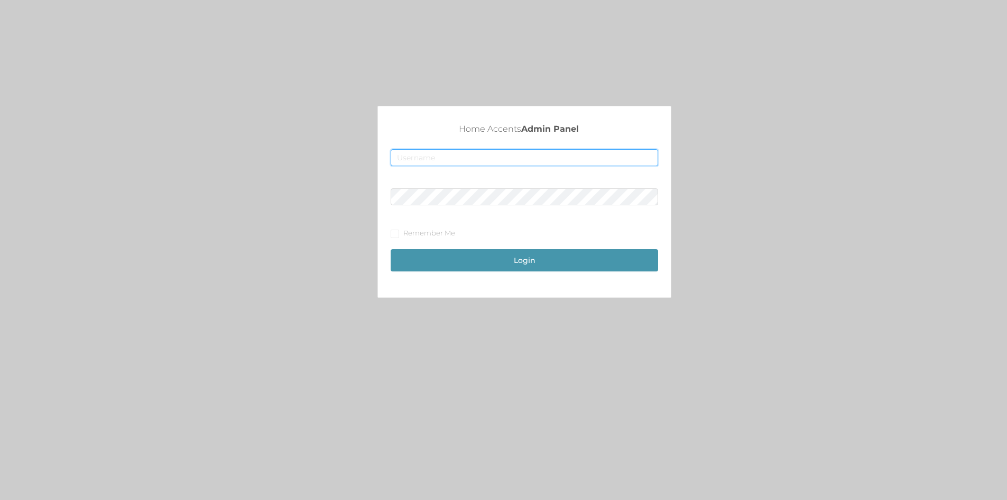
click at [526, 156] on input "text" at bounding box center [525, 157] width 268 height 17
type input "[EMAIL_ADDRESS][DOMAIN_NAME]"
click at [402, 232] on span "Remember Me" at bounding box center [429, 232] width 60 height 8
click at [398, 232] on input "Remember Me" at bounding box center [394, 232] width 7 height 7
checkbox input "true"
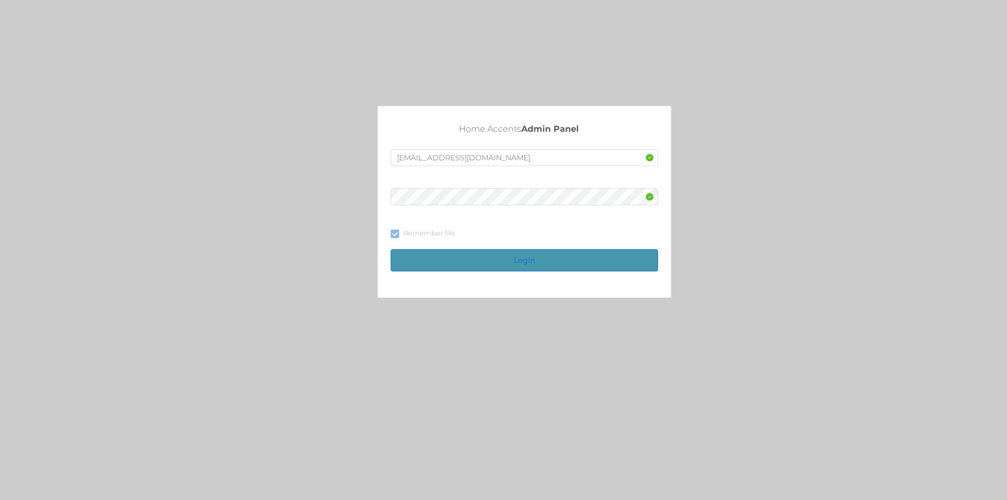
click at [440, 257] on button "Login" at bounding box center [525, 260] width 268 height 22
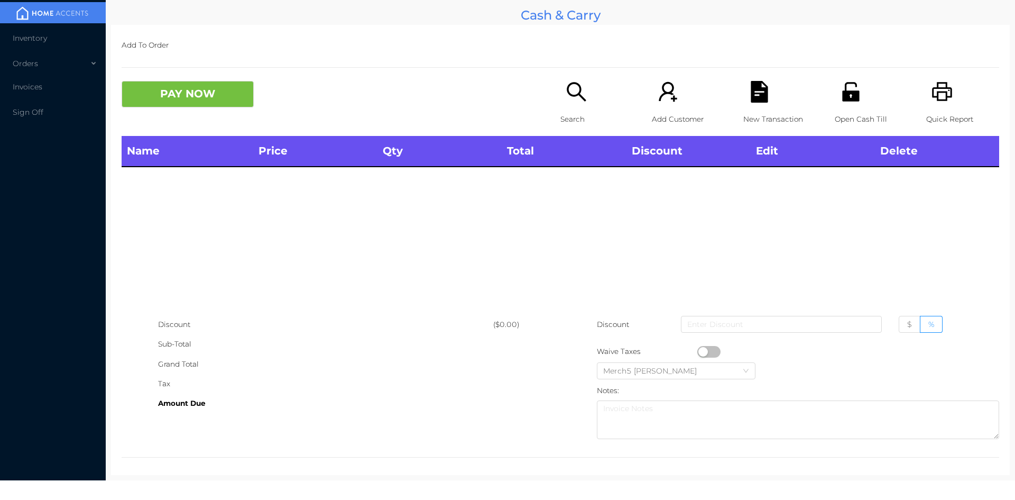
click at [575, 87] on icon "icon: search" at bounding box center [577, 92] width 22 height 22
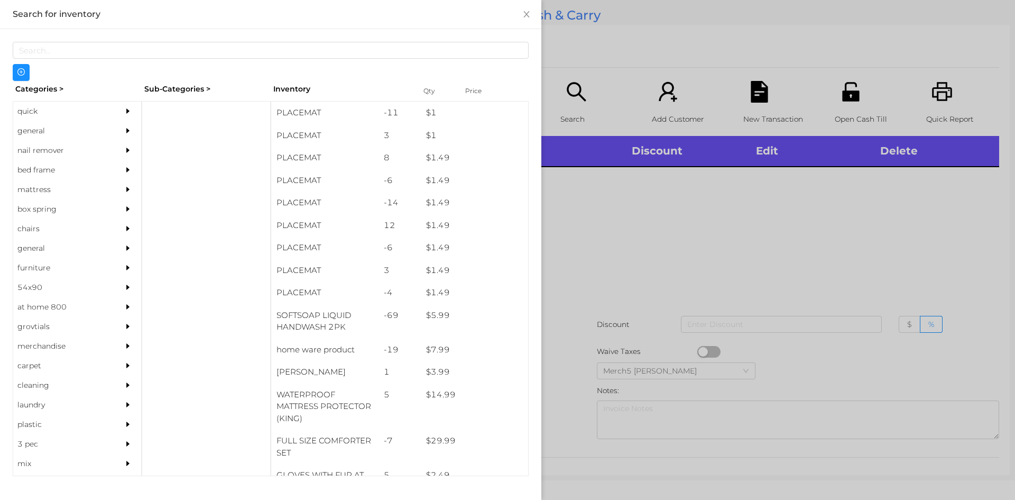
drag, startPoint x: 78, startPoint y: 127, endPoint x: 89, endPoint y: 127, distance: 11.1
click at [78, 127] on div "general" at bounding box center [61, 131] width 96 height 20
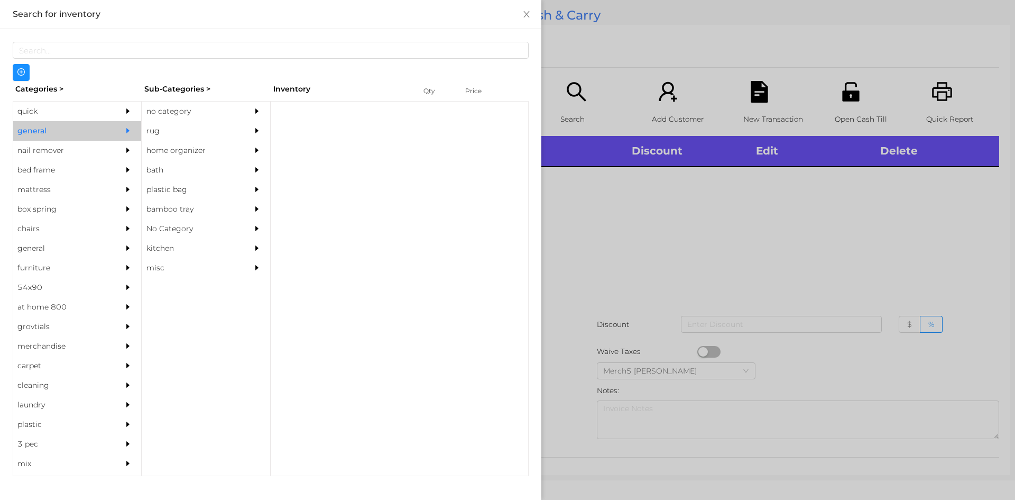
click at [196, 104] on div "no category" at bounding box center [190, 112] width 96 height 20
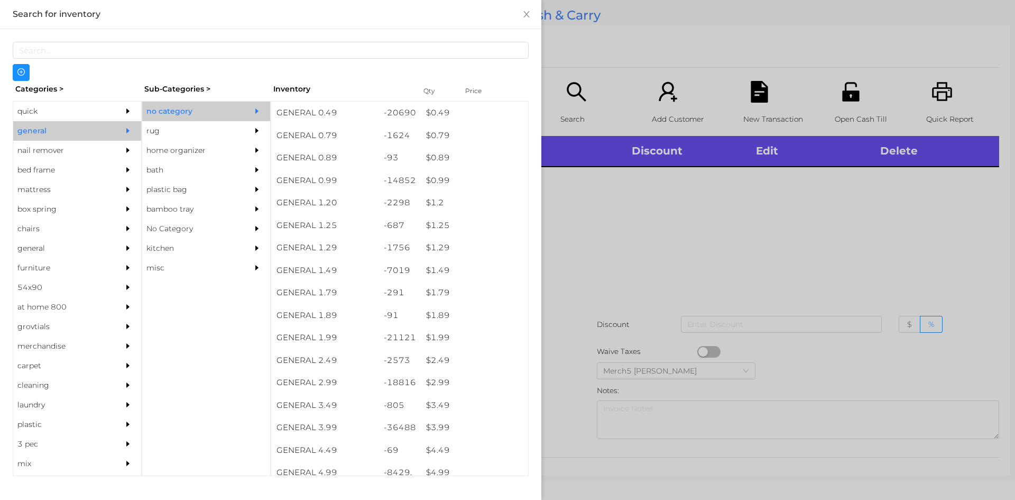
click at [249, 112] on div at bounding box center [259, 112] width 21 height 20
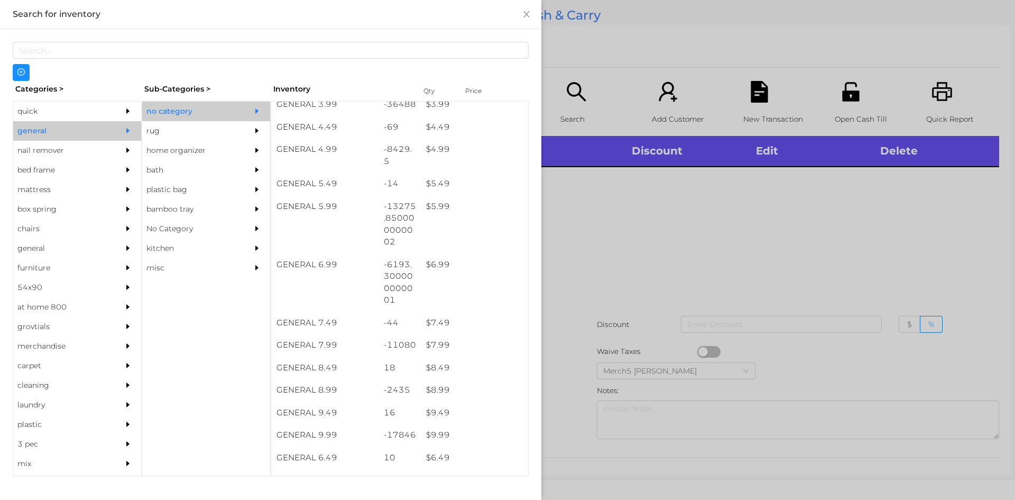
scroll to position [423, 0]
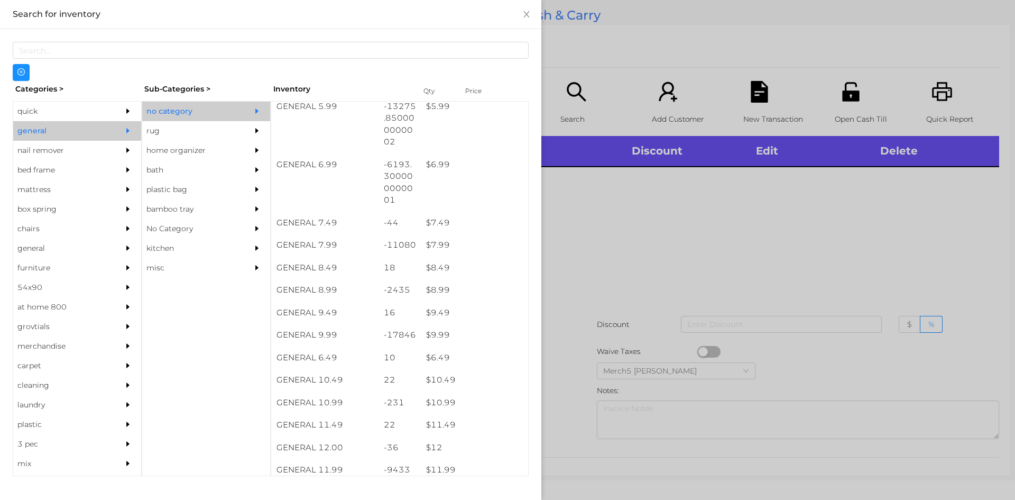
click at [770, 207] on div at bounding box center [507, 250] width 1015 height 500
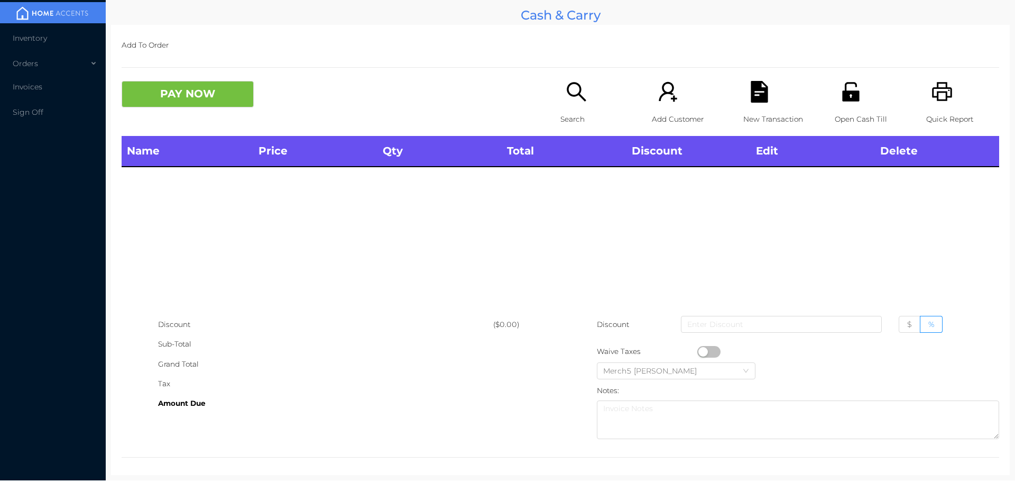
click at [576, 89] on icon "icon: search" at bounding box center [576, 91] width 19 height 19
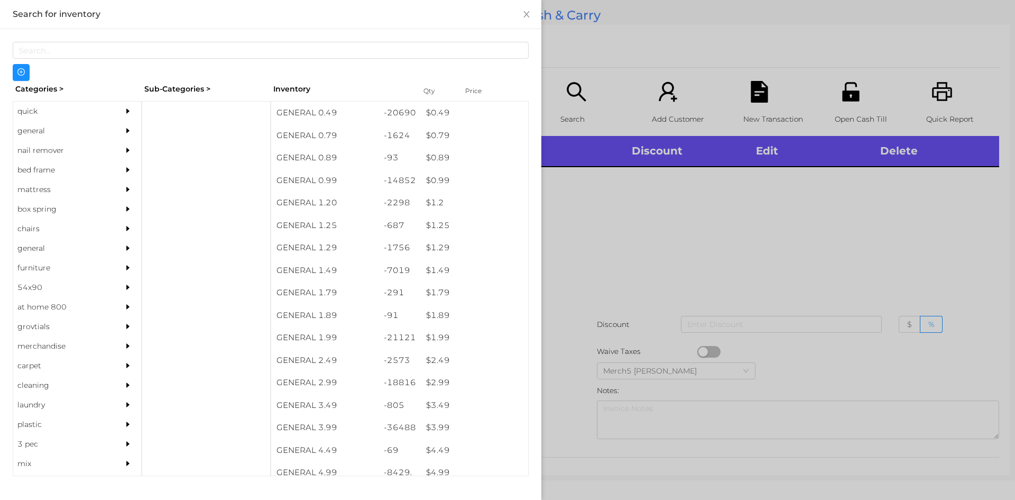
click at [110, 133] on div "general" at bounding box center [77, 131] width 128 height 20
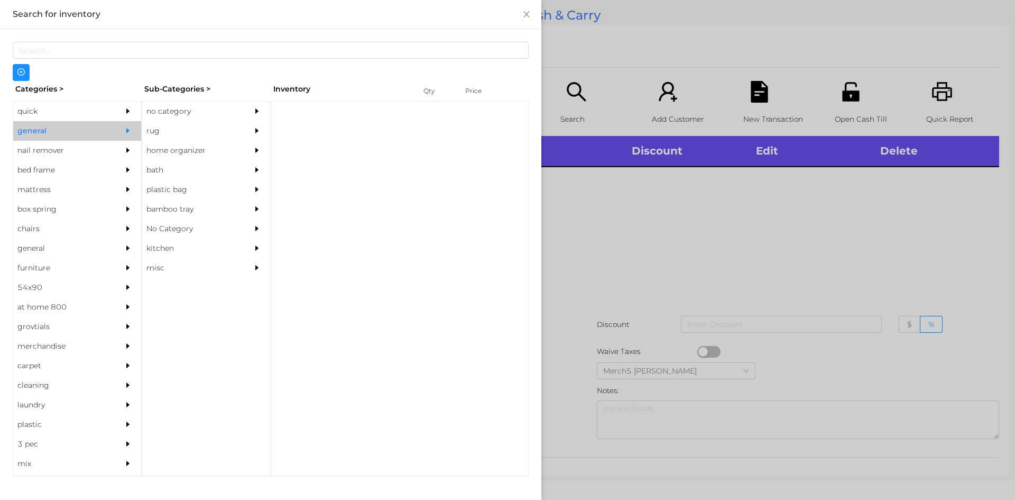
click at [220, 112] on div "no category" at bounding box center [190, 112] width 96 height 20
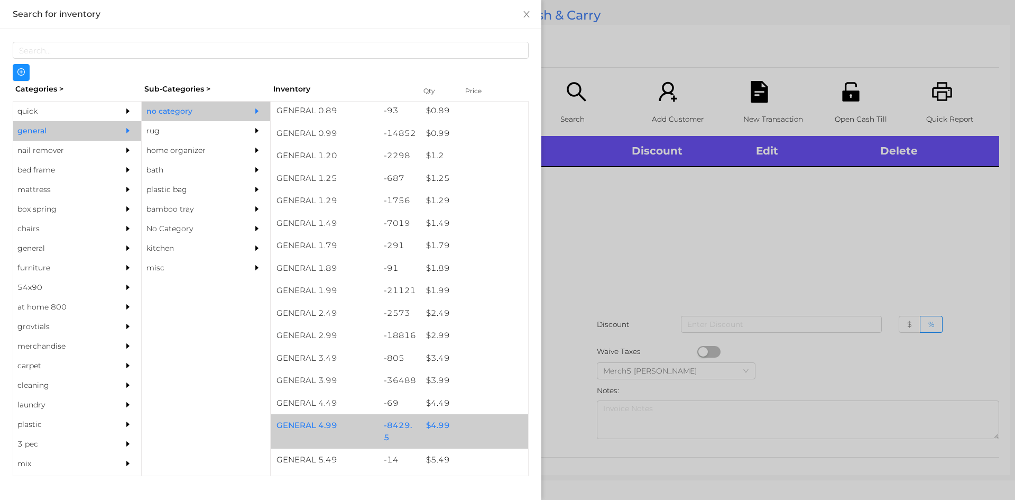
scroll to position [317, 0]
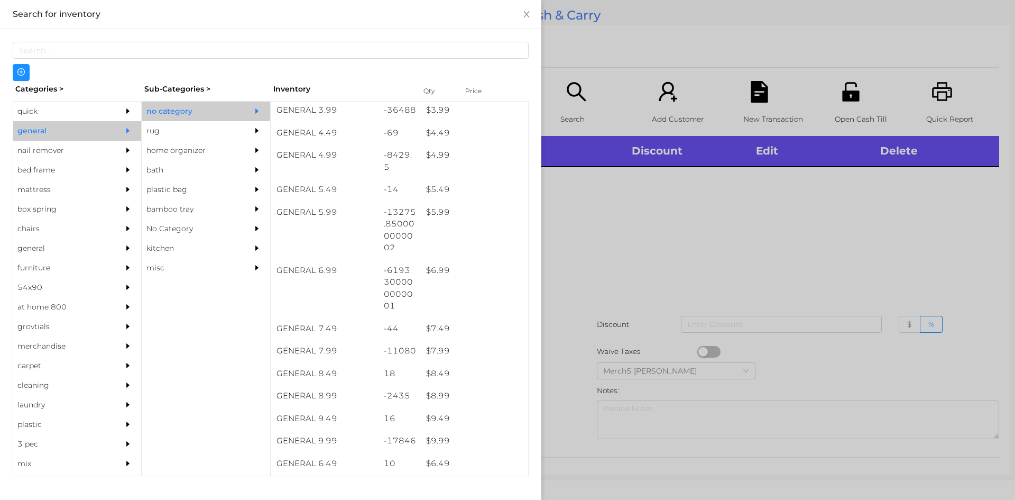
click at [726, 223] on div at bounding box center [507, 250] width 1015 height 500
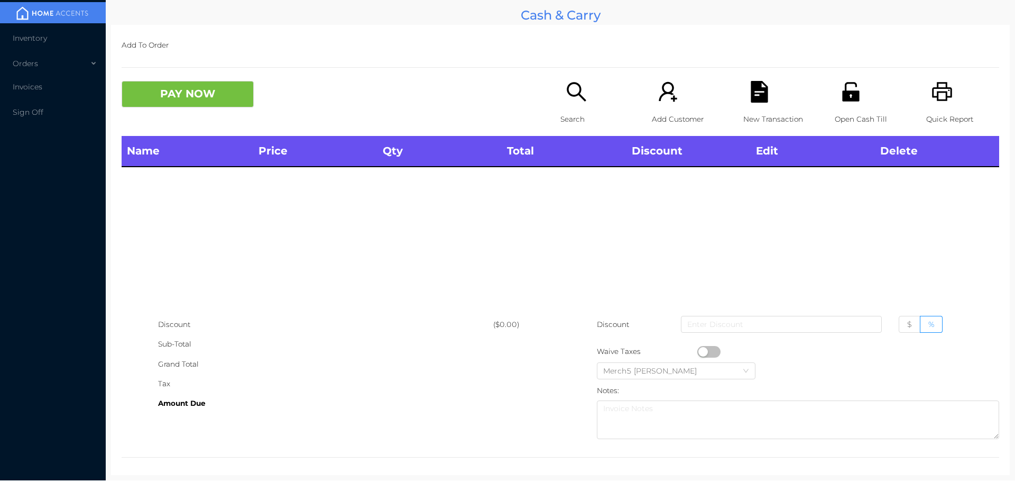
drag, startPoint x: 671, startPoint y: 11, endPoint x: 652, endPoint y: 208, distance: 197.5
click at [652, 208] on div "Name Price Qty Total Discount Edit Delete" at bounding box center [561, 225] width 878 height 179
click at [591, 96] on div "Search" at bounding box center [596, 108] width 73 height 55
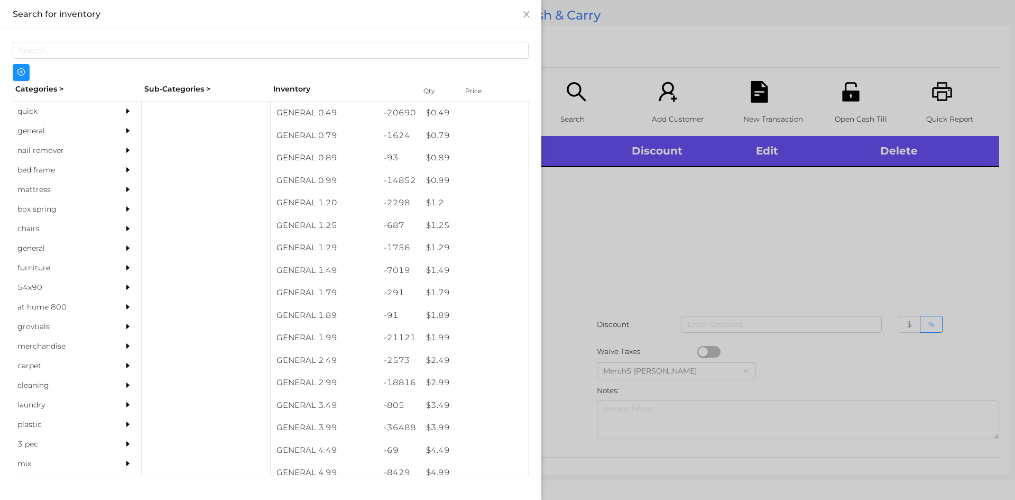
click at [70, 139] on div "general" at bounding box center [61, 131] width 96 height 20
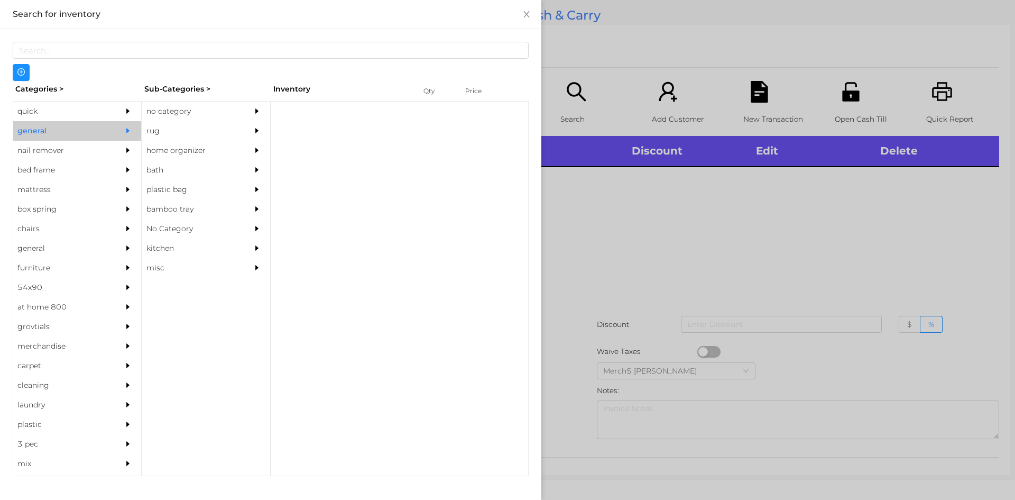
click at [220, 105] on div "no category" at bounding box center [190, 112] width 96 height 20
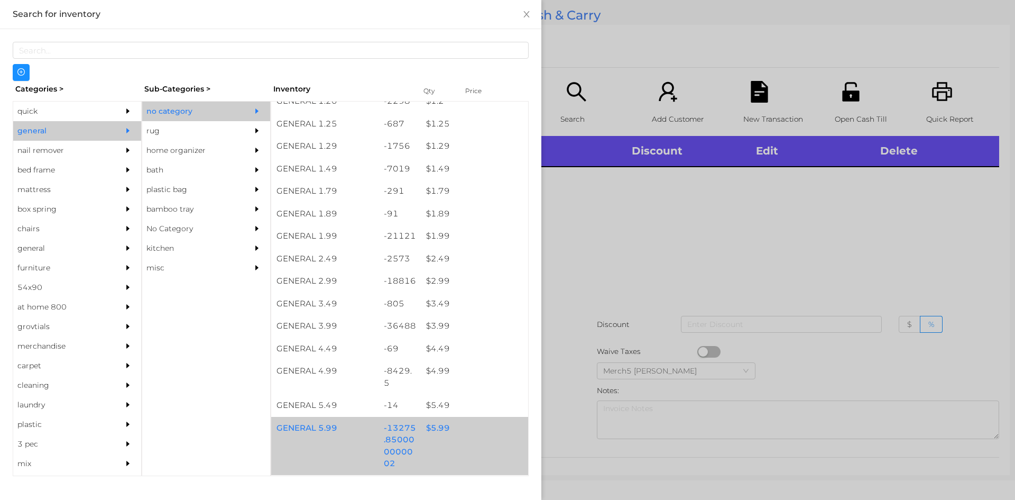
scroll to position [211, 0]
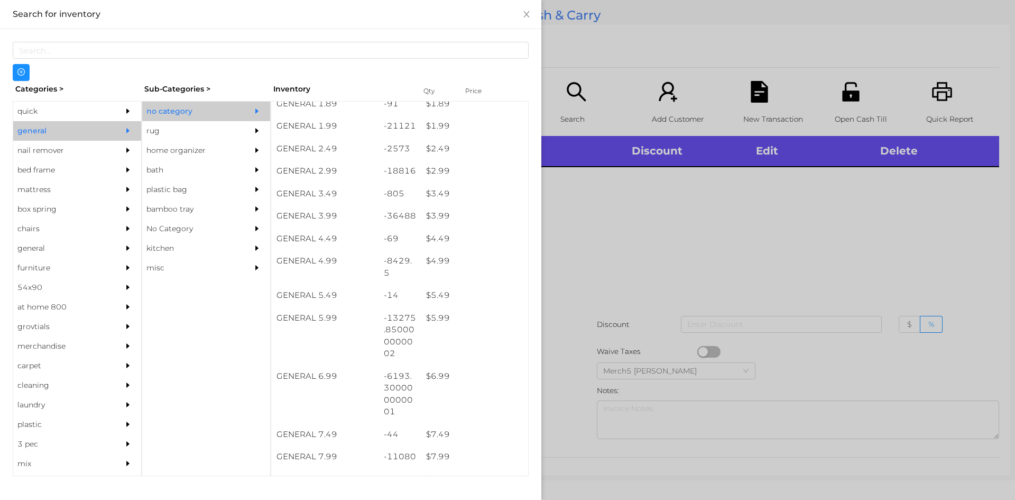
click at [763, 225] on div at bounding box center [507, 250] width 1015 height 500
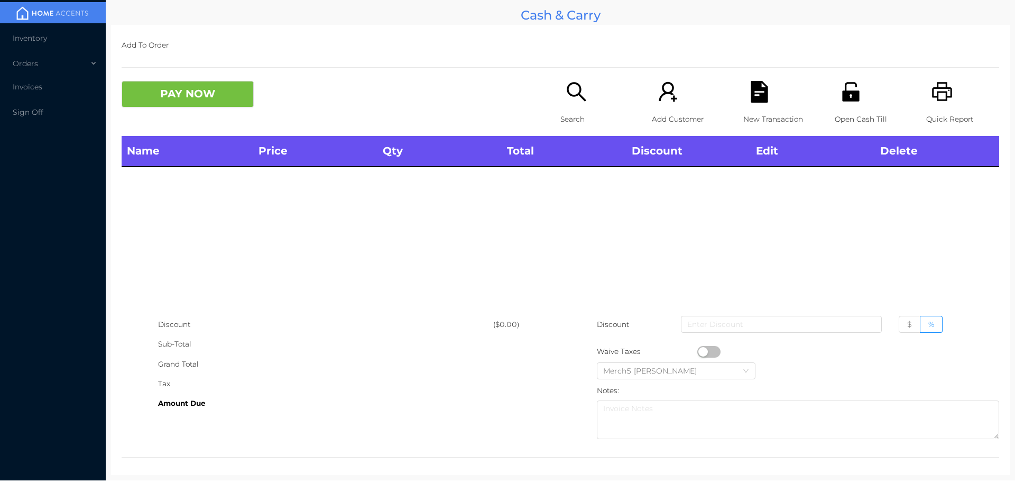
click at [591, 91] on div "Search" at bounding box center [596, 108] width 73 height 55
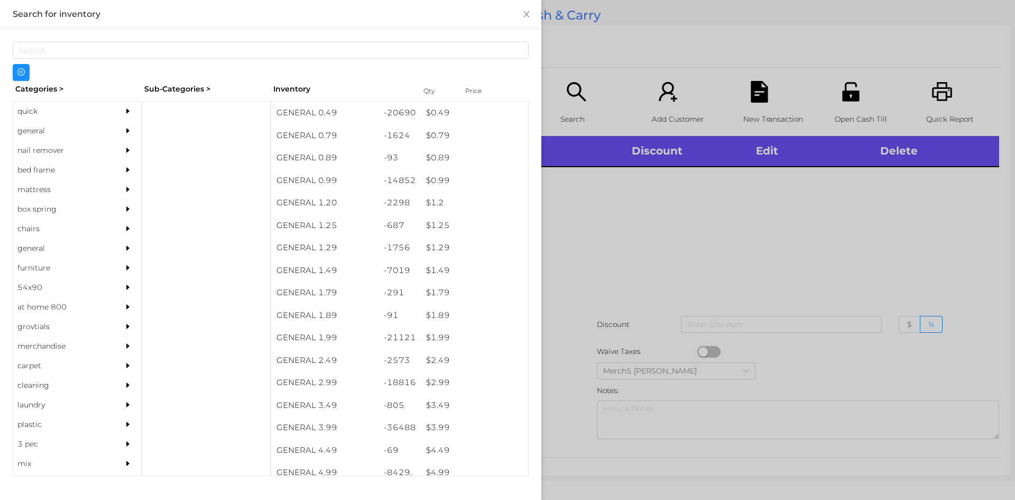
click at [730, 198] on div at bounding box center [507, 250] width 1015 height 500
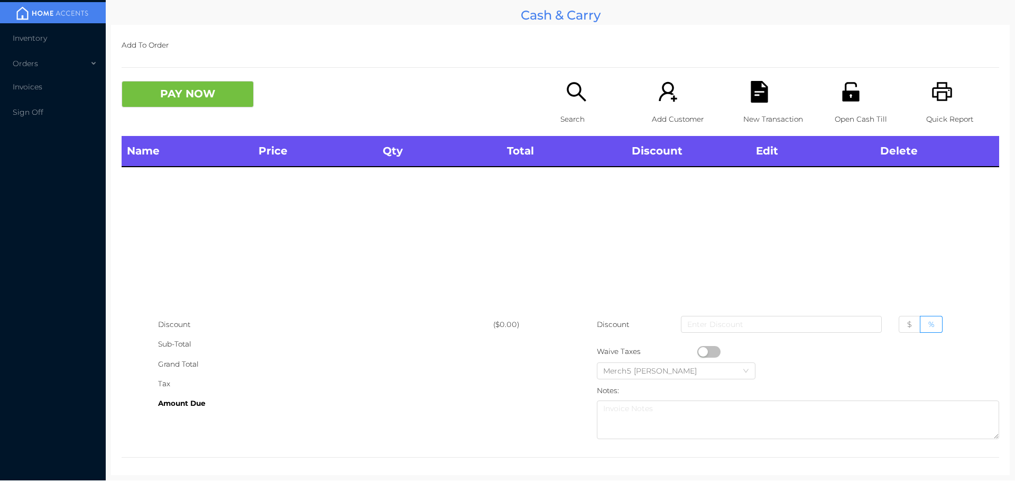
click at [566, 99] on icon "icon: search" at bounding box center [577, 92] width 22 height 22
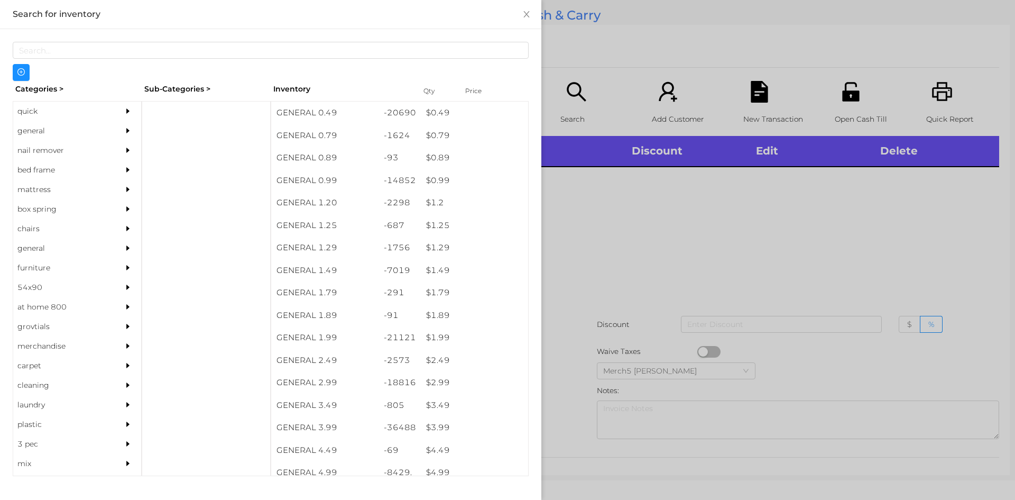
click at [678, 230] on div at bounding box center [507, 250] width 1015 height 500
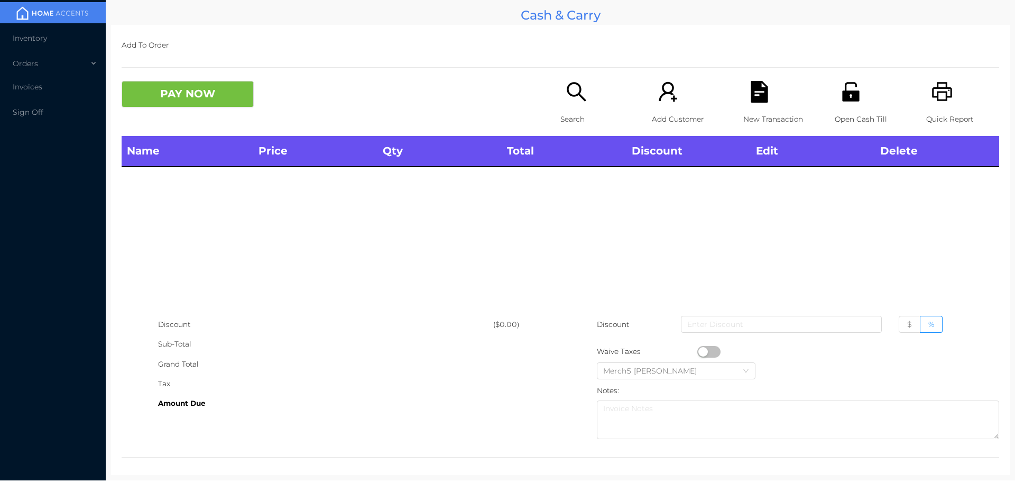
click at [578, 106] on div "Search" at bounding box center [596, 108] width 73 height 55
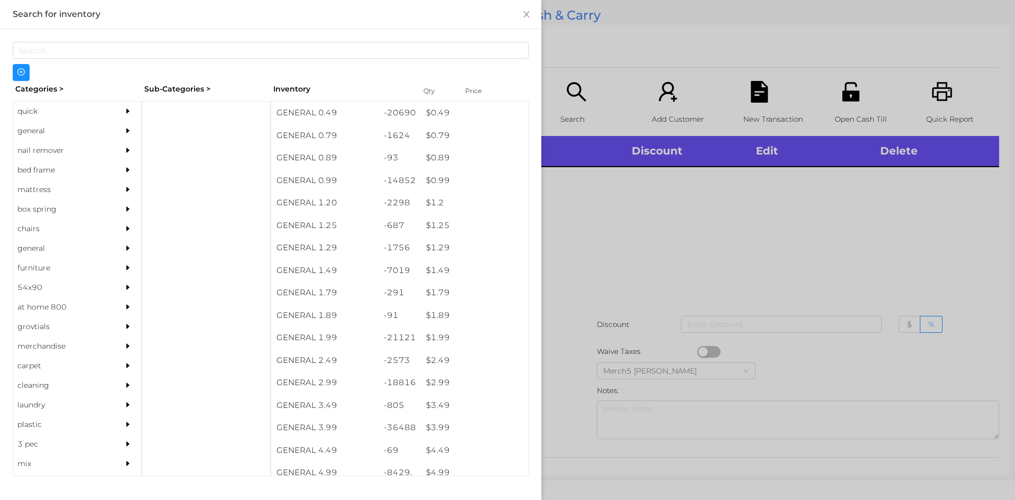
click at [120, 138] on div at bounding box center [130, 131] width 21 height 20
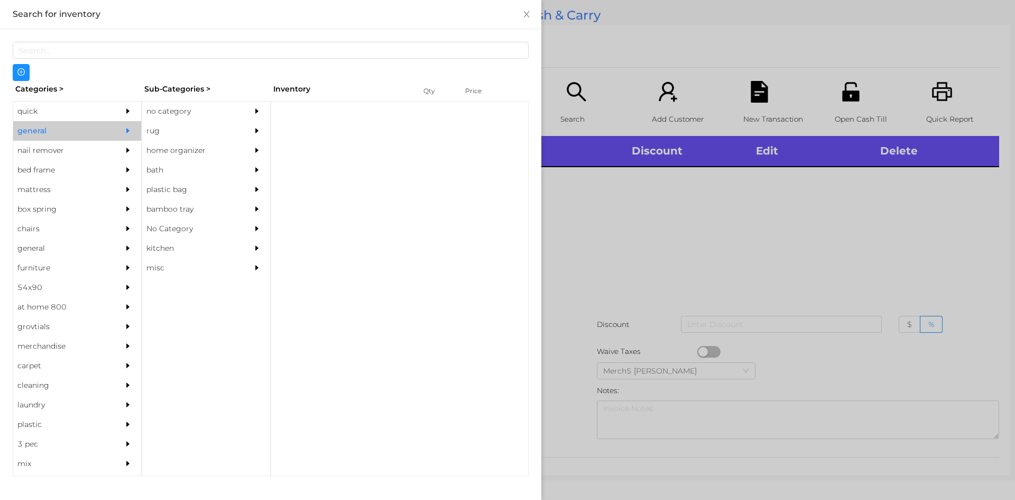
click at [215, 105] on div "no category" at bounding box center [190, 112] width 96 height 20
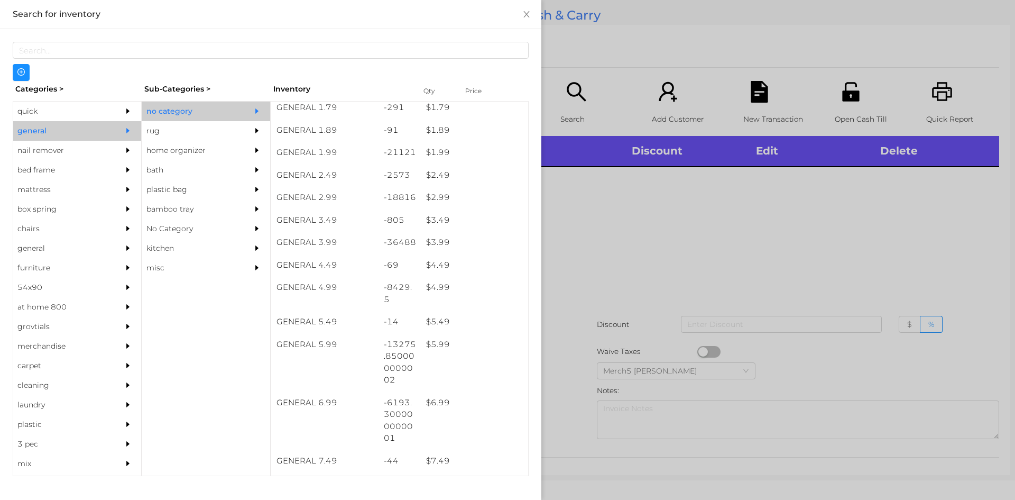
scroll to position [200, 0]
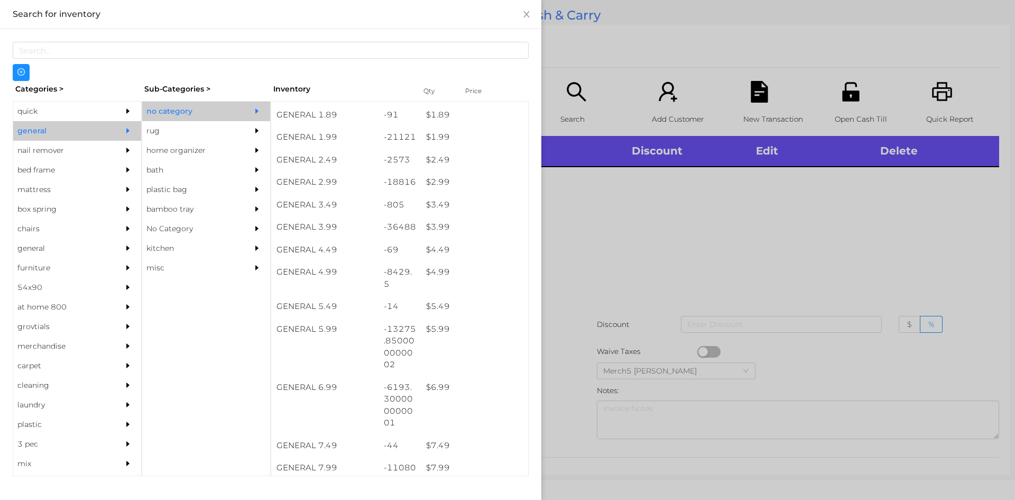
click at [712, 241] on div at bounding box center [507, 250] width 1015 height 500
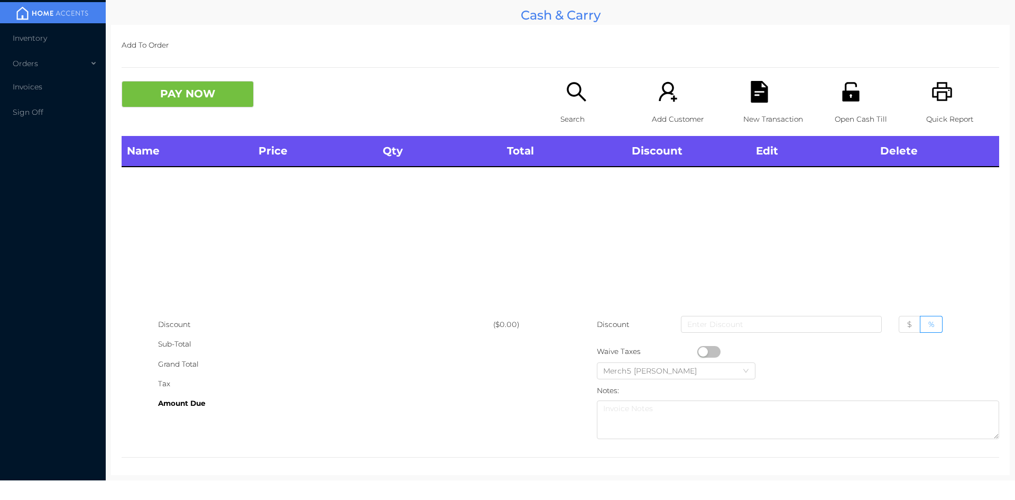
click at [596, 114] on p "Search" at bounding box center [596, 119] width 73 height 20
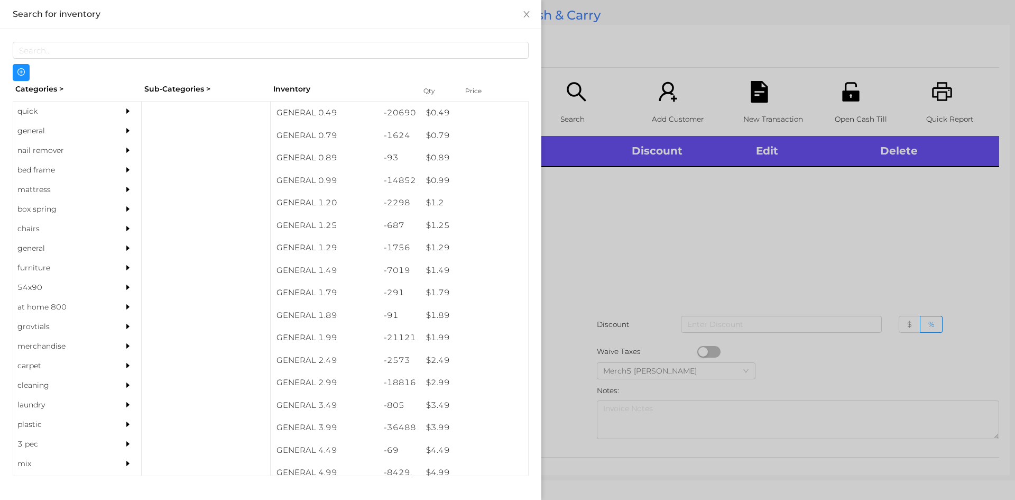
click at [89, 132] on div "general" at bounding box center [61, 131] width 96 height 20
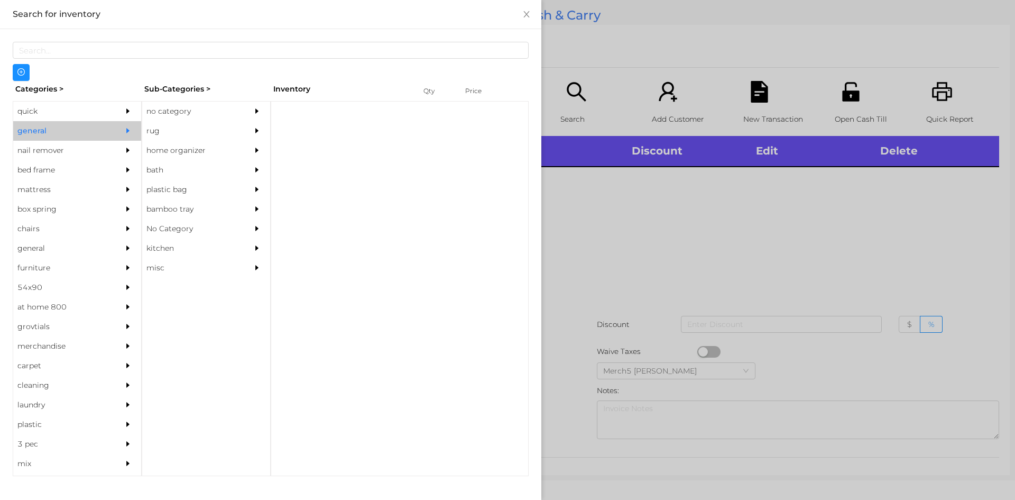
click at [153, 115] on div "no category" at bounding box center [190, 112] width 96 height 20
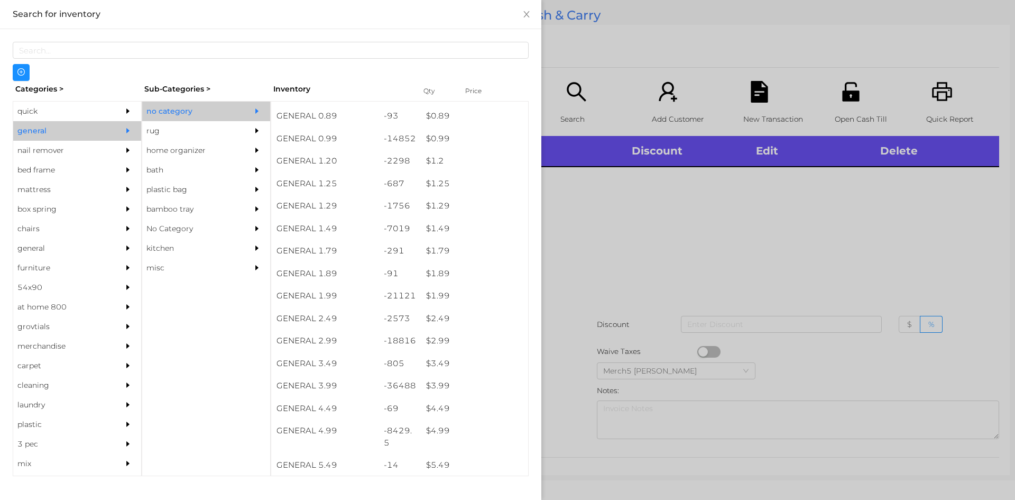
scroll to position [0, 0]
click at [676, 185] on div at bounding box center [507, 250] width 1015 height 500
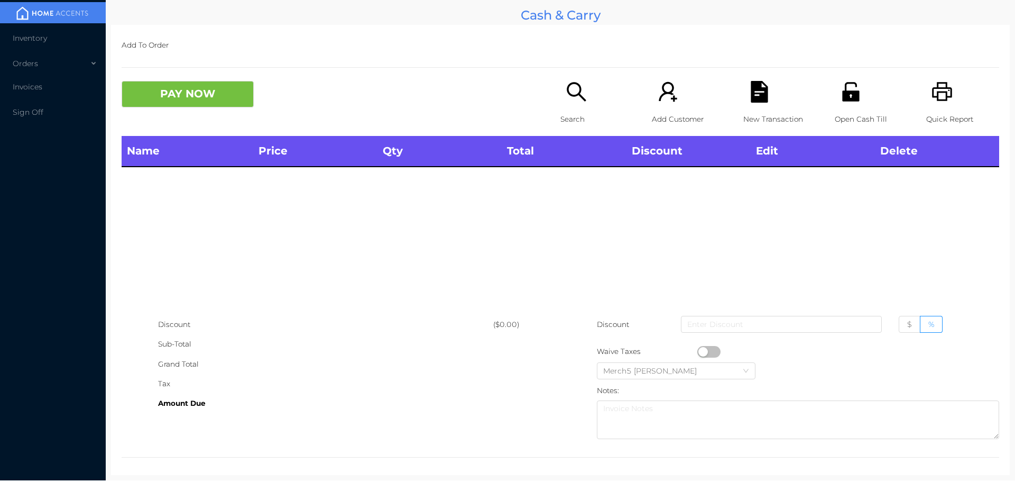
click at [581, 101] on icon "icon: search" at bounding box center [576, 91] width 19 height 19
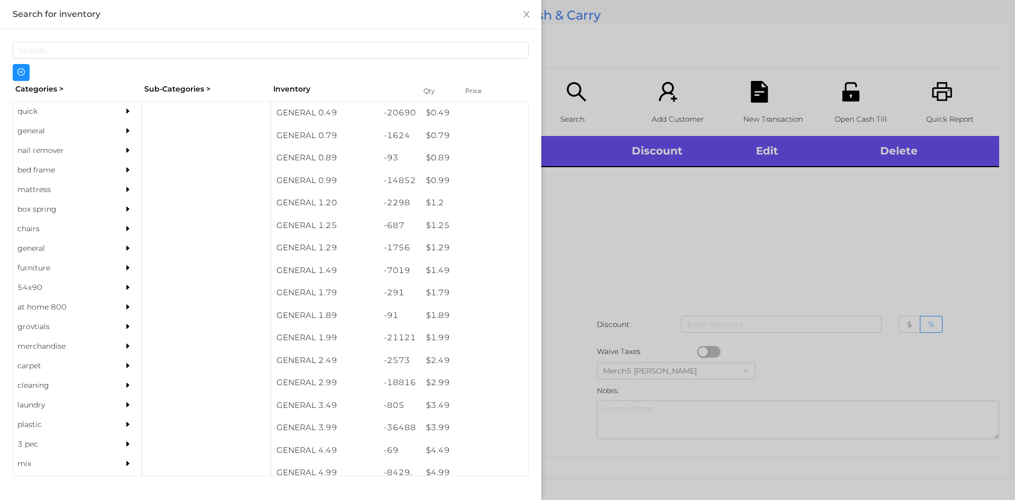
click at [59, 130] on div "general" at bounding box center [61, 131] width 96 height 20
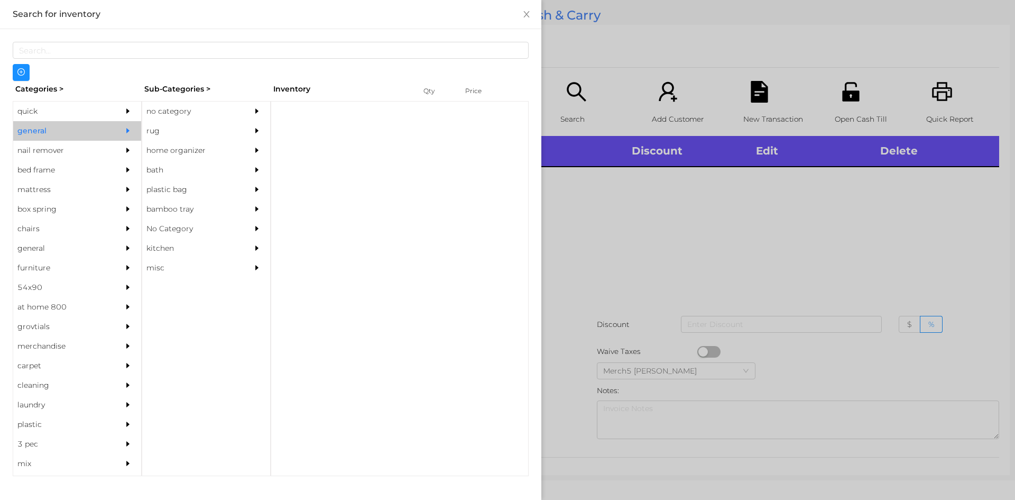
click at [174, 111] on div "no category" at bounding box center [190, 112] width 96 height 20
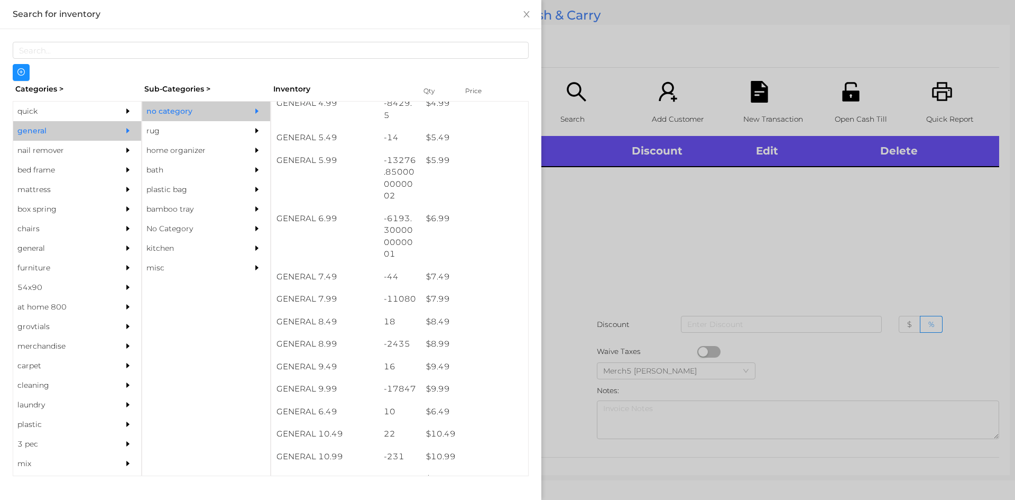
scroll to position [370, 0]
click at [583, 272] on div at bounding box center [507, 250] width 1015 height 500
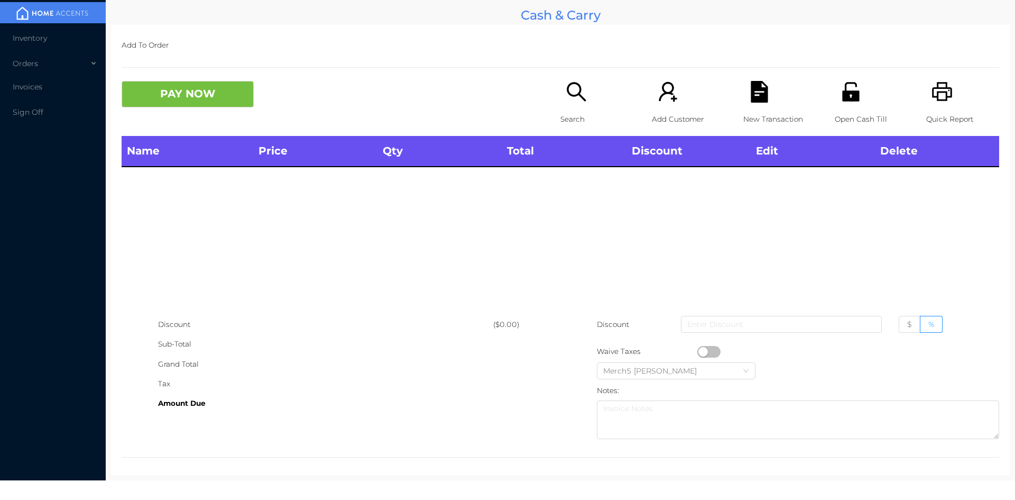
click at [560, 109] on p "Search" at bounding box center [596, 119] width 73 height 20
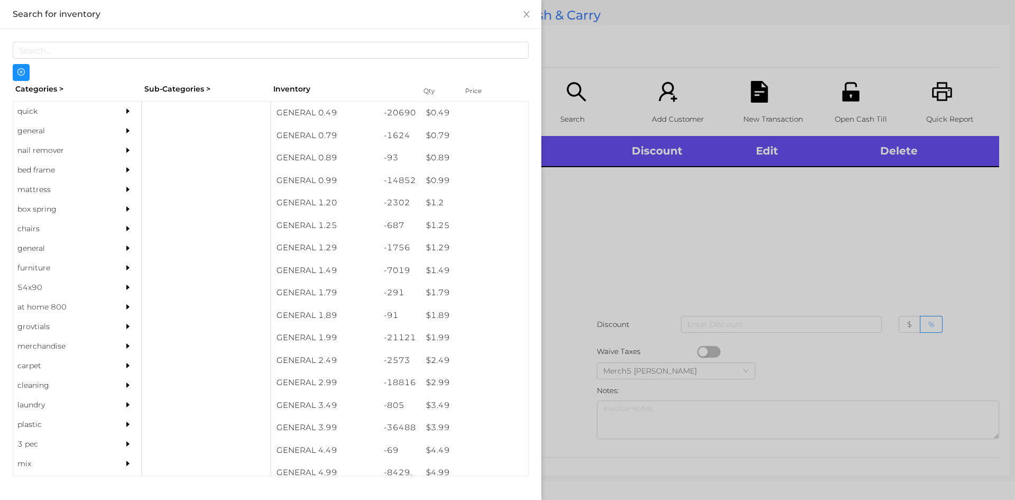
click at [124, 132] on icon "icon: caret-right" at bounding box center [127, 130] width 7 height 7
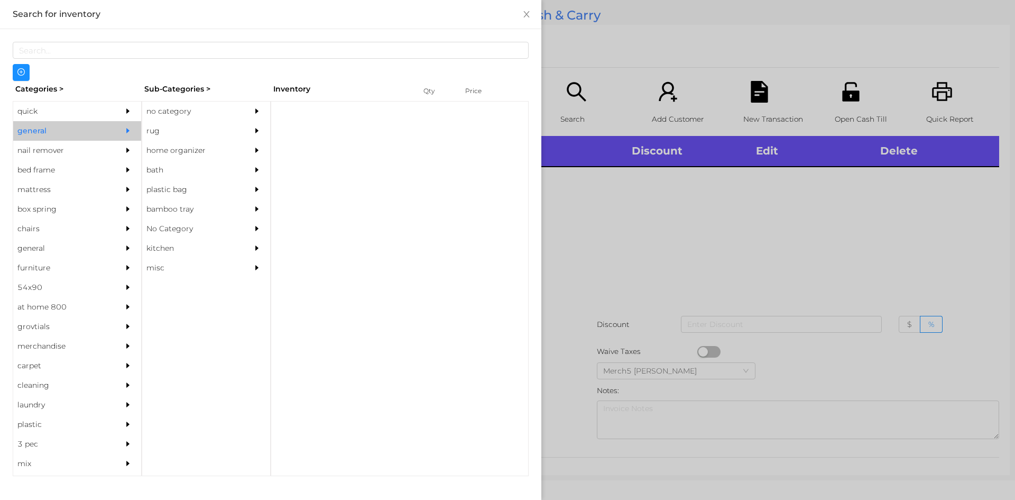
click at [205, 118] on div "no category" at bounding box center [190, 112] width 96 height 20
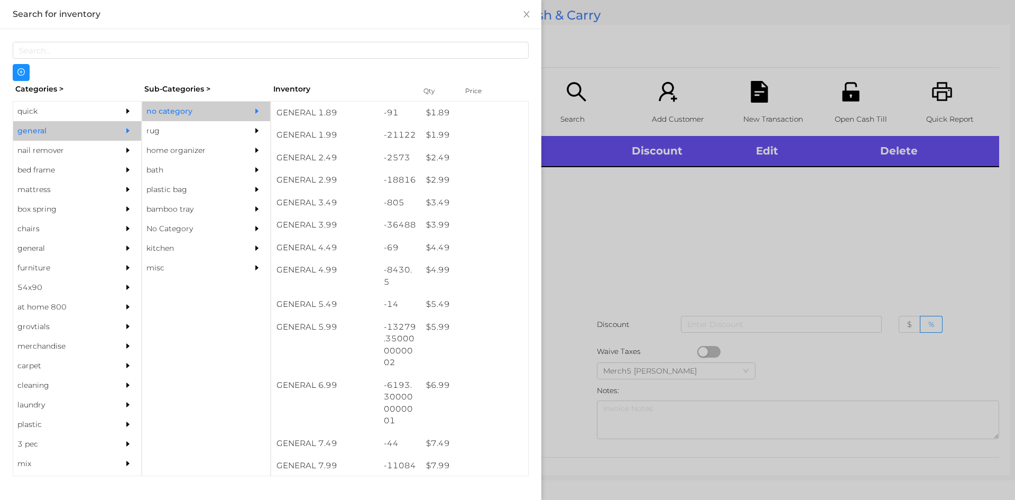
scroll to position [211, 0]
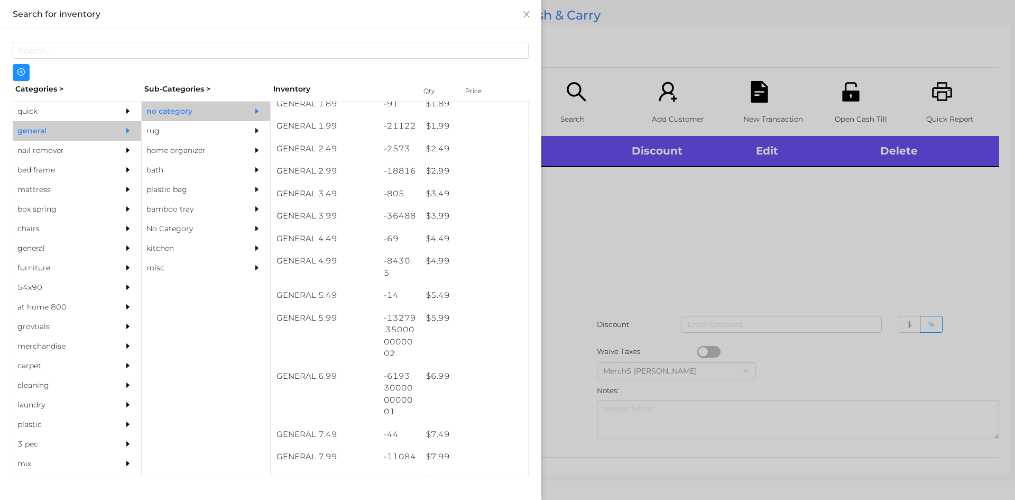
click at [597, 218] on div at bounding box center [507, 250] width 1015 height 500
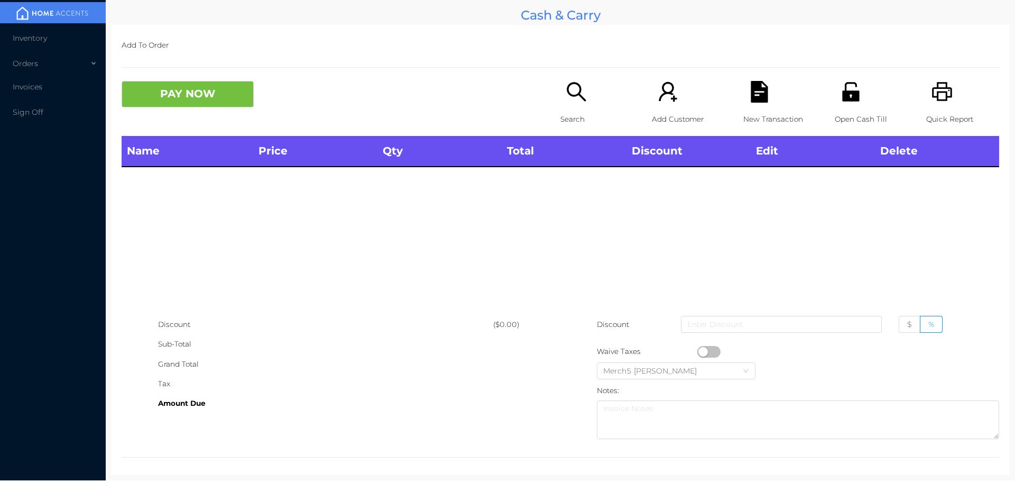
click at [584, 116] on p "Search" at bounding box center [596, 119] width 73 height 20
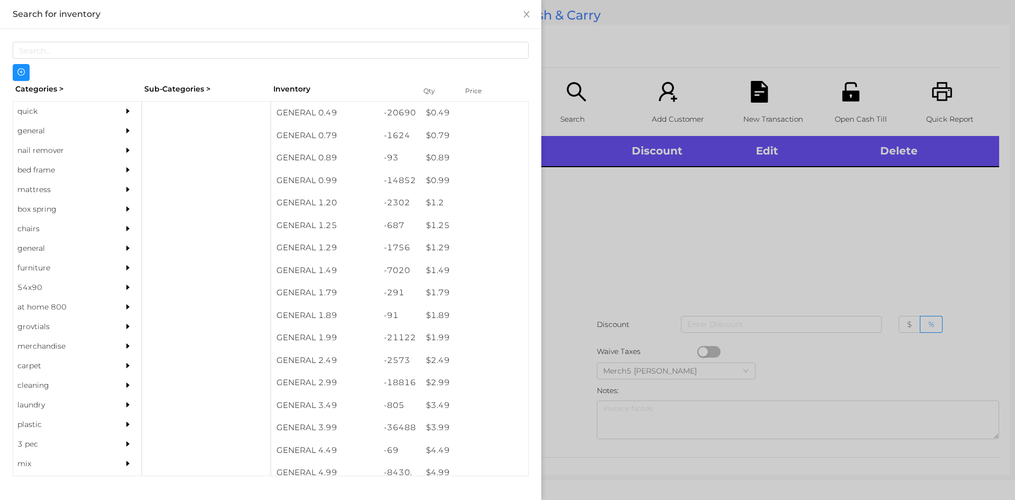
click at [96, 133] on div "general" at bounding box center [61, 131] width 96 height 20
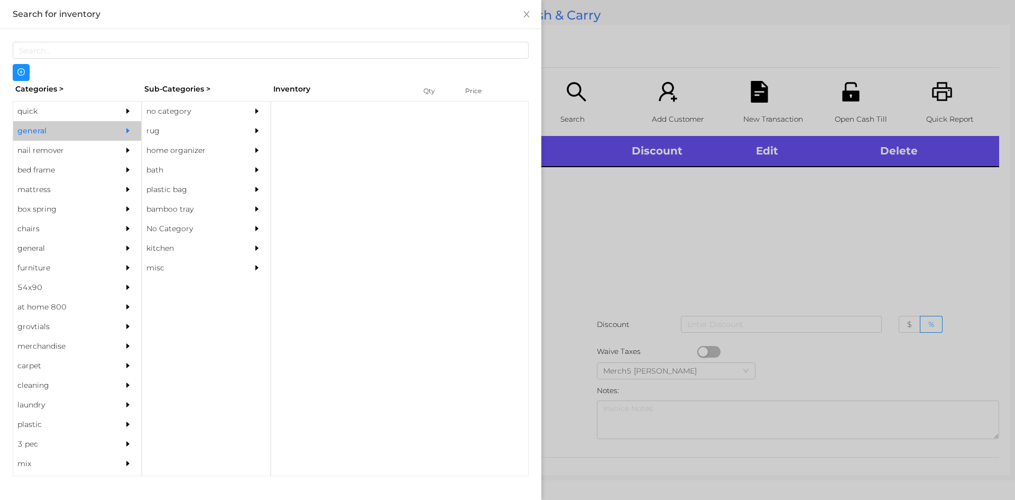
click at [252, 106] on div at bounding box center [259, 112] width 21 height 20
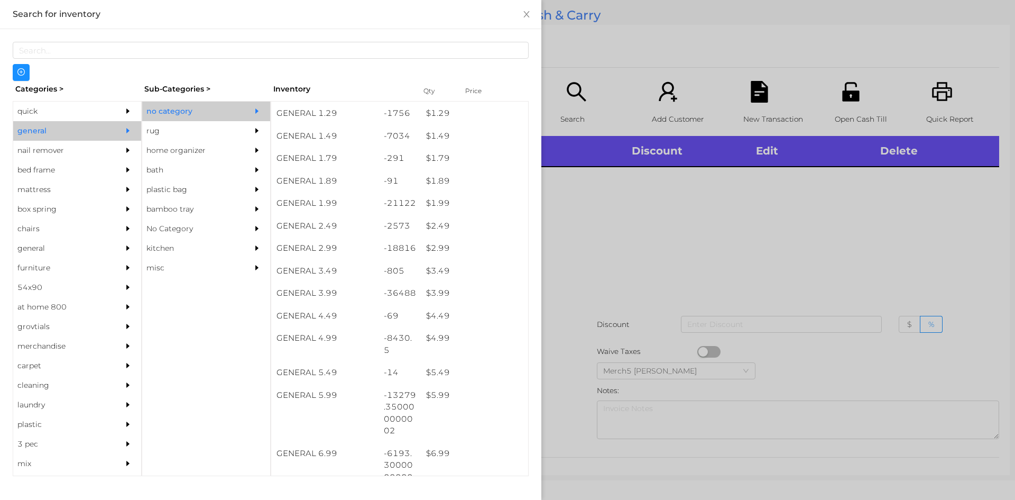
scroll to position [159, 0]
click at [668, 287] on div at bounding box center [507, 250] width 1015 height 500
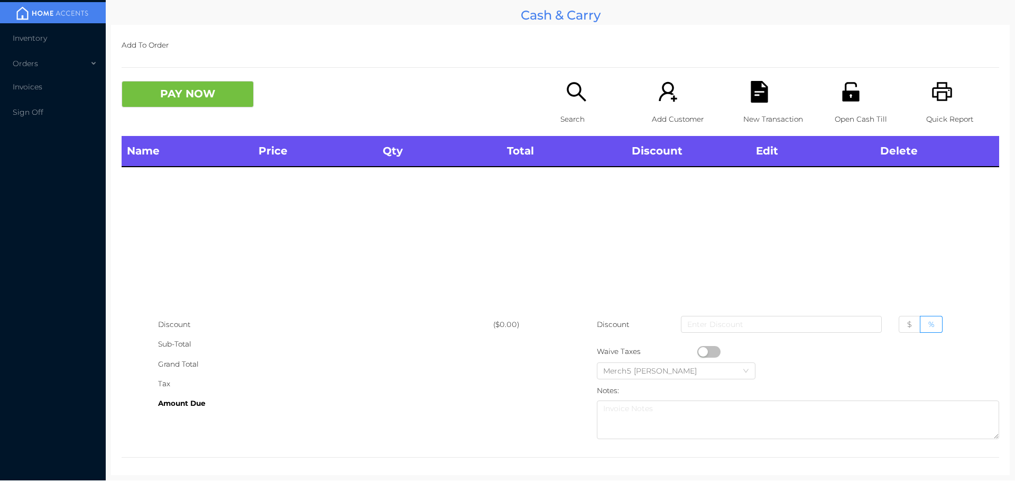
click at [601, 104] on div "Search" at bounding box center [596, 108] width 73 height 55
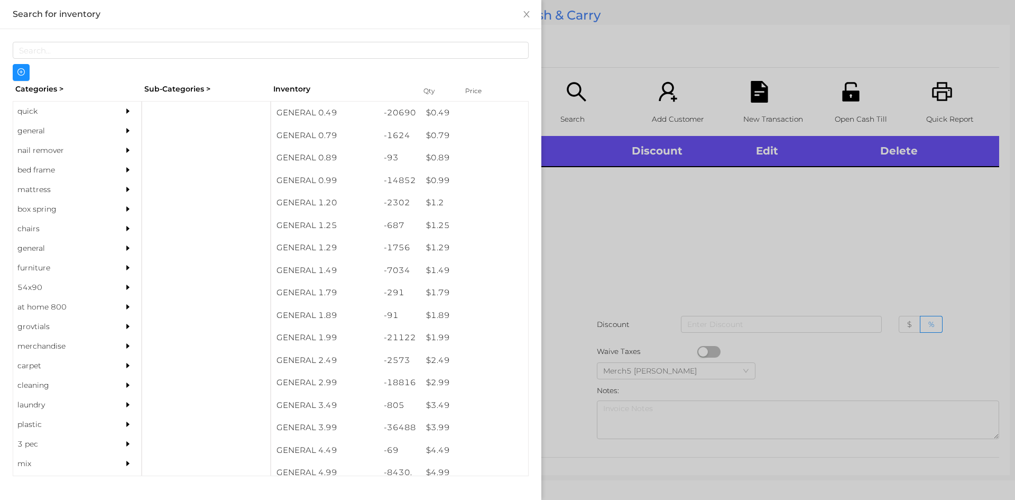
click at [102, 136] on div "general" at bounding box center [61, 131] width 96 height 20
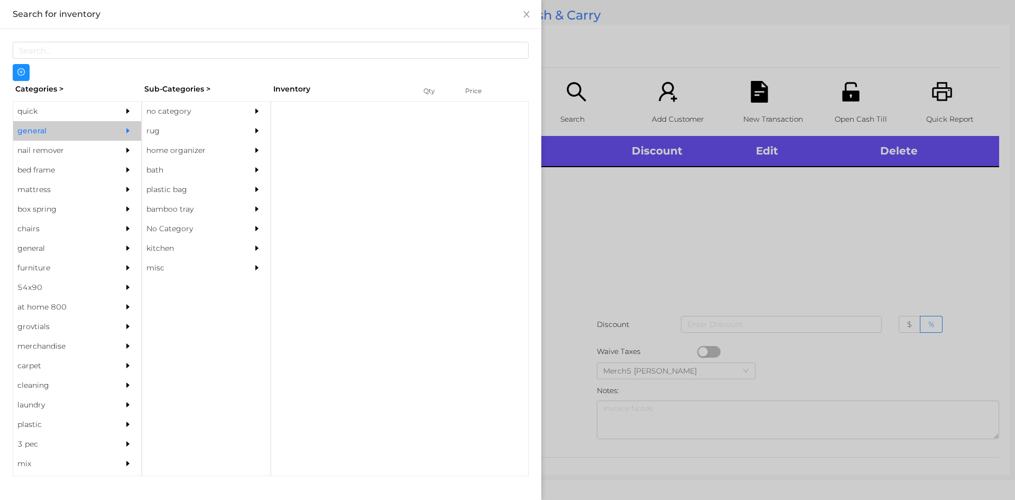
click at [262, 113] on div at bounding box center [259, 112] width 21 height 20
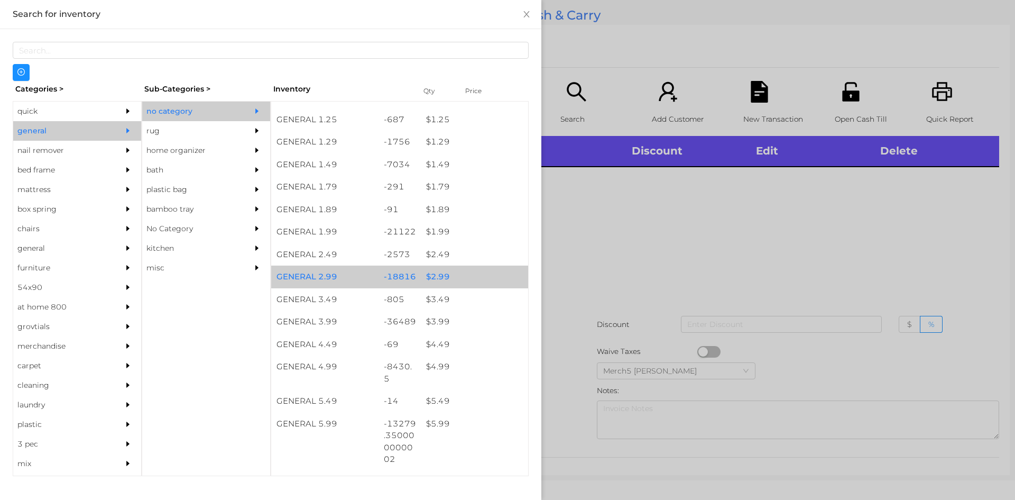
scroll to position [211, 0]
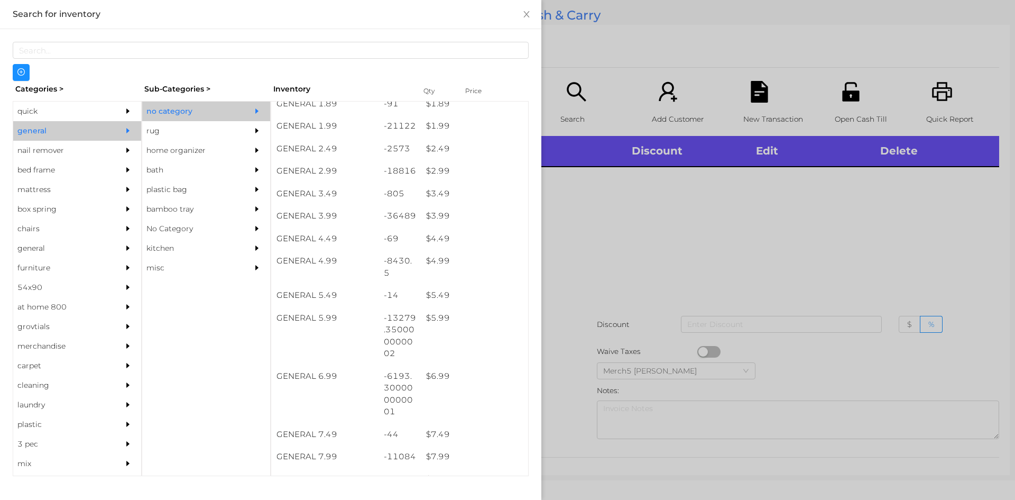
click at [693, 262] on div at bounding box center [507, 250] width 1015 height 500
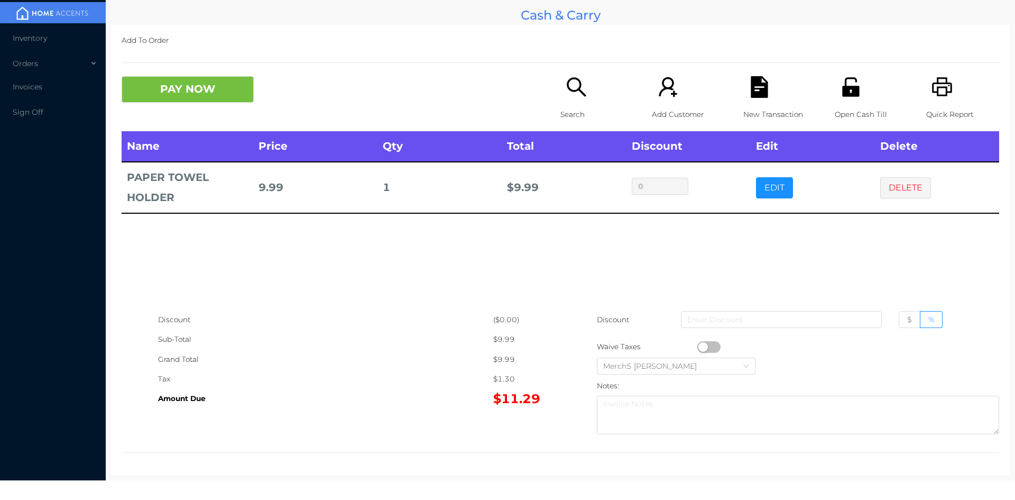
scroll to position [6, 0]
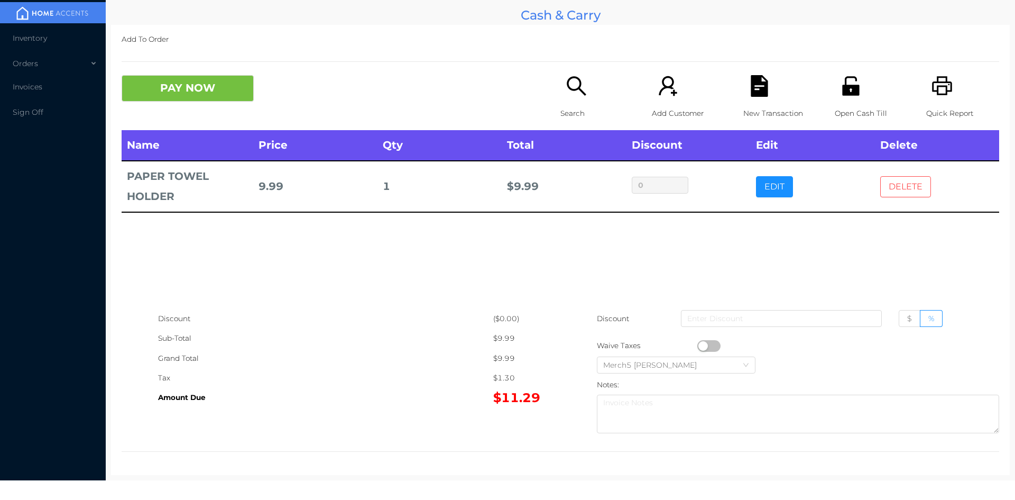
click at [909, 195] on button "DELETE" at bounding box center [905, 186] width 51 height 21
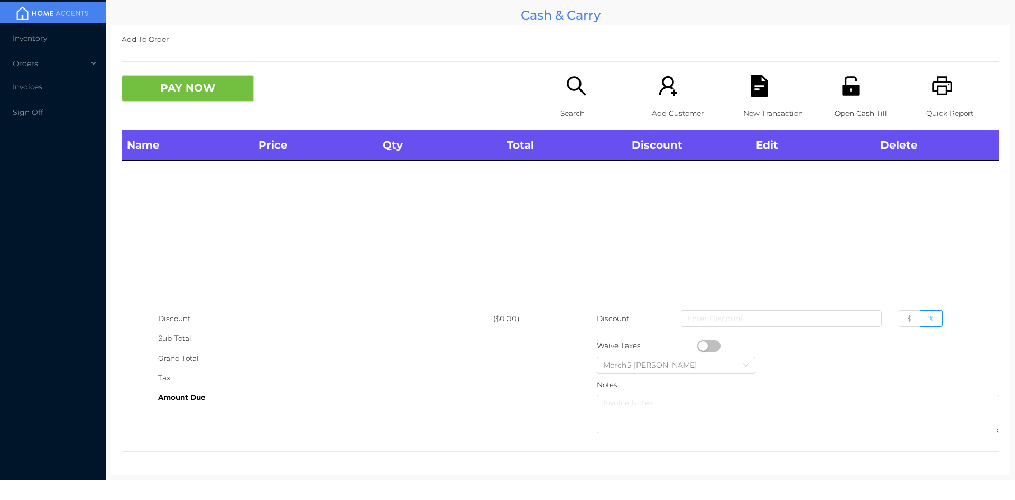
click at [586, 87] on div "Search" at bounding box center [596, 102] width 73 height 55
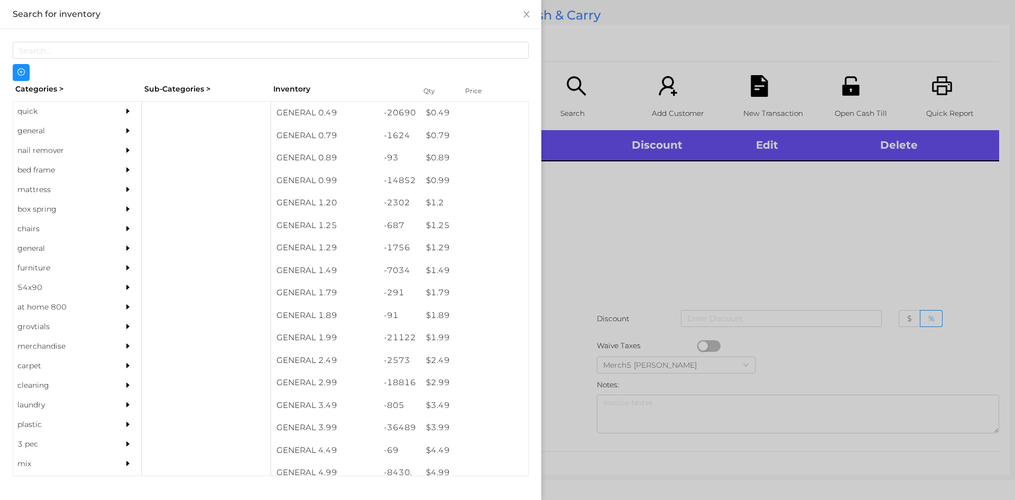
click at [78, 133] on div "general" at bounding box center [61, 131] width 96 height 20
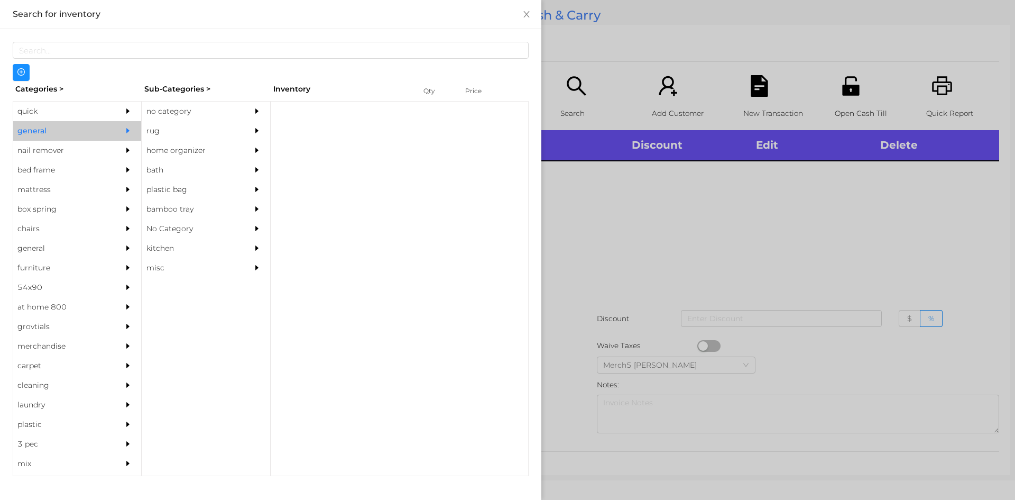
click at [182, 102] on div "no category" at bounding box center [190, 112] width 96 height 20
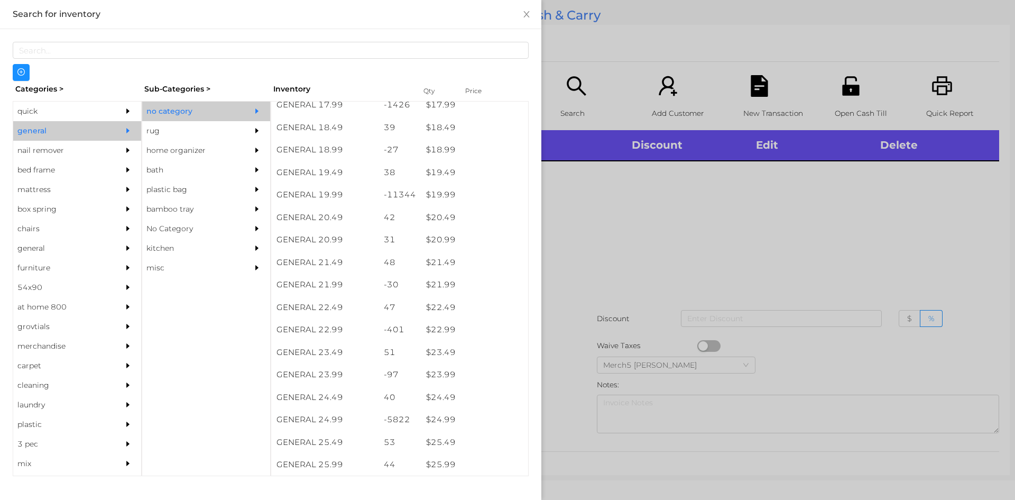
scroll to position [1269, 0]
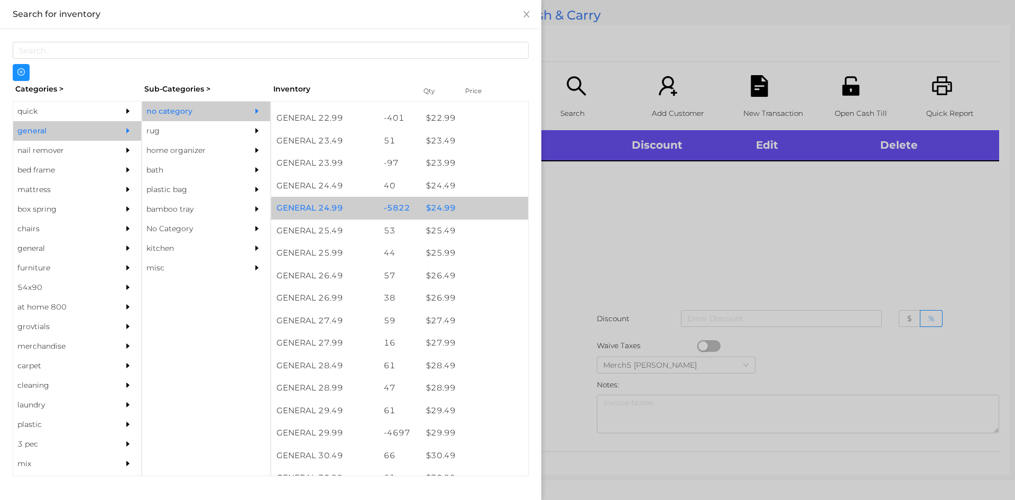
click at [442, 212] on div "$ 24.99" at bounding box center [474, 208] width 107 height 23
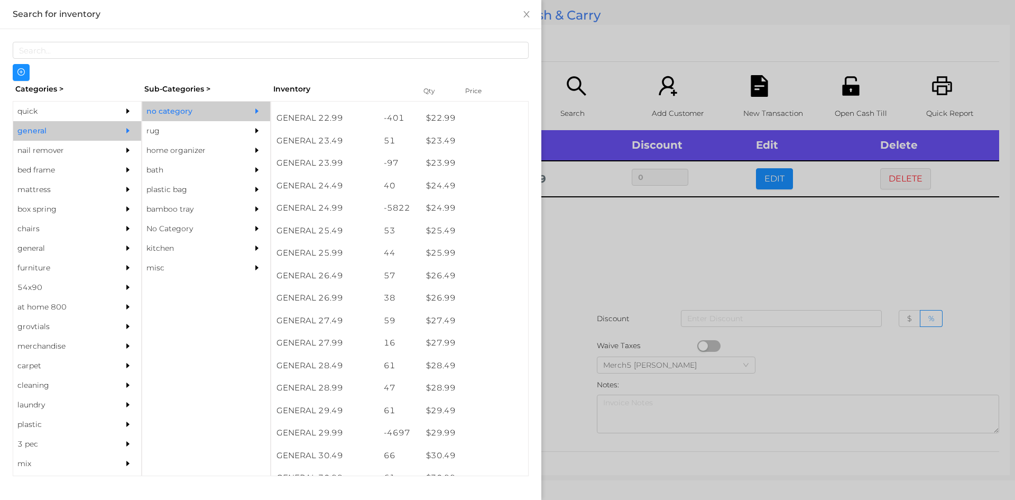
click at [577, 209] on div at bounding box center [507, 250] width 1015 height 500
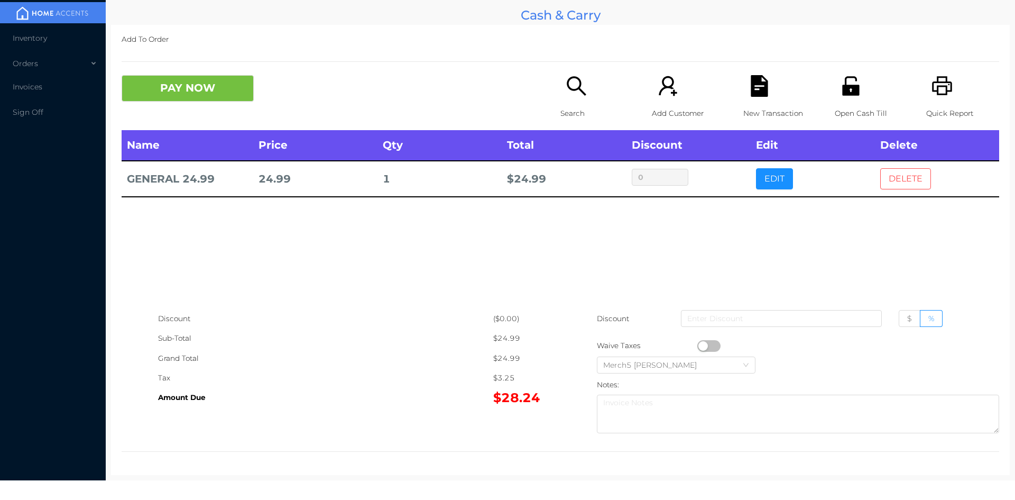
click at [914, 181] on button "DELETE" at bounding box center [905, 178] width 51 height 21
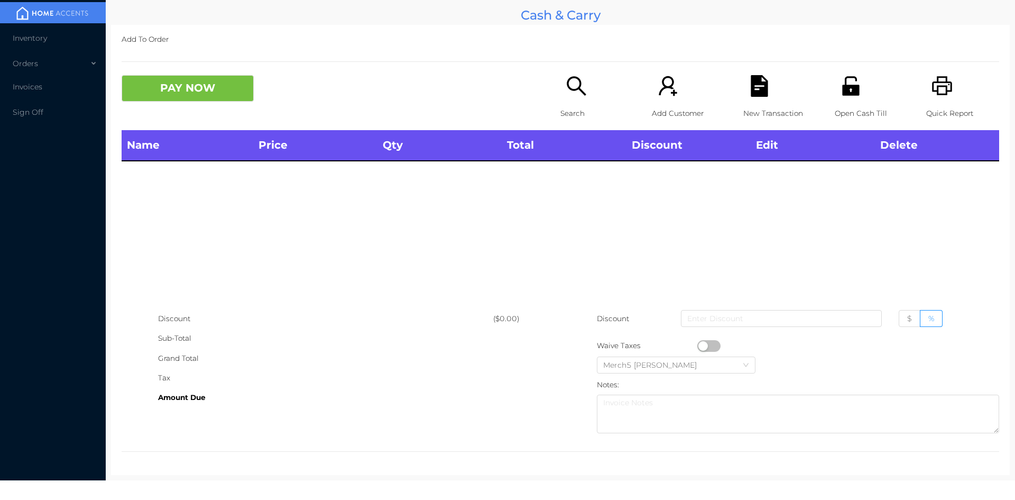
click at [572, 96] on icon "icon: search" at bounding box center [577, 86] width 22 height 22
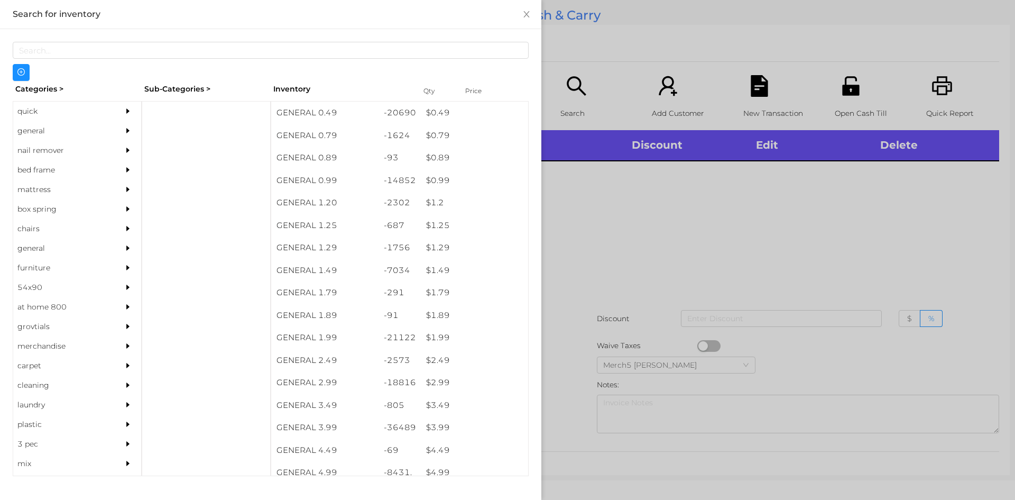
click at [86, 124] on div "general" at bounding box center [61, 131] width 96 height 20
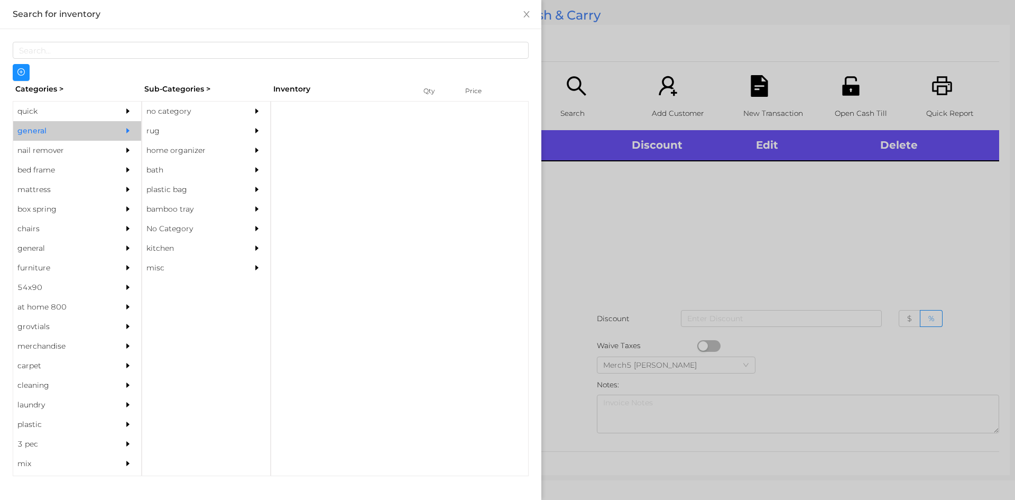
click at [244, 112] on div "no category" at bounding box center [206, 112] width 128 height 20
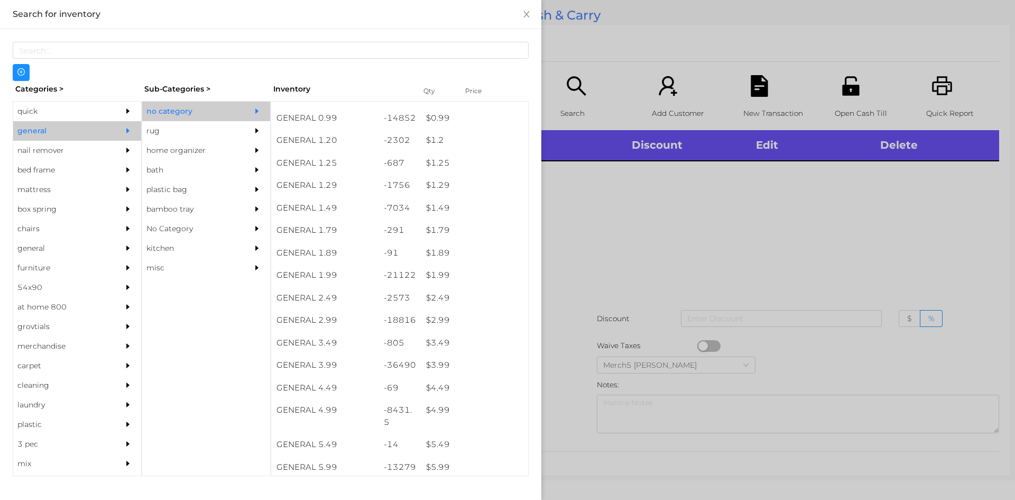
scroll to position [159, 0]
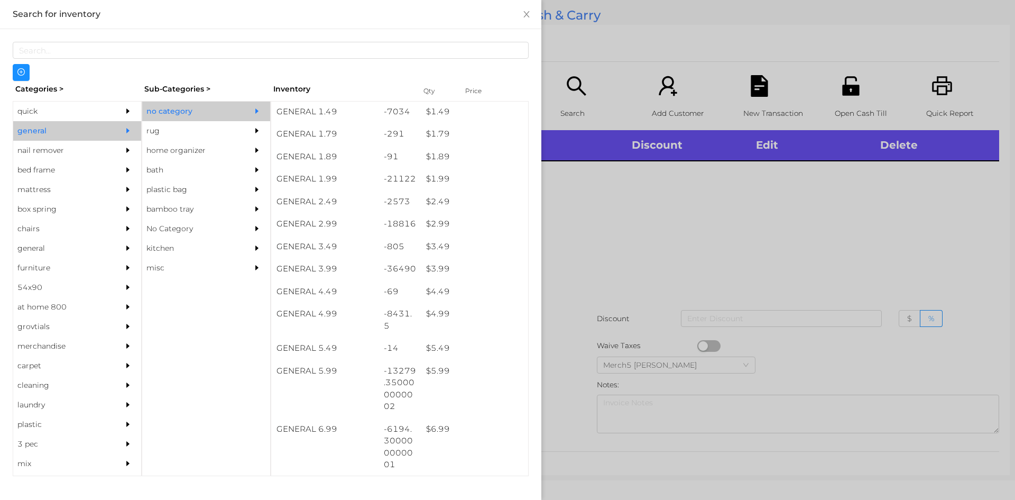
click at [864, 225] on div at bounding box center [507, 250] width 1015 height 500
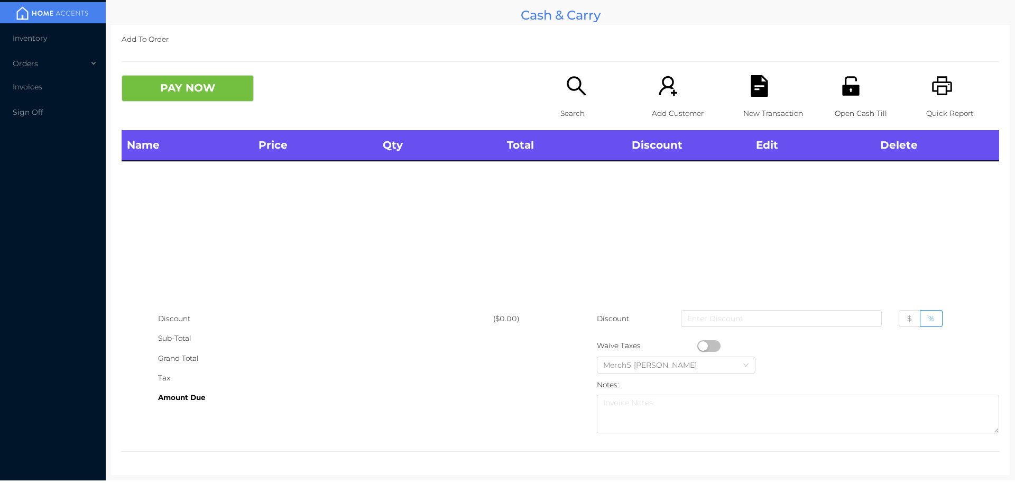
click at [583, 93] on icon "icon: search" at bounding box center [577, 86] width 22 height 22
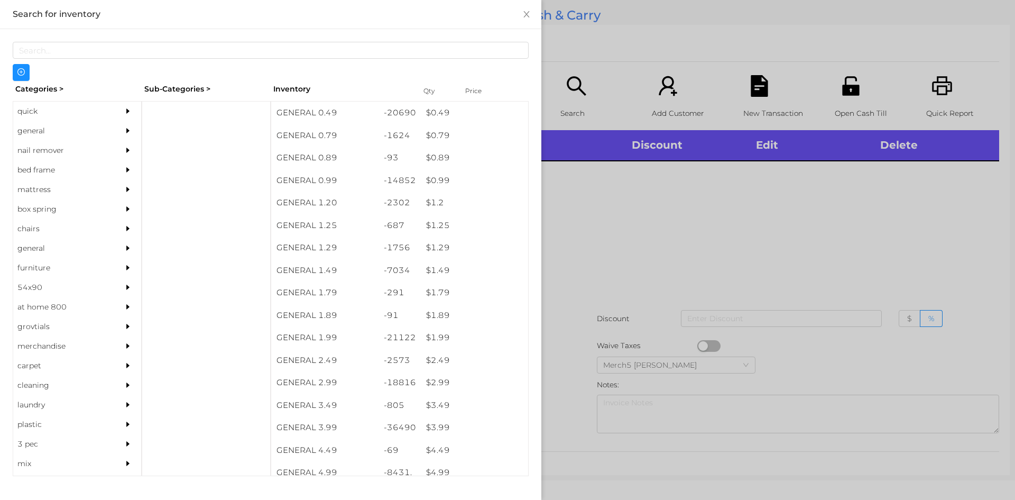
click at [60, 130] on div "general" at bounding box center [61, 131] width 96 height 20
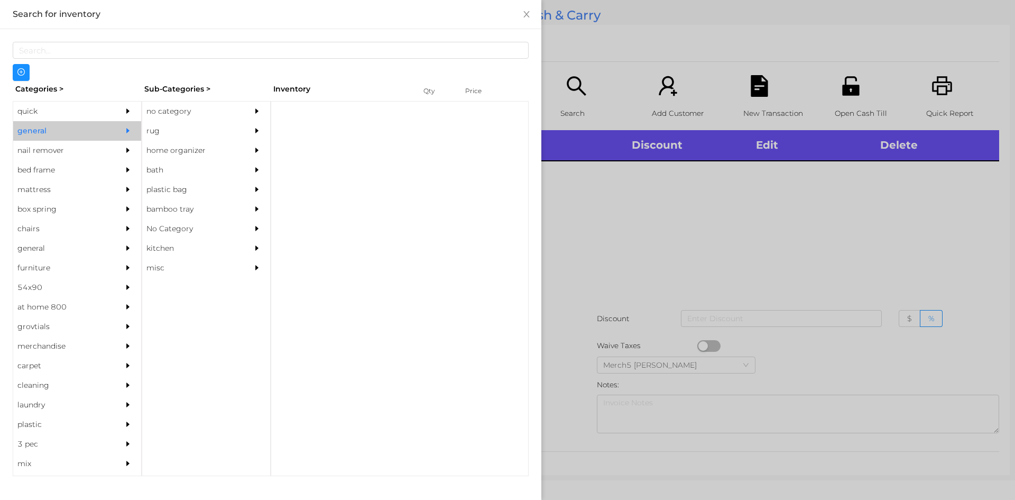
click at [178, 106] on div "no category" at bounding box center [190, 112] width 96 height 20
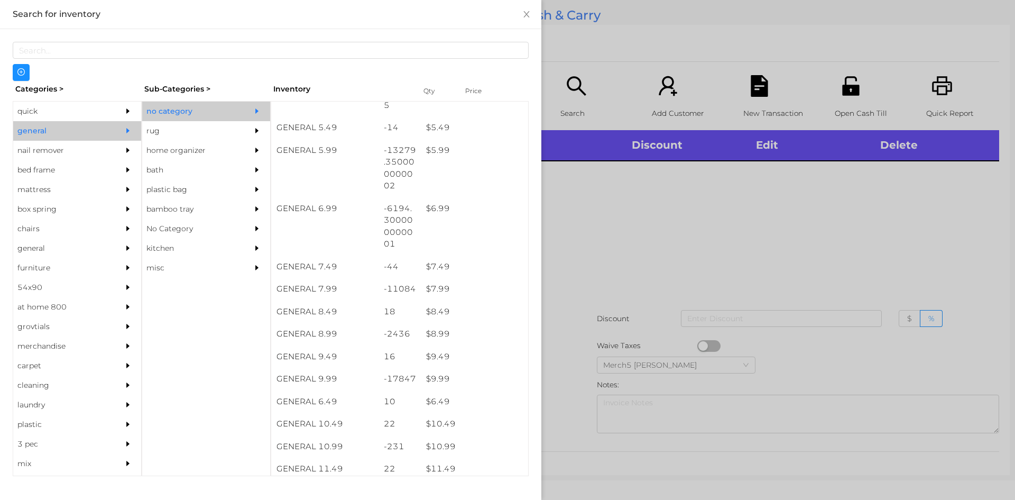
scroll to position [476, 0]
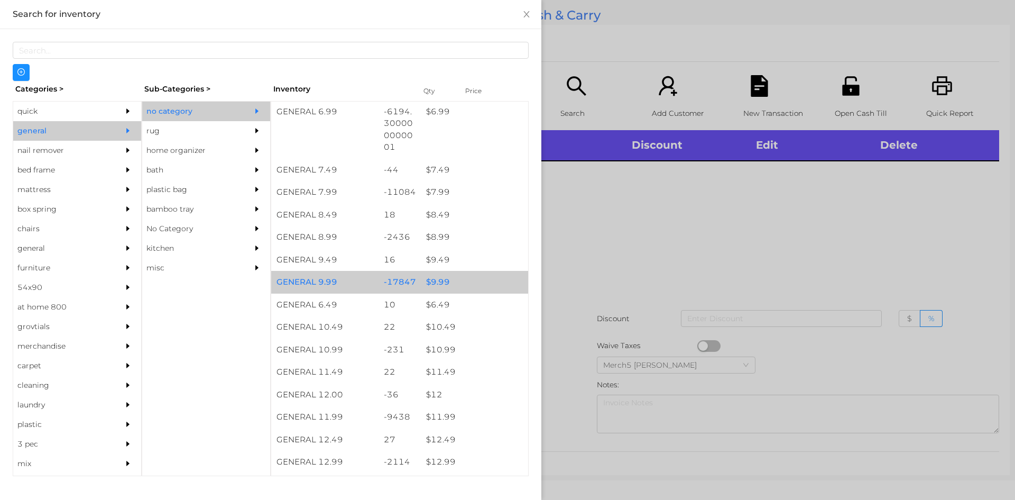
click at [439, 283] on div "$ 9.99" at bounding box center [474, 282] width 107 height 23
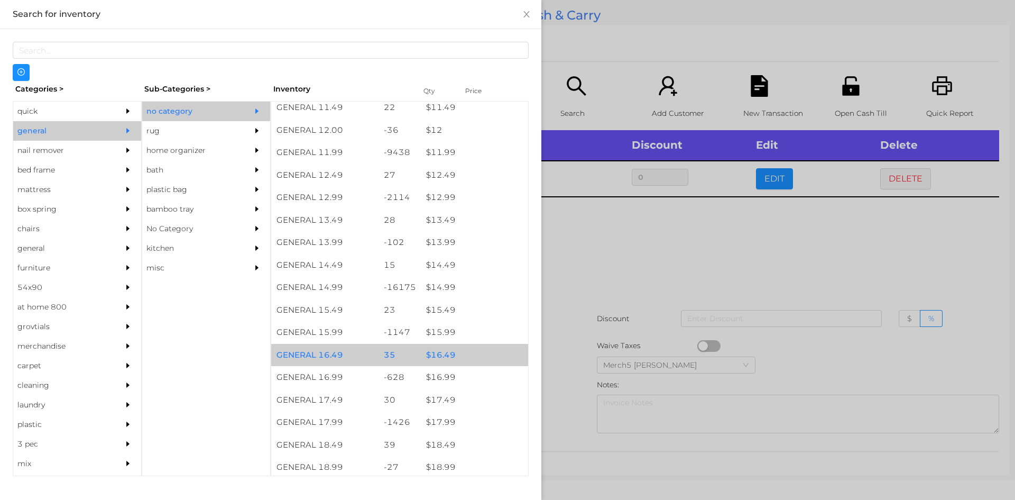
scroll to position [952, 0]
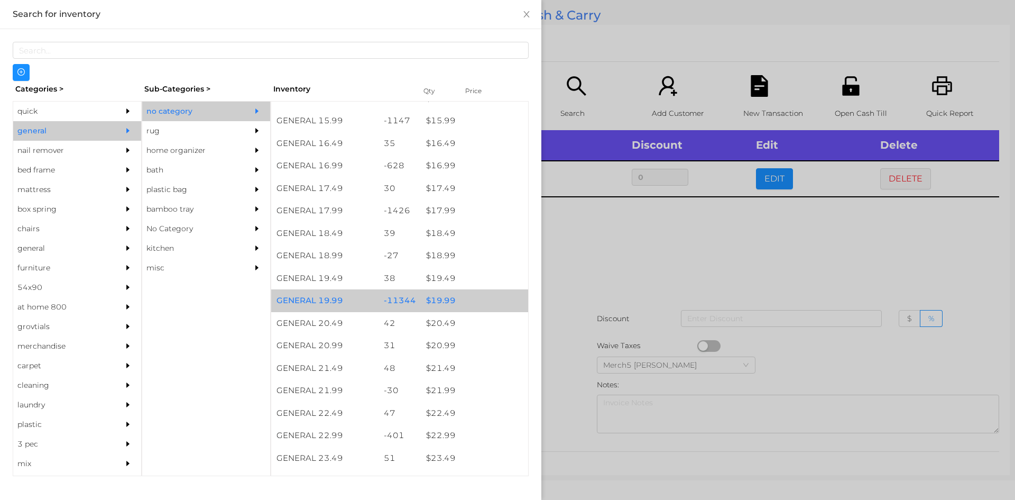
click at [466, 297] on div "$ 19.99" at bounding box center [474, 300] width 107 height 23
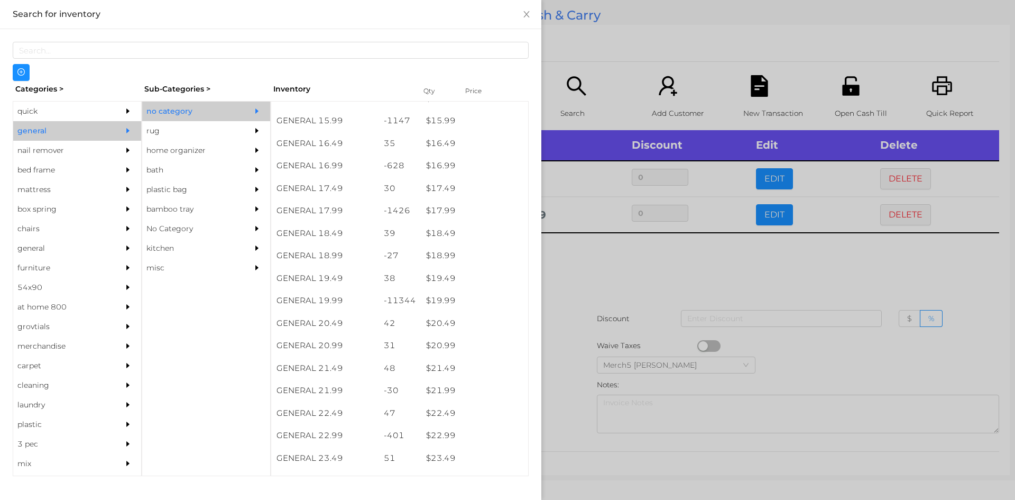
click at [612, 282] on div at bounding box center [507, 250] width 1015 height 500
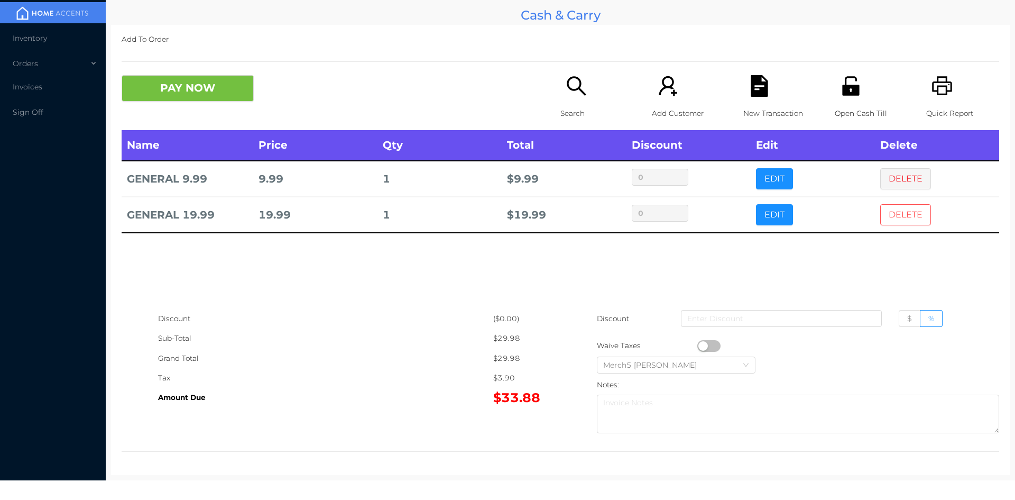
click at [908, 210] on button "DELETE" at bounding box center [905, 214] width 51 height 21
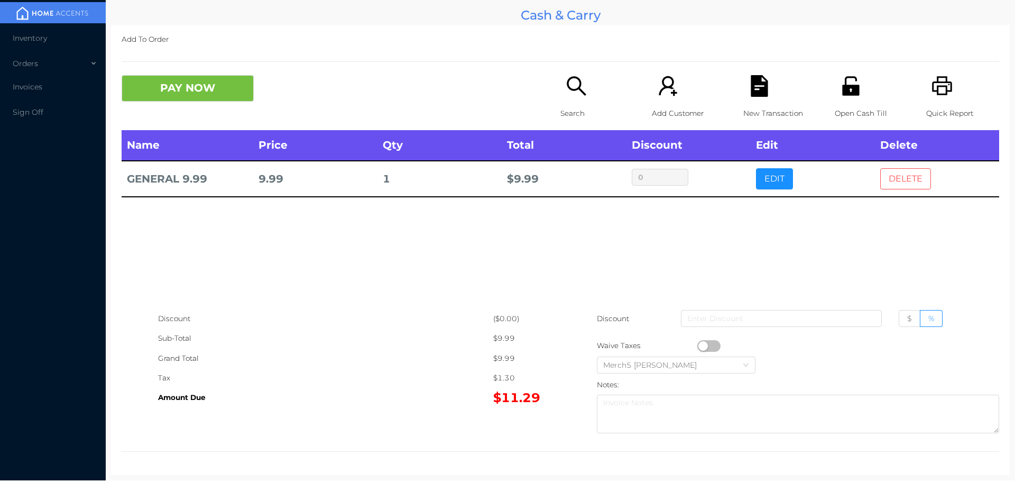
click at [896, 176] on button "DELETE" at bounding box center [905, 178] width 51 height 21
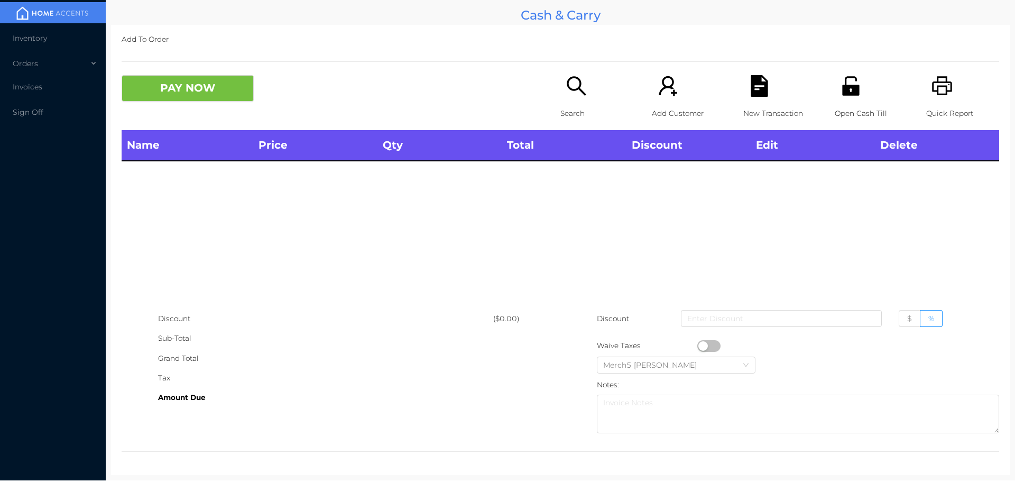
click at [846, 85] on icon "icon: unlock" at bounding box center [850, 85] width 17 height 19
click at [576, 98] on div "Search" at bounding box center [596, 102] width 73 height 55
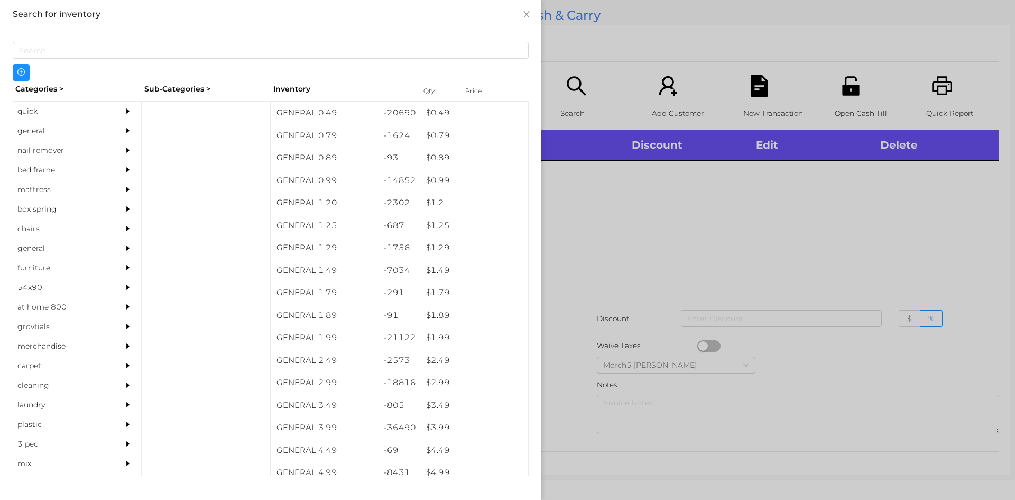
click at [122, 135] on div at bounding box center [130, 131] width 21 height 20
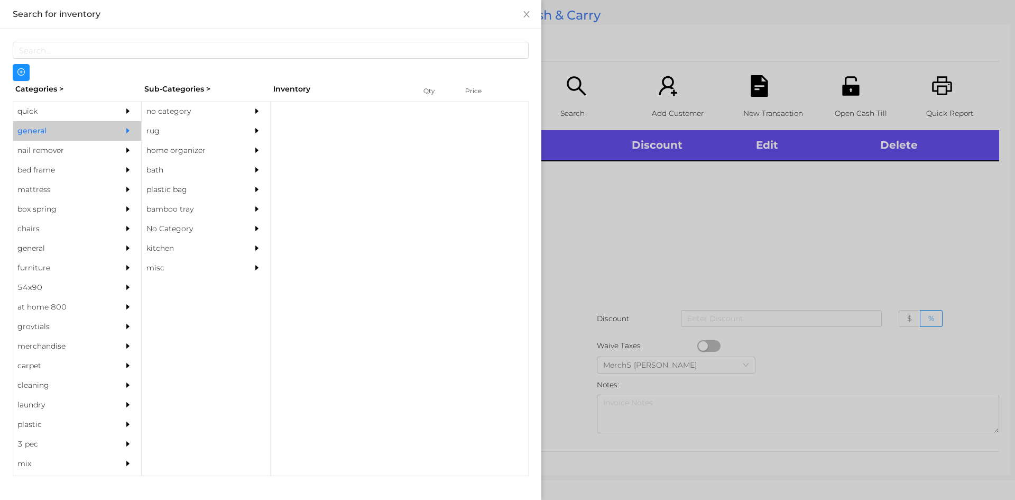
click at [164, 118] on div "no category" at bounding box center [190, 112] width 96 height 20
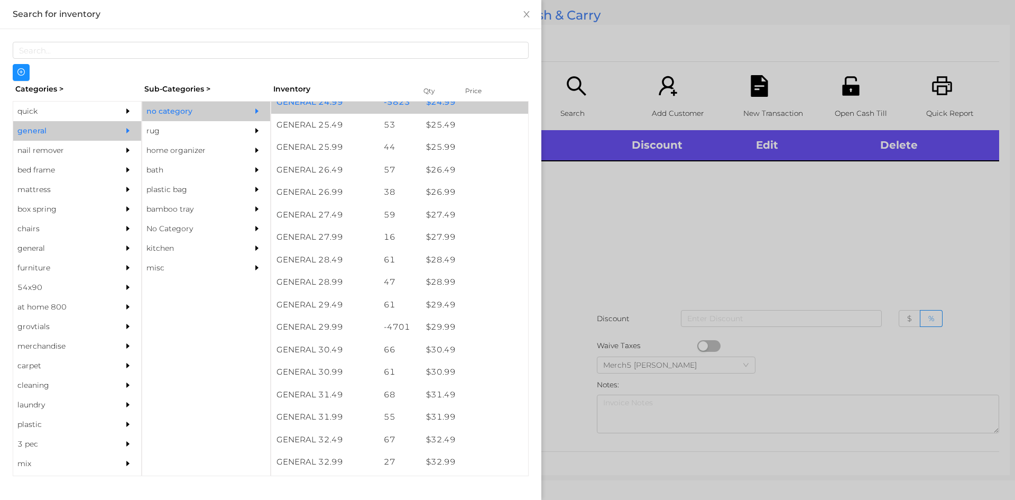
scroll to position [1586, 0]
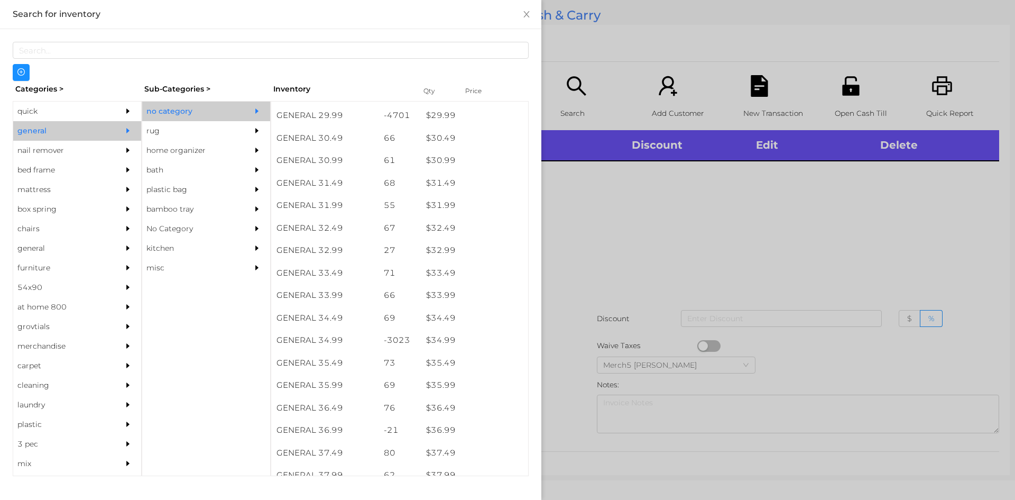
click at [634, 256] on div at bounding box center [507, 250] width 1015 height 500
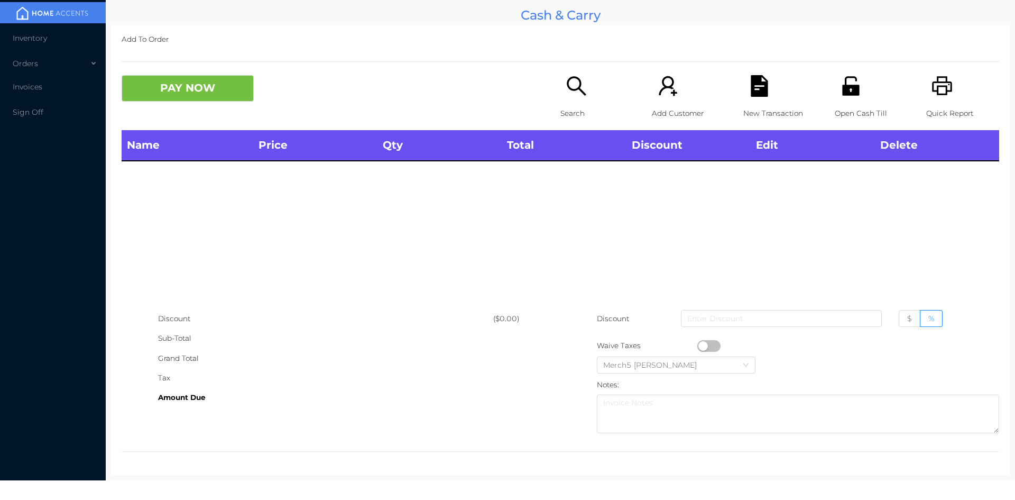
click at [563, 106] on p "Search" at bounding box center [596, 114] width 73 height 20
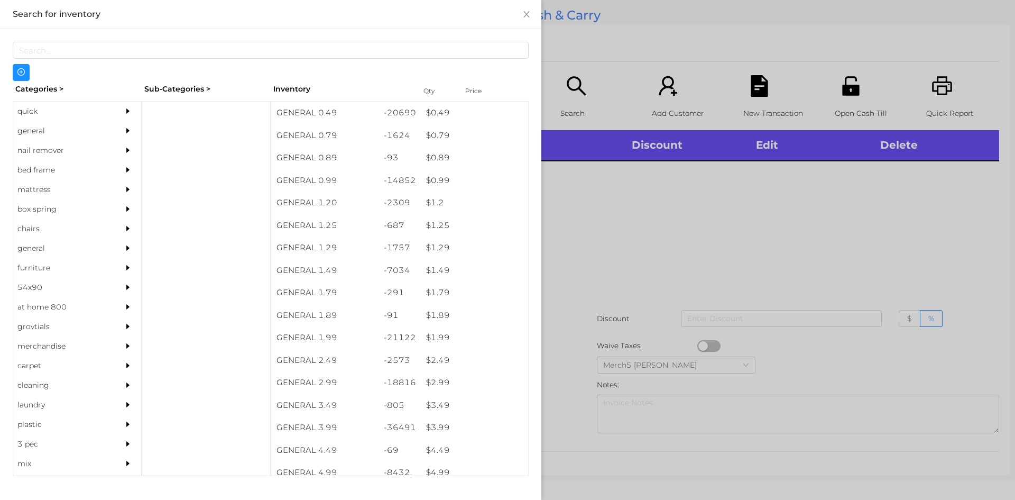
click at [82, 141] on div "nail remover" at bounding box center [61, 151] width 96 height 20
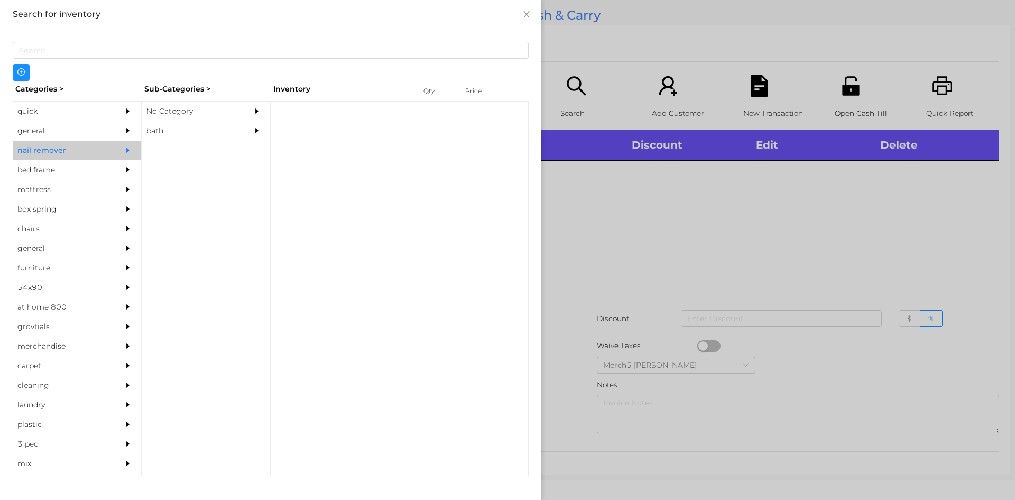
click at [226, 118] on div "No Category" at bounding box center [190, 112] width 96 height 20
drag, startPoint x: 72, startPoint y: 125, endPoint x: 110, endPoint y: 125, distance: 37.5
click at [73, 124] on div "general" at bounding box center [61, 131] width 96 height 20
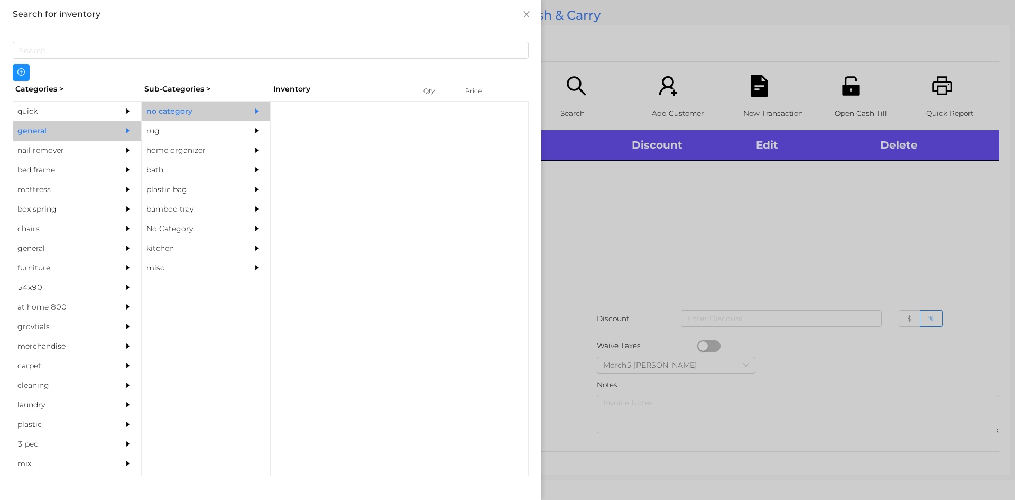
drag, startPoint x: 209, startPoint y: 105, endPoint x: 326, endPoint y: 127, distance: 118.8
click at [210, 106] on div "no category" at bounding box center [190, 112] width 96 height 20
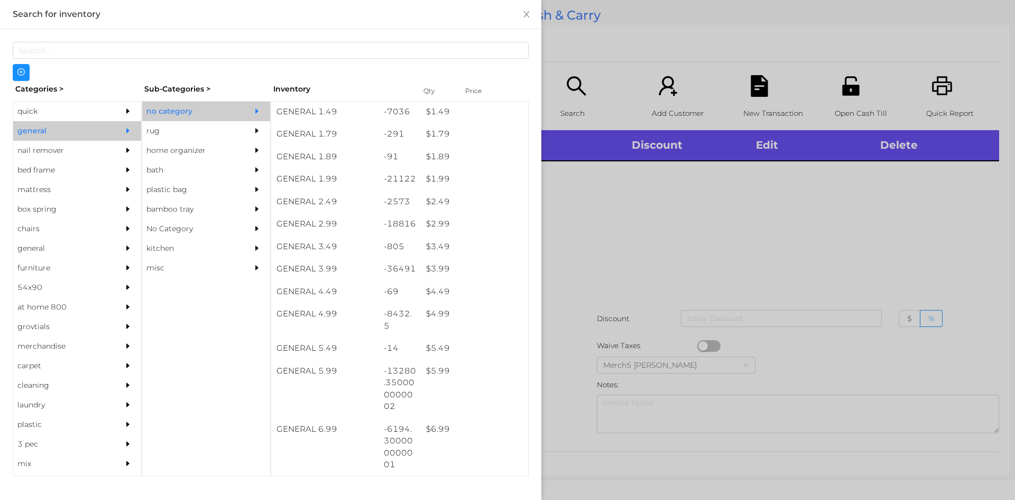
scroll to position [264, 0]
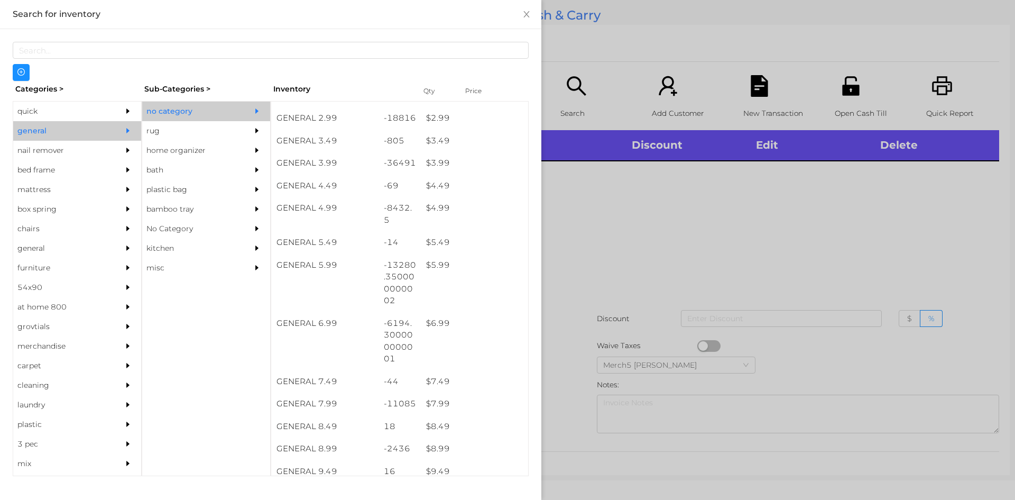
click at [683, 210] on div at bounding box center [507, 250] width 1015 height 500
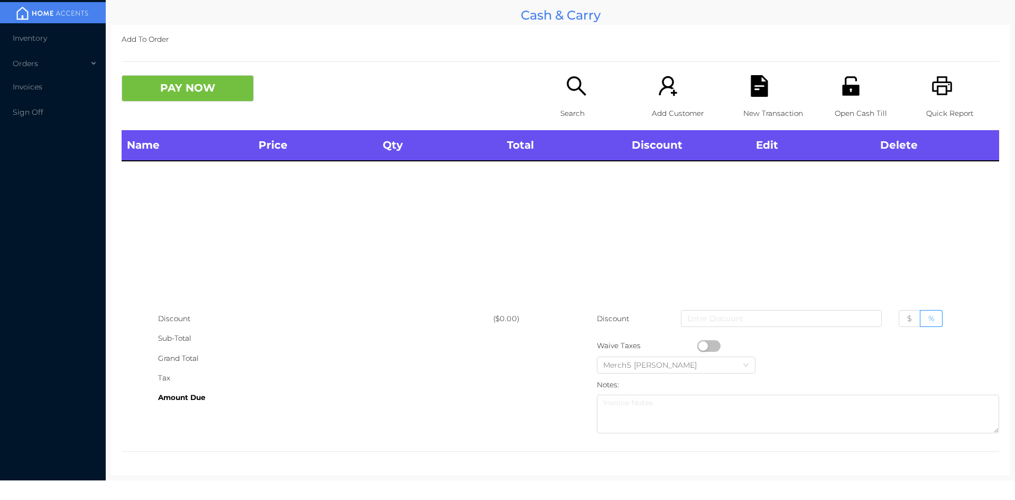
click at [583, 106] on p "Search" at bounding box center [596, 114] width 73 height 20
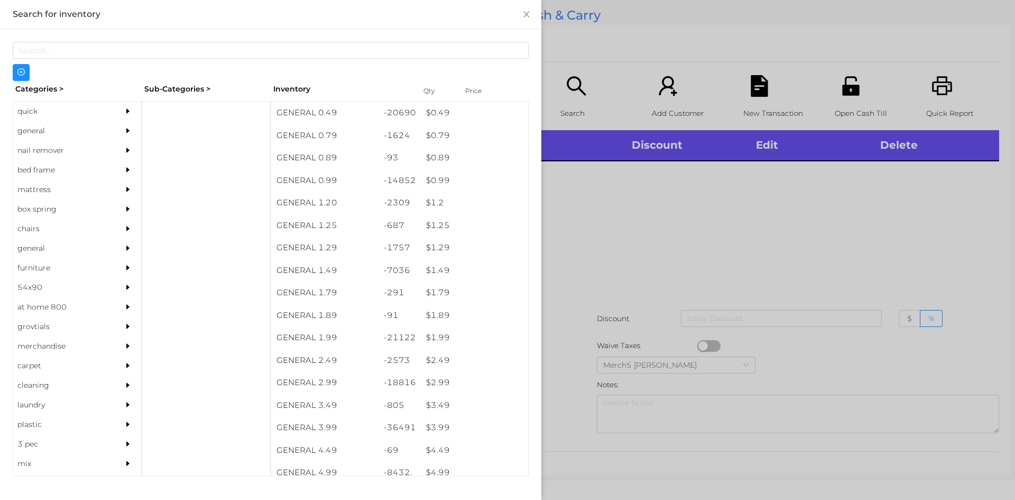
drag, startPoint x: 88, startPoint y: 127, endPoint x: 95, endPoint y: 132, distance: 8.4
click at [88, 128] on div "general" at bounding box center [61, 131] width 96 height 20
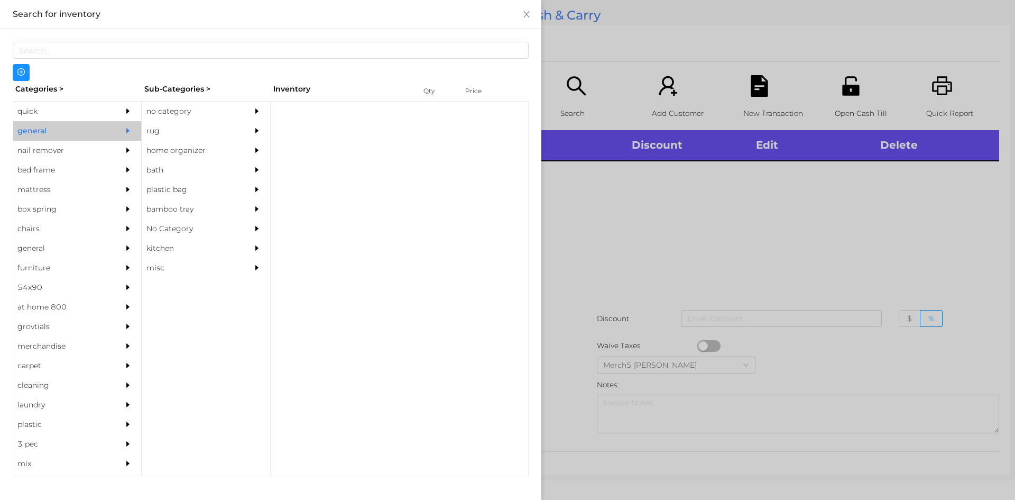
click at [264, 107] on div at bounding box center [259, 112] width 21 height 20
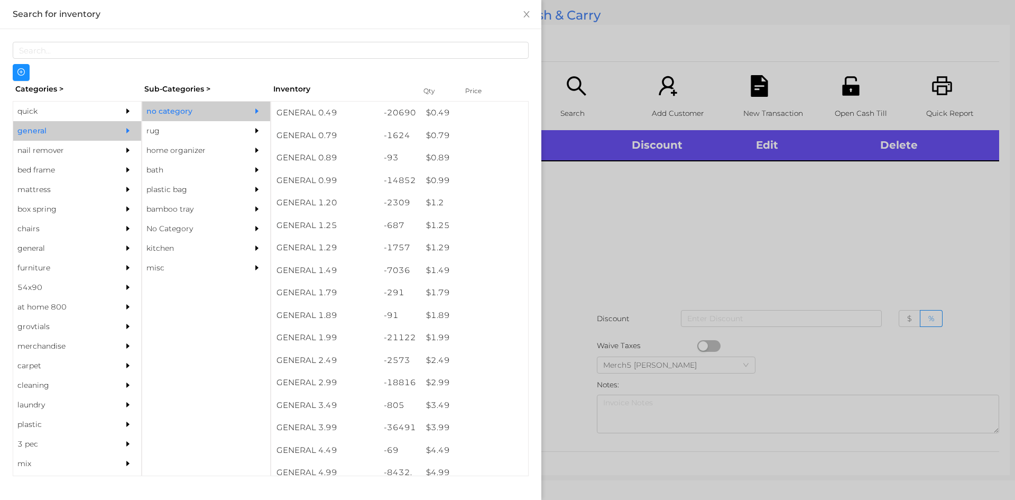
click at [592, 172] on div at bounding box center [507, 250] width 1015 height 500
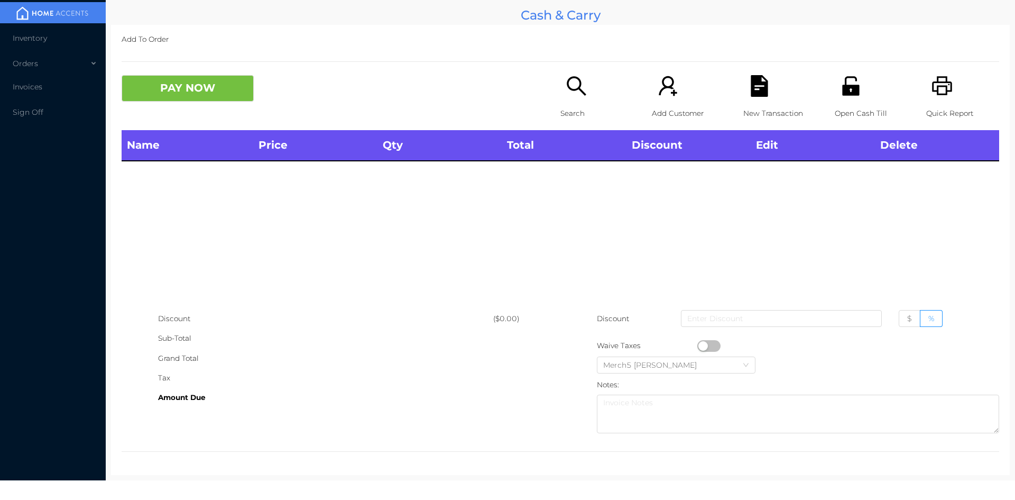
click at [934, 100] on div "Quick Report" at bounding box center [962, 102] width 73 height 55
click at [936, 96] on icon "icon: printer" at bounding box center [943, 86] width 22 height 22
click at [842, 88] on icon "icon: unlock" at bounding box center [850, 85] width 17 height 19
click at [576, 99] on div "Search" at bounding box center [596, 102] width 73 height 55
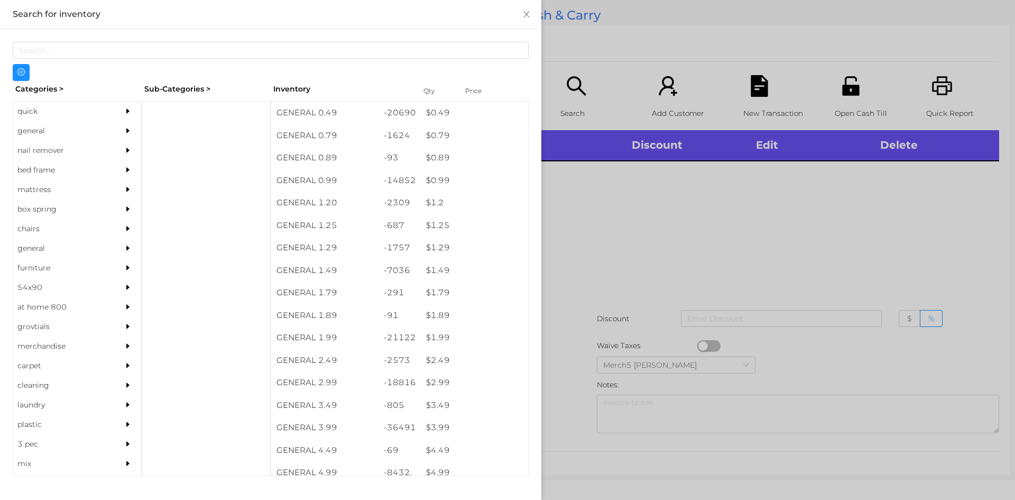
click at [124, 133] on icon "icon: caret-right" at bounding box center [127, 130] width 7 height 7
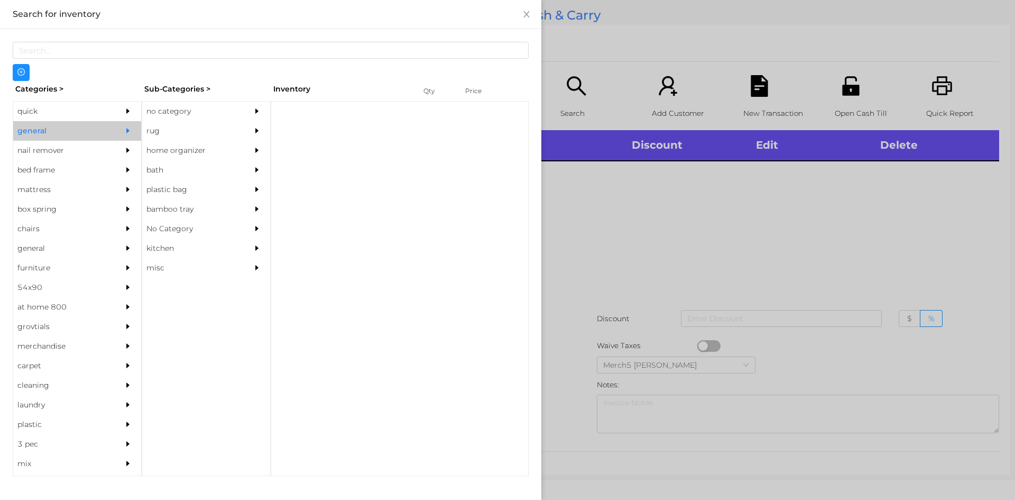
click at [190, 118] on div "no category" at bounding box center [190, 112] width 96 height 20
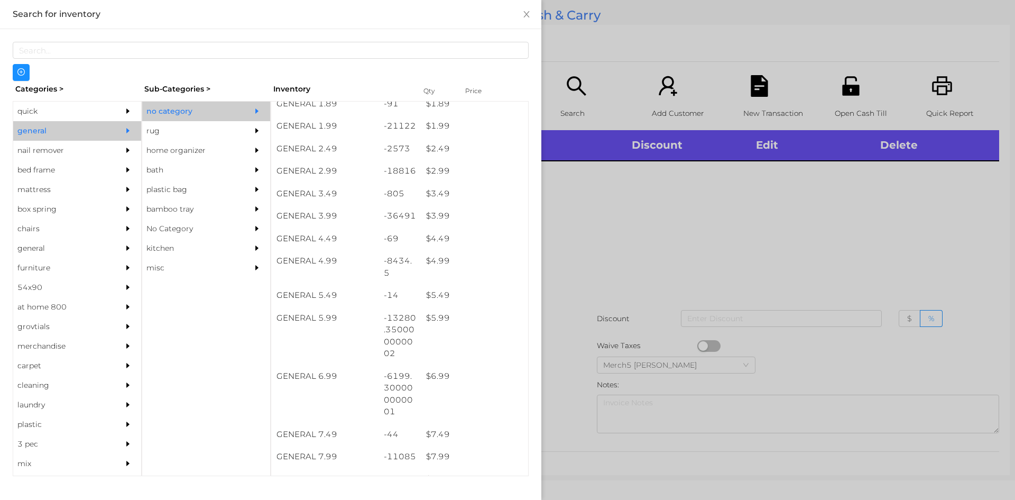
scroll to position [317, 0]
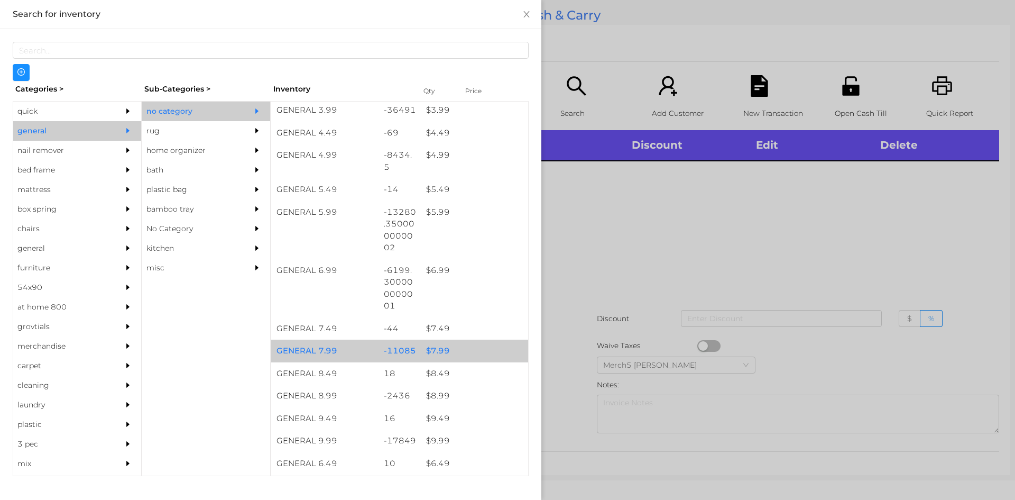
click at [480, 352] on div "$ 7.99" at bounding box center [474, 350] width 107 height 23
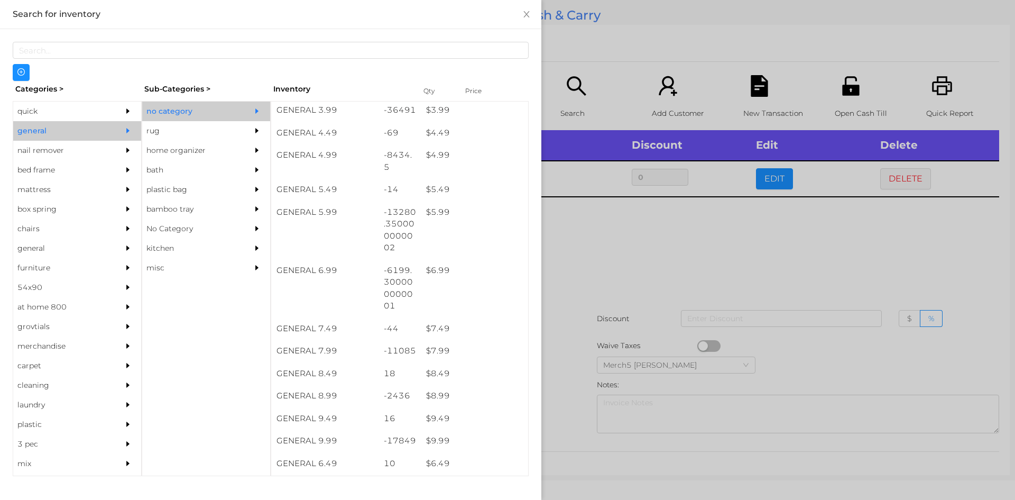
click at [659, 270] on div at bounding box center [507, 250] width 1015 height 500
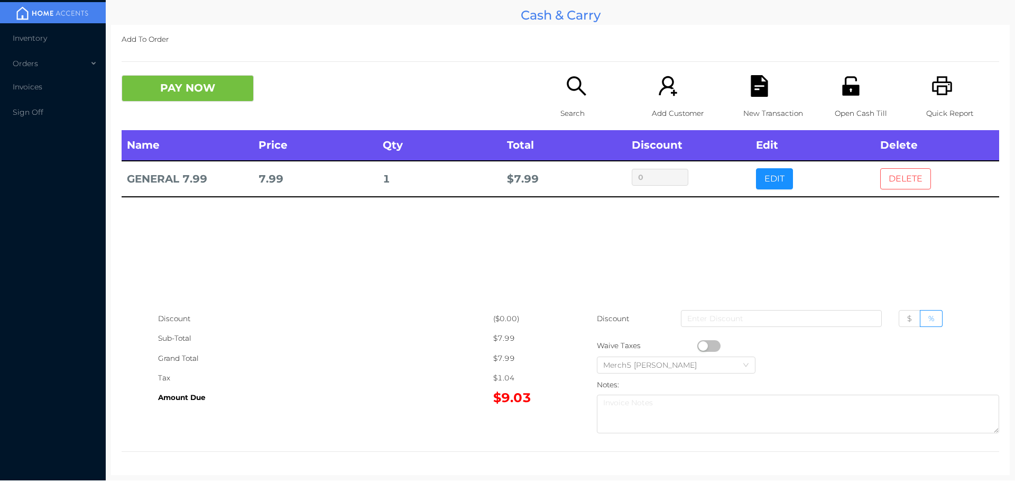
click at [880, 180] on button "DELETE" at bounding box center [905, 178] width 51 height 21
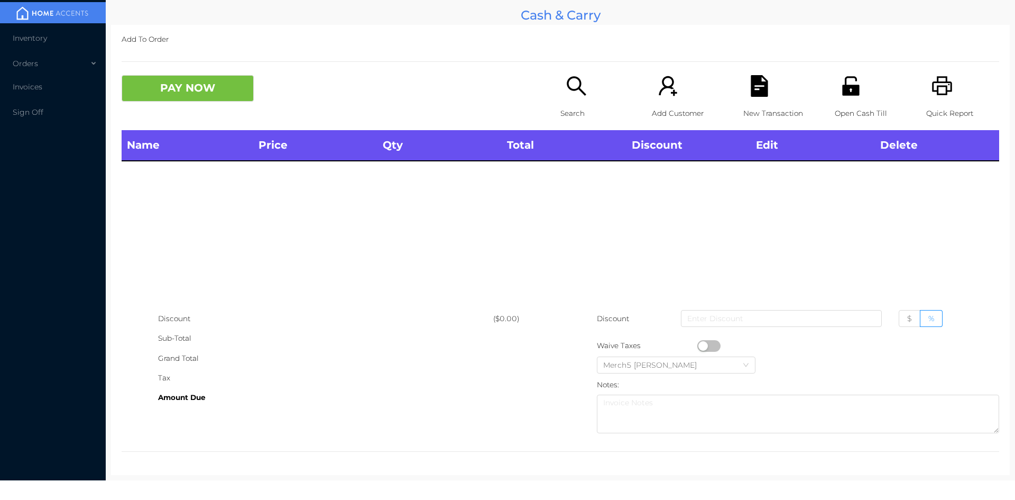
click at [571, 88] on icon "icon: search" at bounding box center [577, 86] width 22 height 22
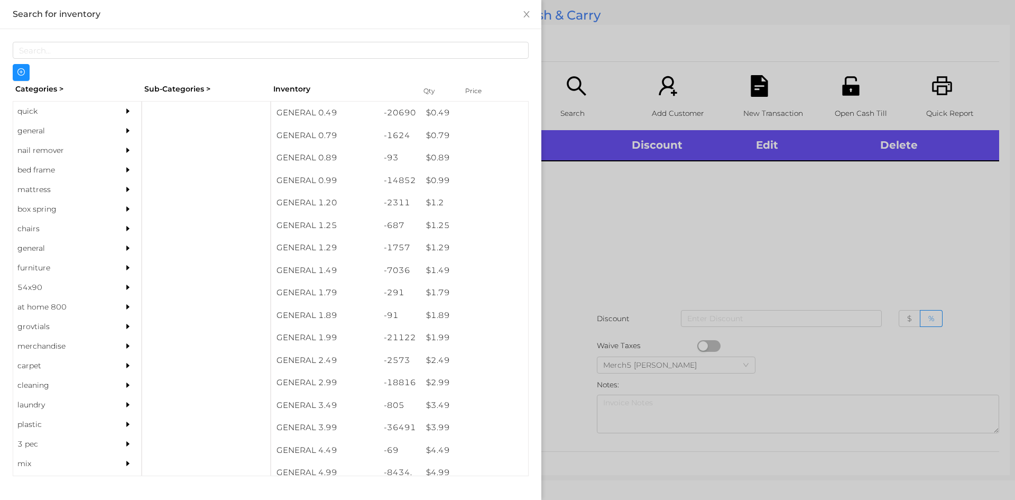
click at [646, 199] on div at bounding box center [507, 250] width 1015 height 500
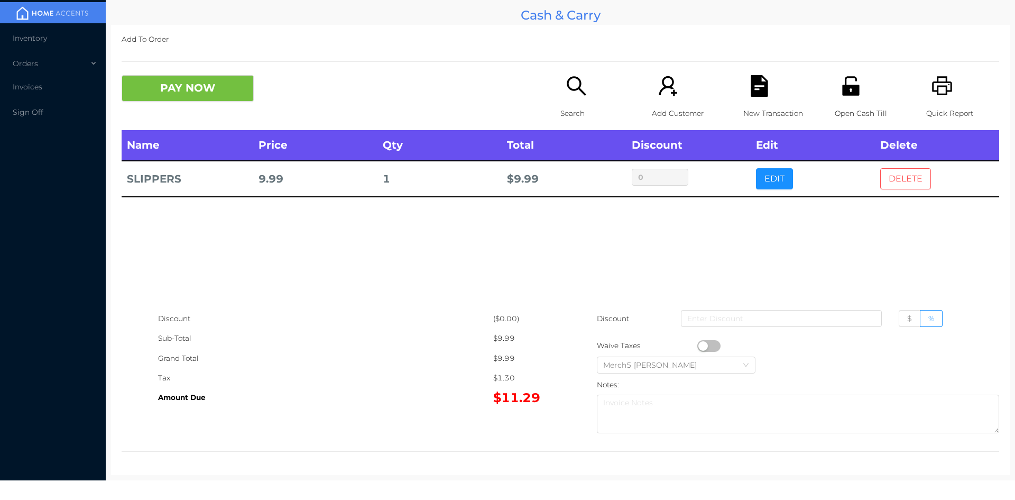
click at [889, 187] on button "DELETE" at bounding box center [905, 178] width 51 height 21
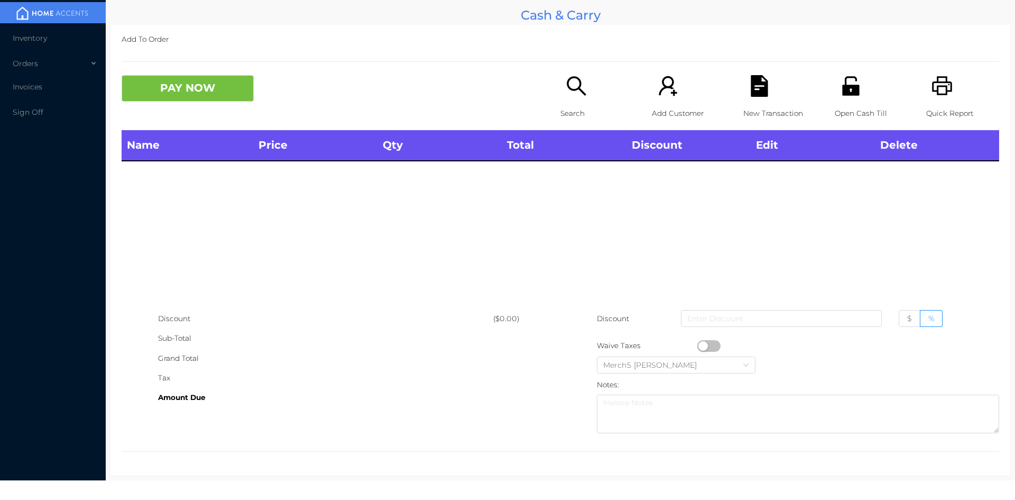
click at [571, 103] on div "Search" at bounding box center [596, 102] width 73 height 55
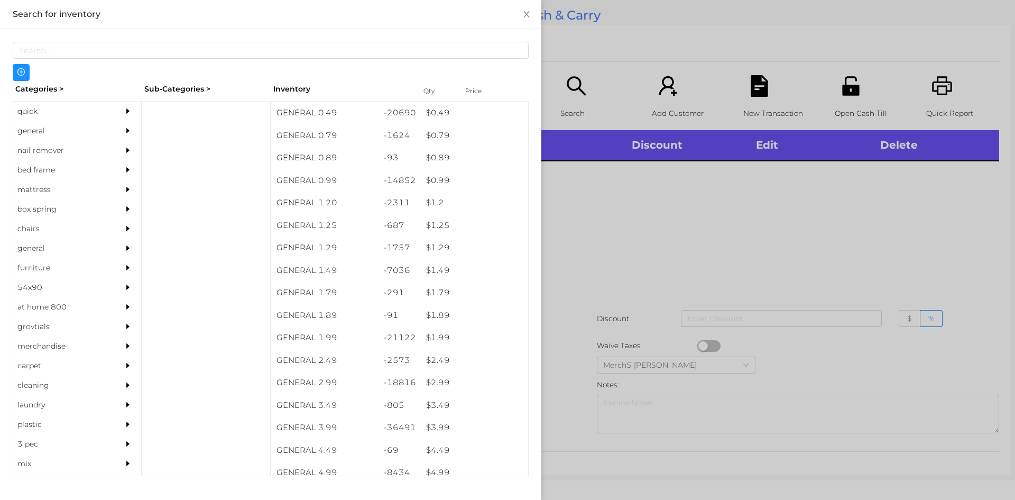
click at [103, 131] on div "general" at bounding box center [61, 131] width 96 height 20
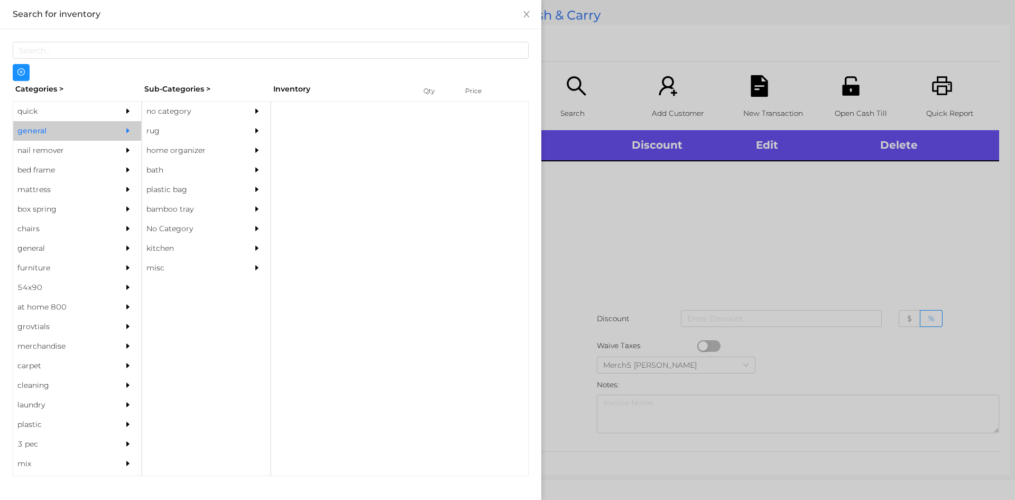
click at [226, 106] on div "no category" at bounding box center [190, 112] width 96 height 20
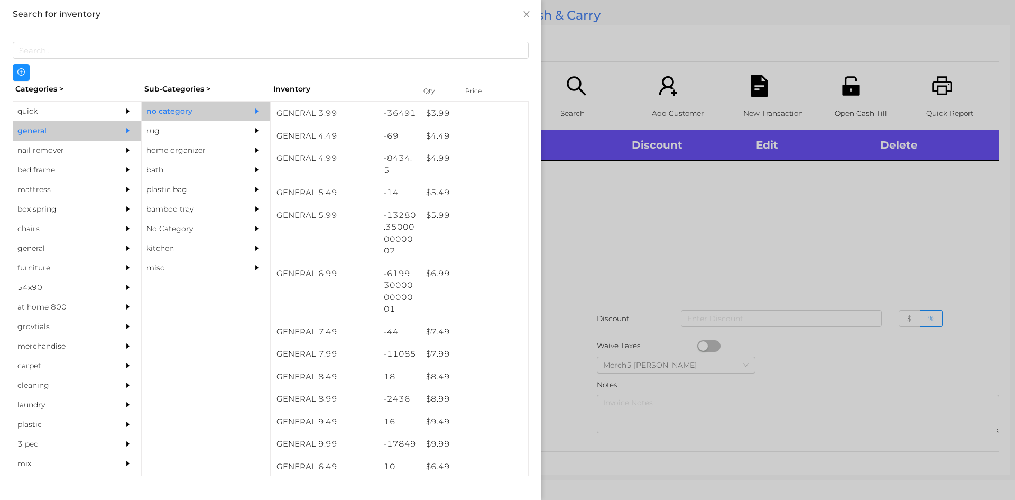
scroll to position [314, 0]
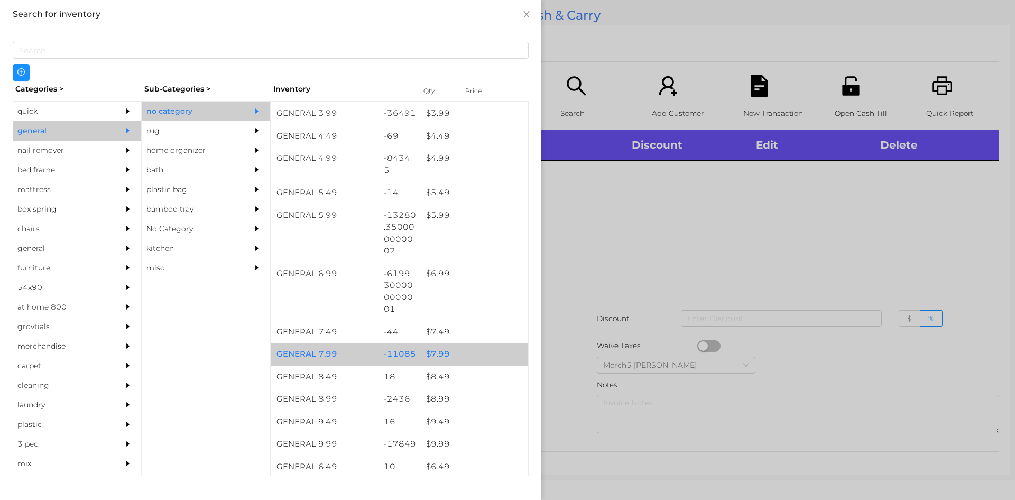
click at [477, 352] on div "$ 7.99" at bounding box center [474, 354] width 107 height 23
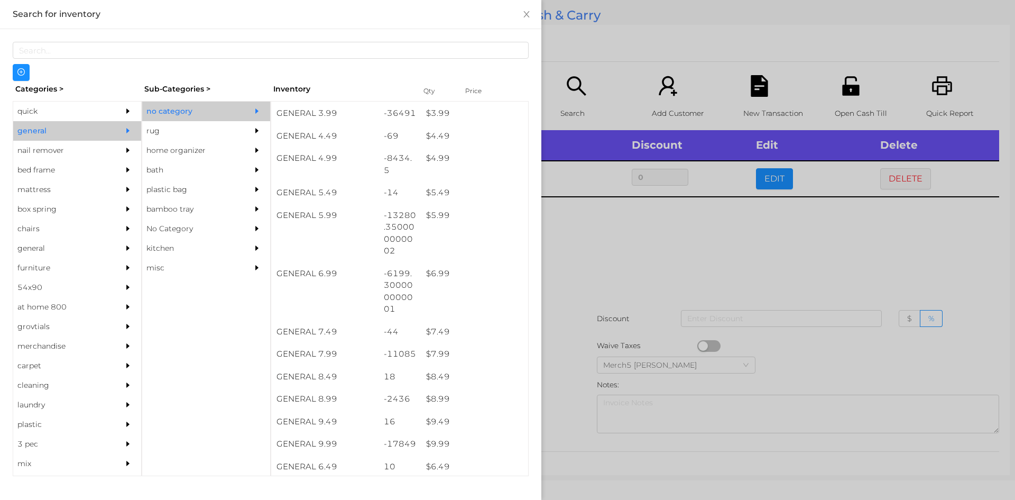
click at [679, 276] on div at bounding box center [507, 250] width 1015 height 500
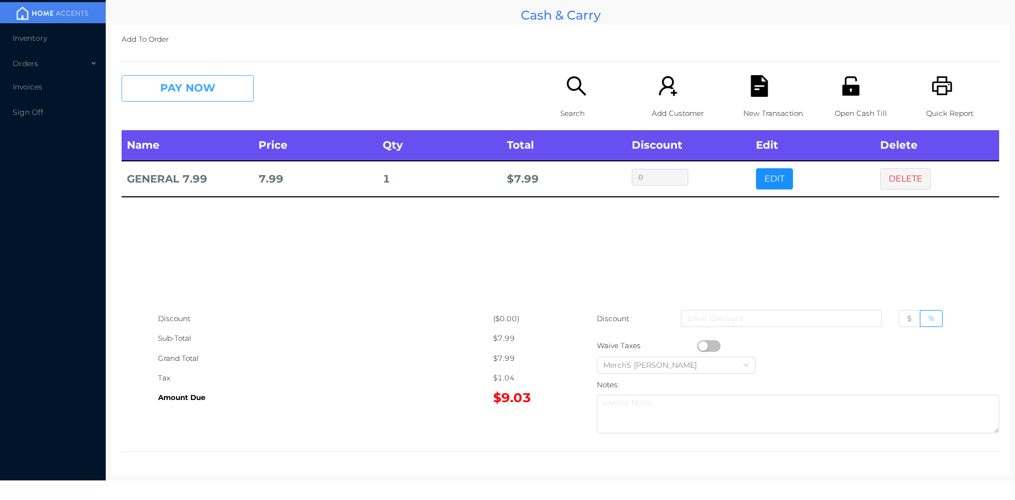
click at [234, 86] on button "PAY NOW" at bounding box center [188, 88] width 132 height 26
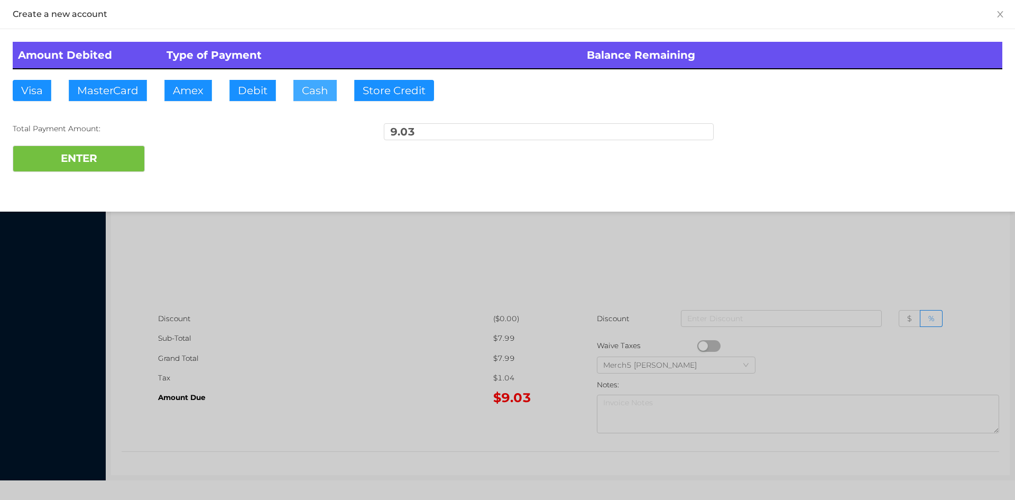
click at [318, 90] on button "Cash" at bounding box center [314, 90] width 43 height 21
type input "9.10"
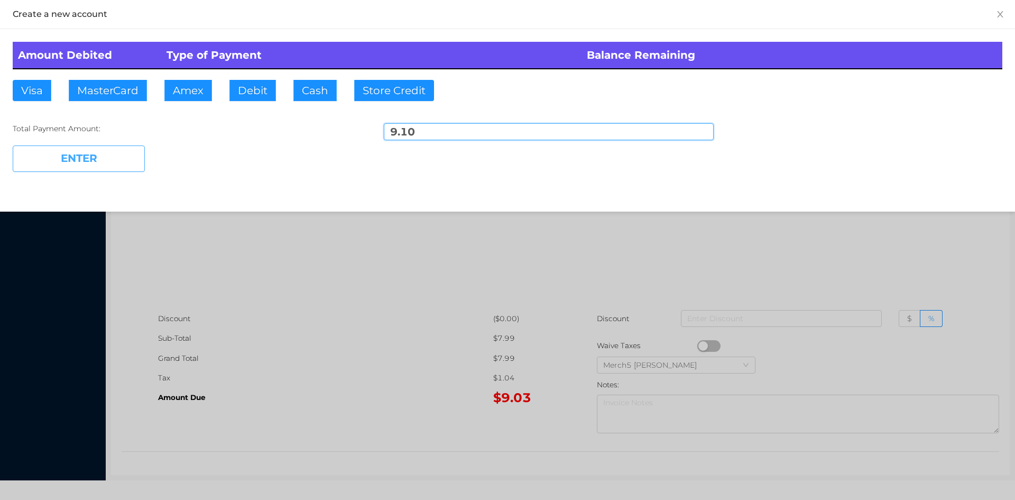
click at [115, 158] on button "ENTER" at bounding box center [79, 158] width 132 height 26
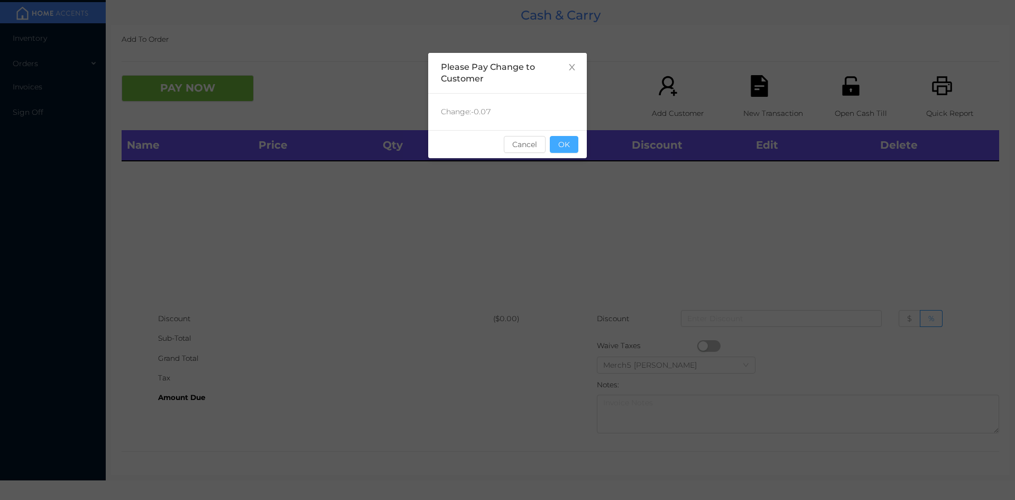
click at [565, 148] on button "OK" at bounding box center [564, 144] width 29 height 17
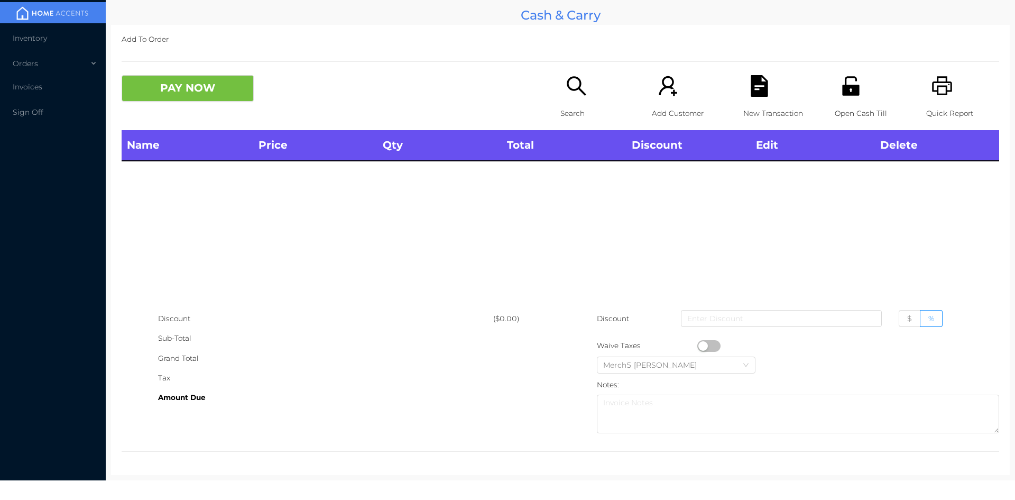
click at [939, 87] on icon "icon: printer" at bounding box center [942, 85] width 20 height 19
click at [573, 95] on icon "icon: search" at bounding box center [577, 86] width 22 height 22
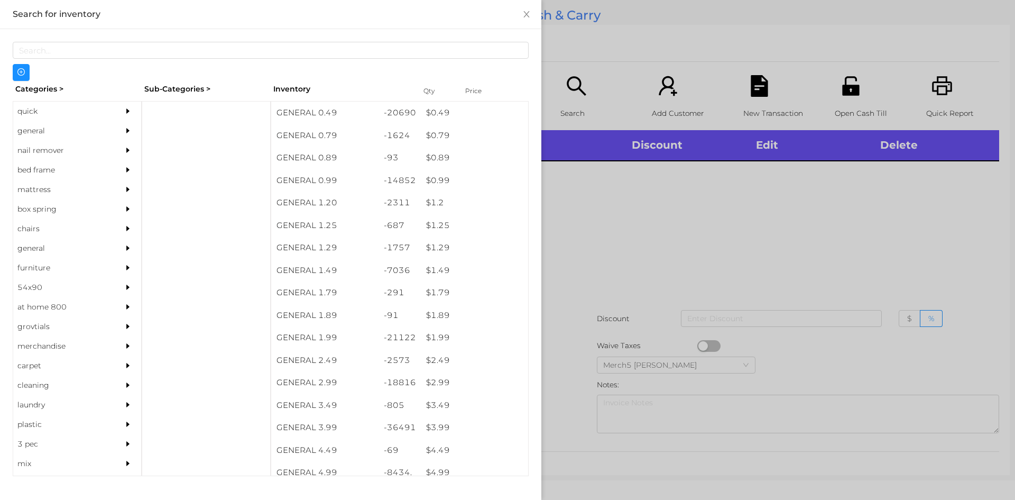
click at [656, 238] on div at bounding box center [507, 250] width 1015 height 500
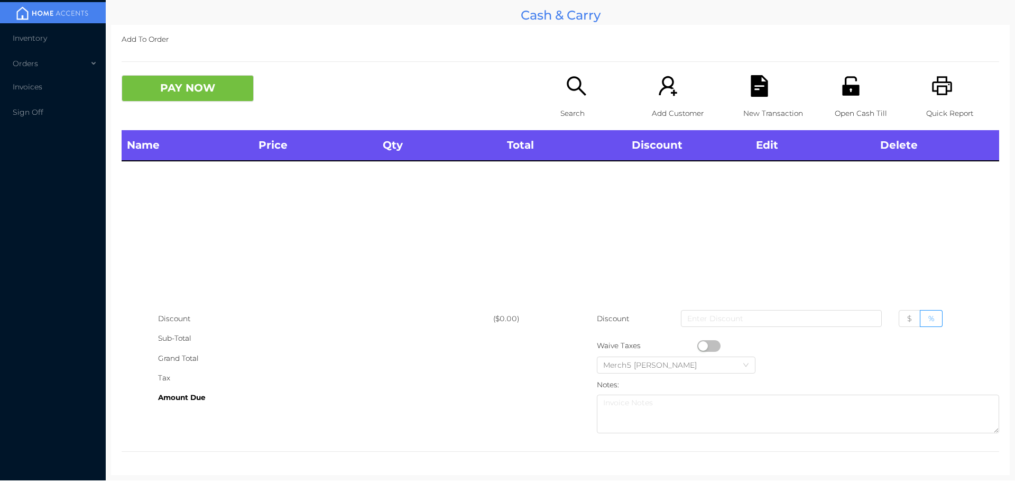
drag, startPoint x: 576, startPoint y: 75, endPoint x: 576, endPoint y: 84, distance: 9.0
click at [576, 84] on icon "icon: search" at bounding box center [577, 86] width 22 height 22
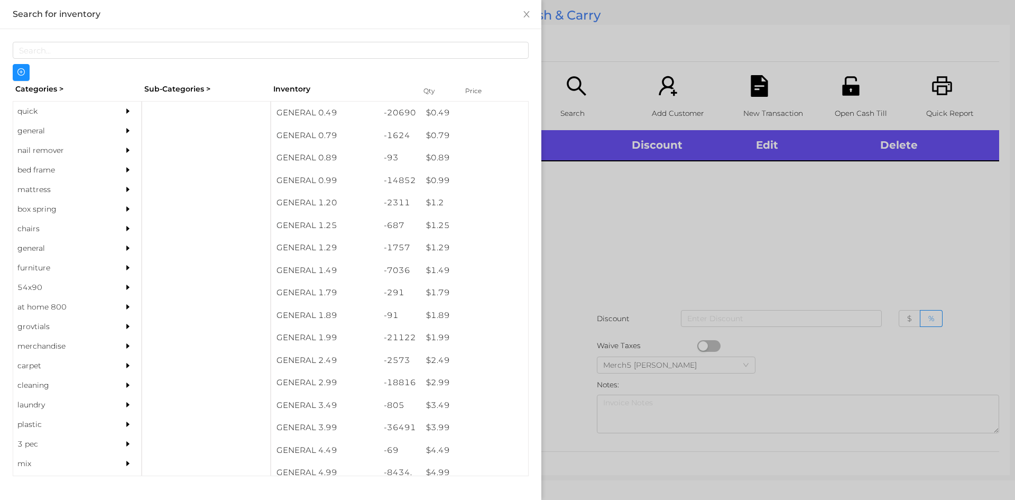
click at [132, 132] on div at bounding box center [130, 131] width 21 height 20
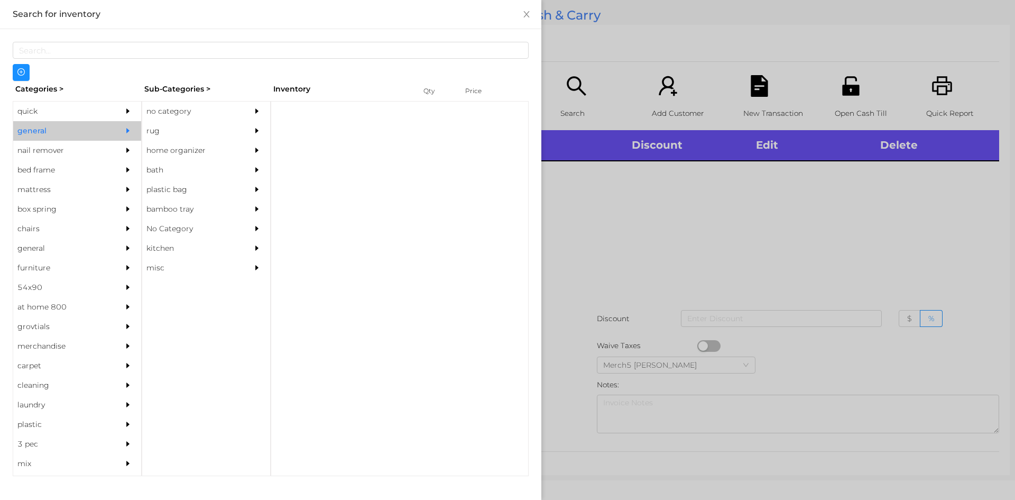
click at [223, 117] on div "no category" at bounding box center [190, 112] width 96 height 20
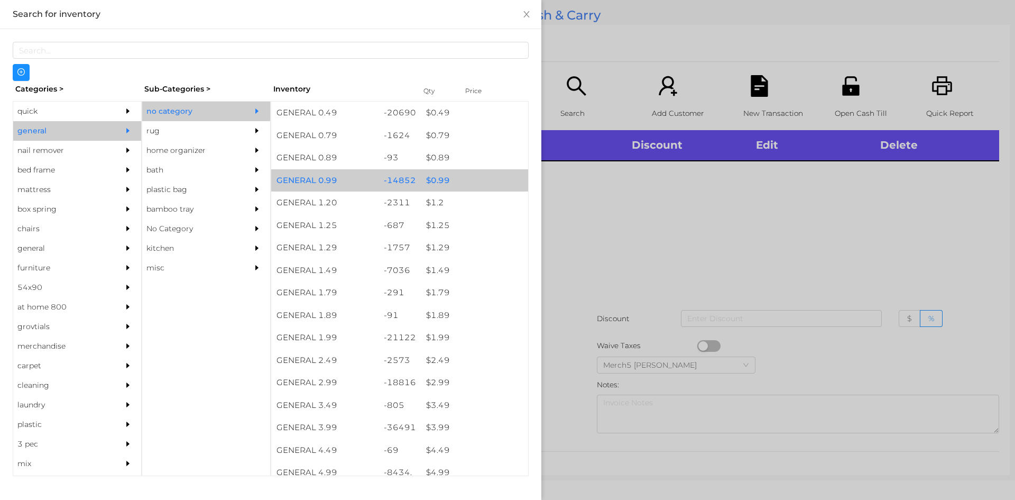
scroll to position [370, 0]
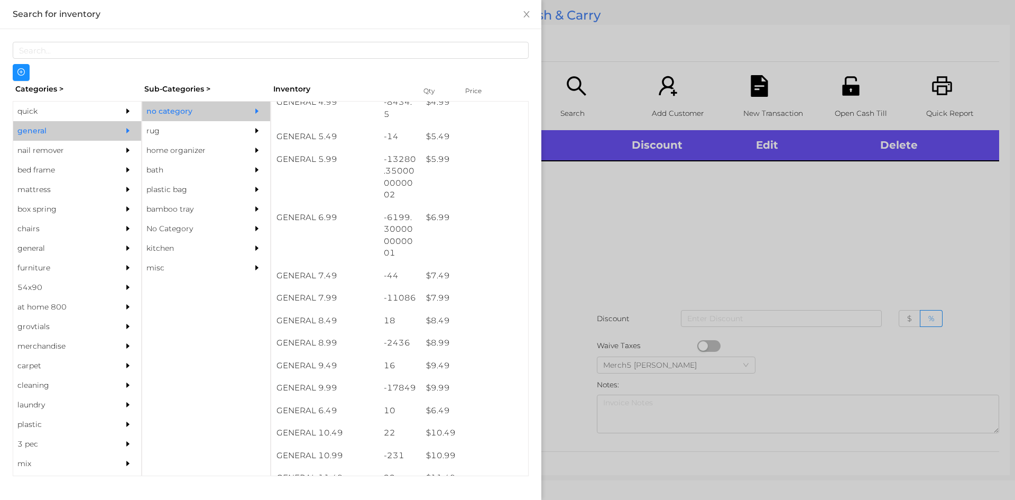
click at [648, 287] on div at bounding box center [507, 250] width 1015 height 500
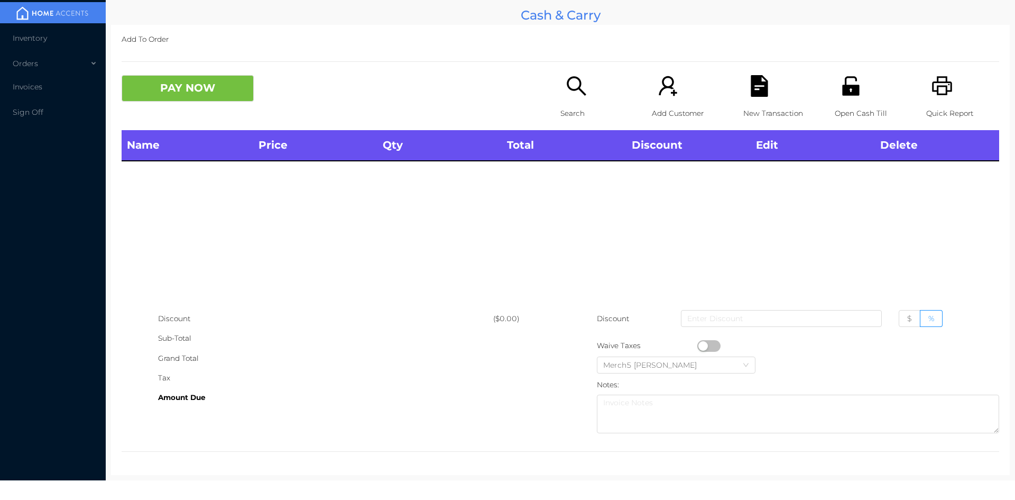
click at [847, 87] on icon "icon: unlock" at bounding box center [850, 85] width 17 height 19
click at [563, 97] on div "Search" at bounding box center [596, 102] width 73 height 55
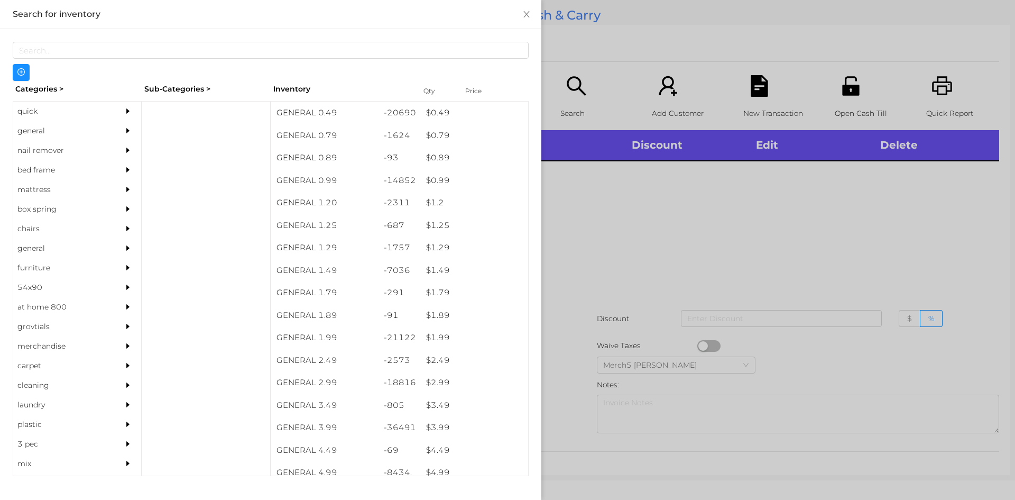
click at [120, 137] on div at bounding box center [130, 131] width 21 height 20
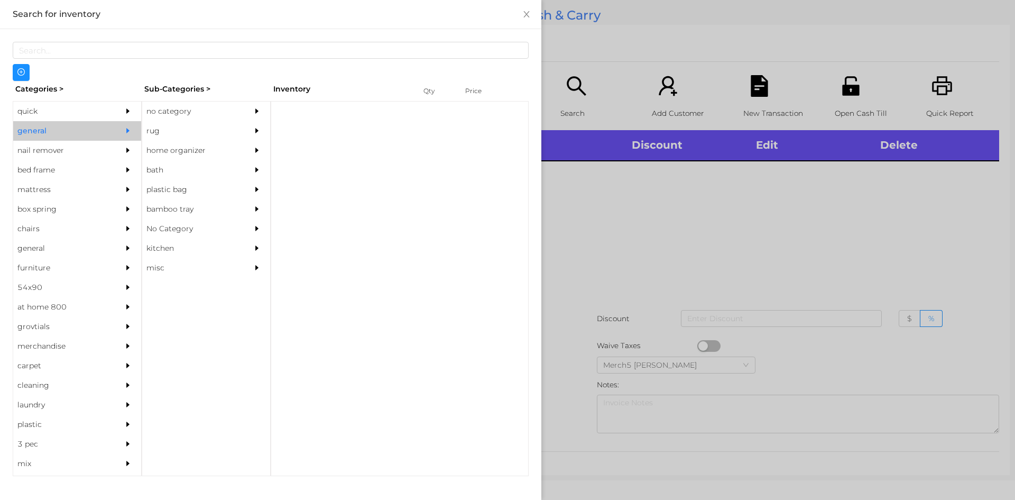
click at [205, 117] on div "no category" at bounding box center [190, 112] width 96 height 20
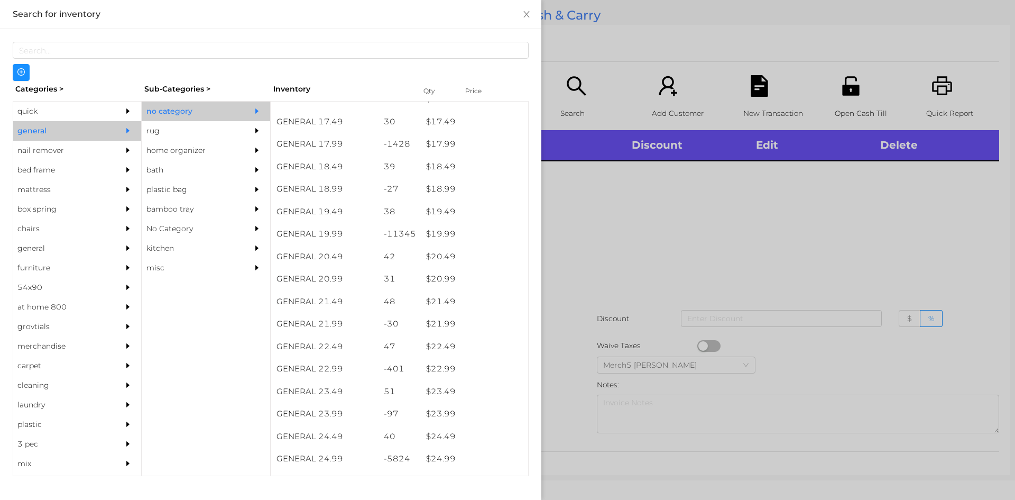
scroll to position [1018, 0]
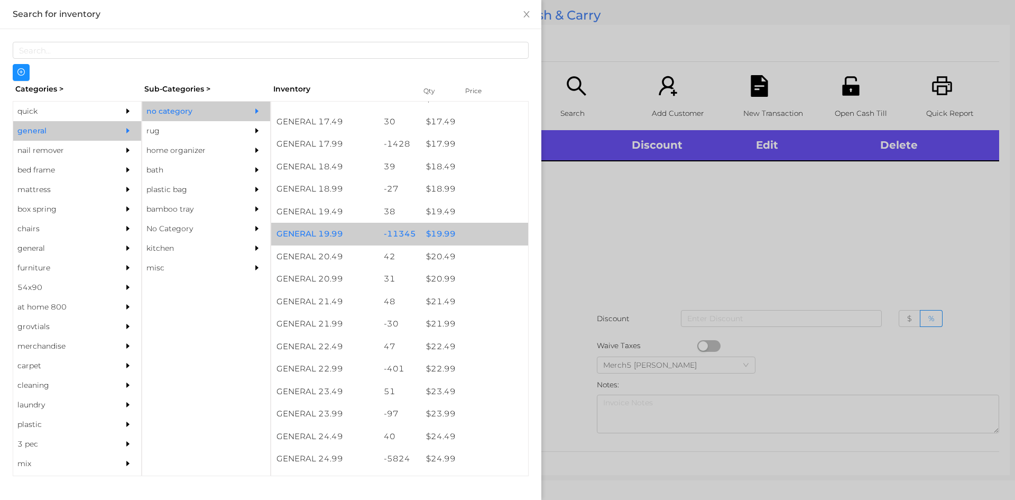
click at [475, 236] on div "$ 19.99" at bounding box center [474, 234] width 107 height 23
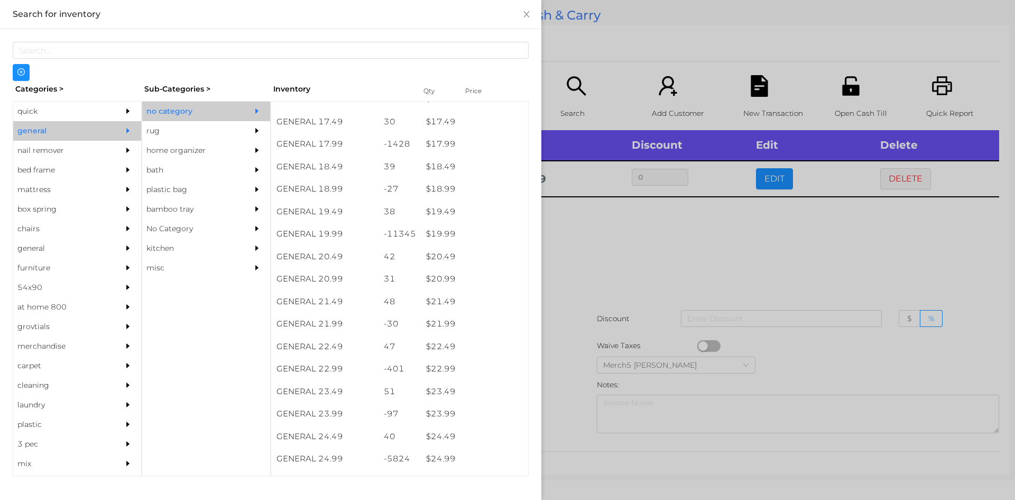
click at [688, 272] on div at bounding box center [507, 250] width 1015 height 500
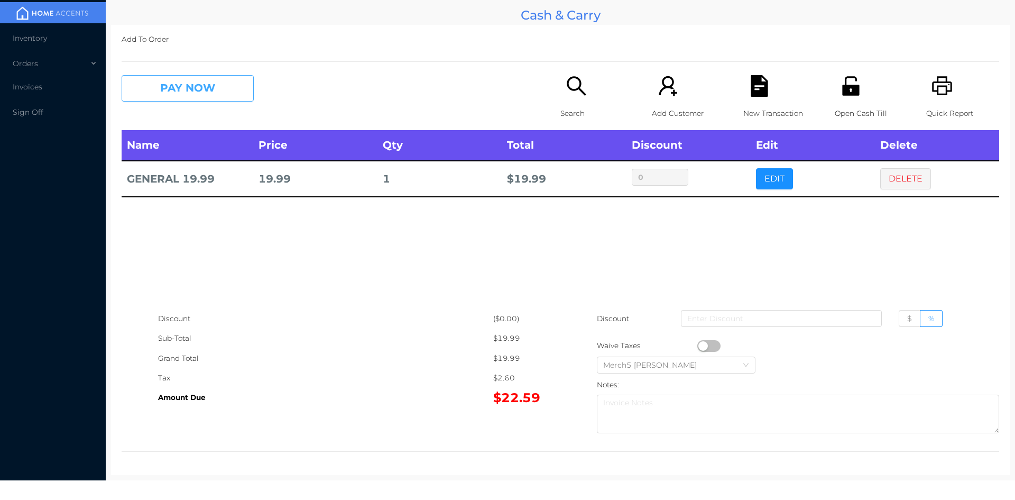
click at [226, 93] on button "PAY NOW" at bounding box center [188, 88] width 132 height 26
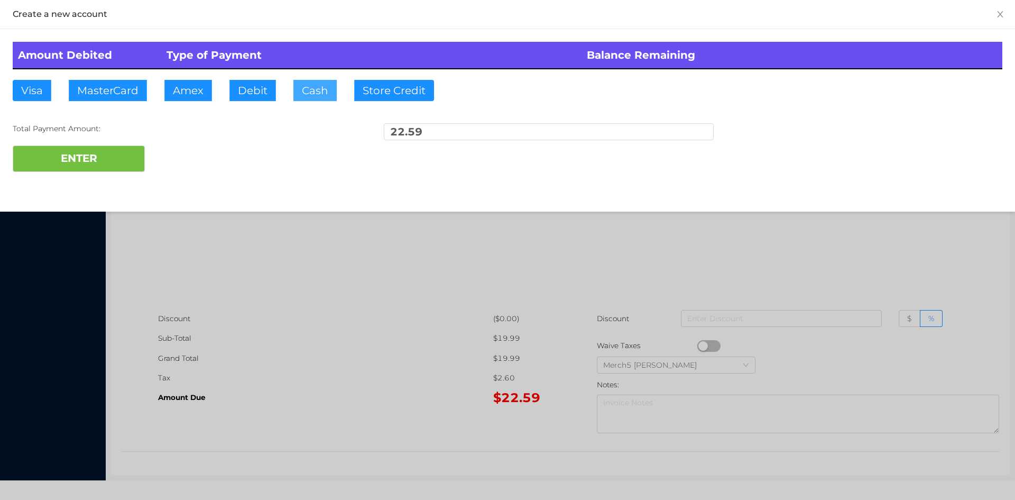
click at [328, 91] on button "Cash" at bounding box center [314, 90] width 43 height 21
type input "25"
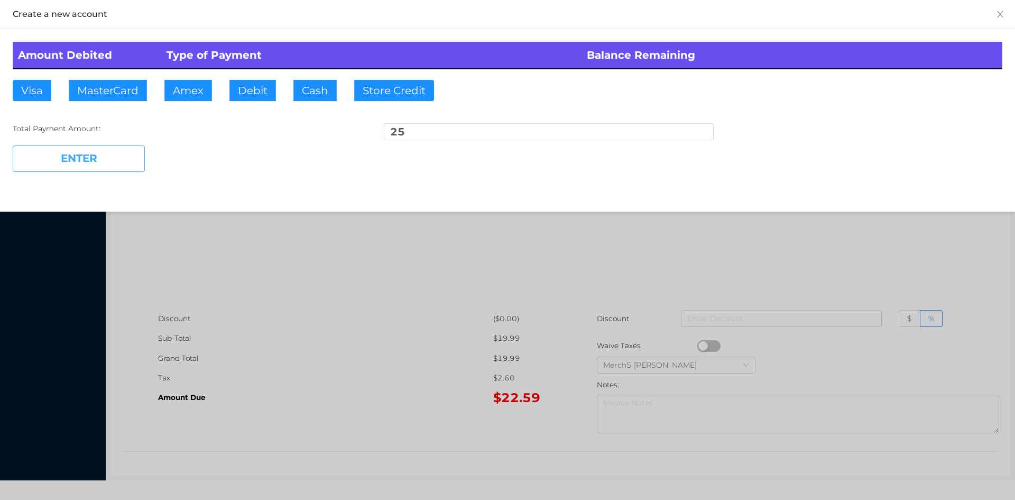
click at [124, 152] on button "ENTER" at bounding box center [79, 158] width 132 height 26
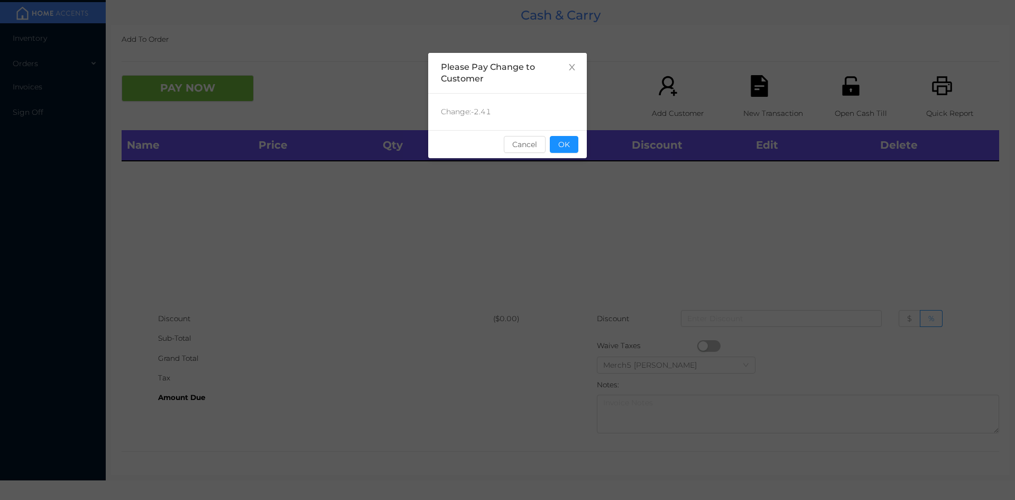
click at [560, 144] on button "OK" at bounding box center [564, 144] width 29 height 17
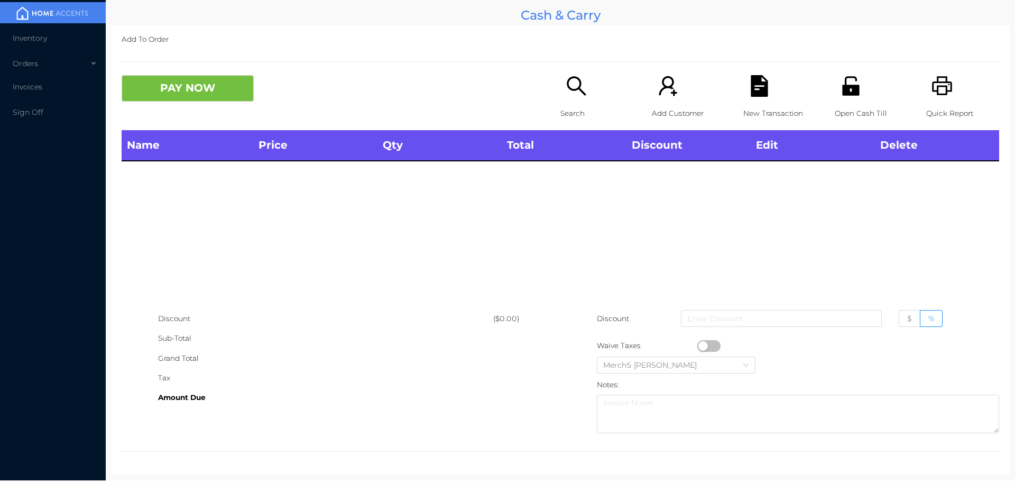
click at [854, 93] on icon "icon: unlock" at bounding box center [851, 86] width 22 height 22
click at [570, 90] on icon "icon: search" at bounding box center [576, 85] width 19 height 19
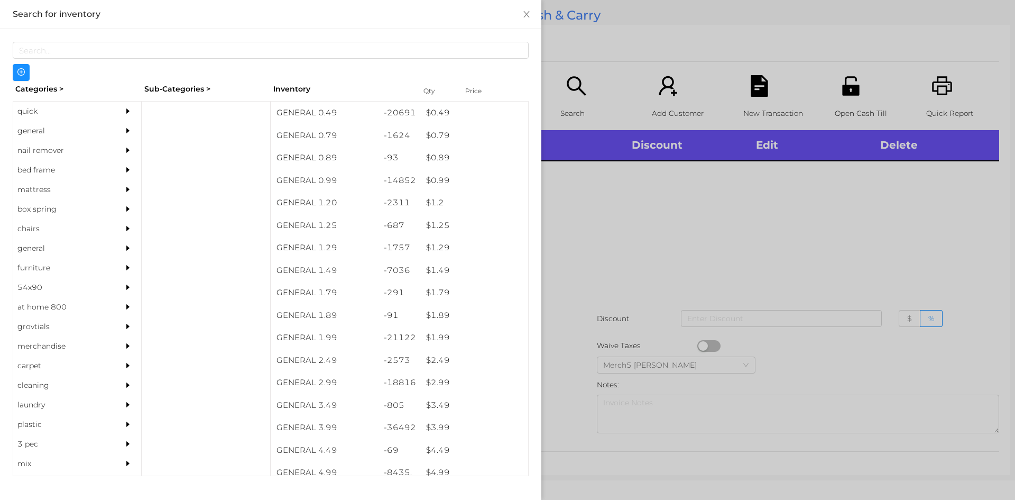
click at [110, 140] on div "general" at bounding box center [77, 131] width 128 height 20
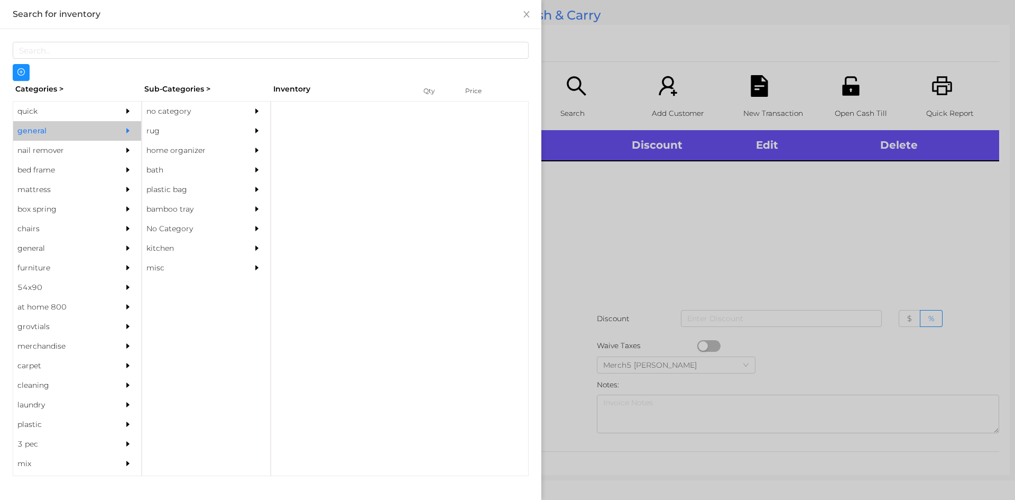
click at [250, 113] on div at bounding box center [259, 112] width 21 height 20
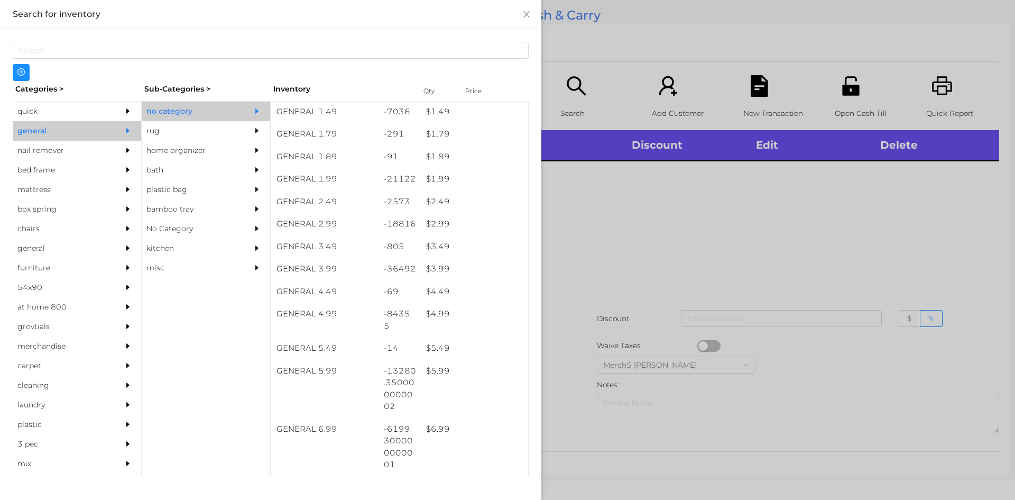
scroll to position [264, 0]
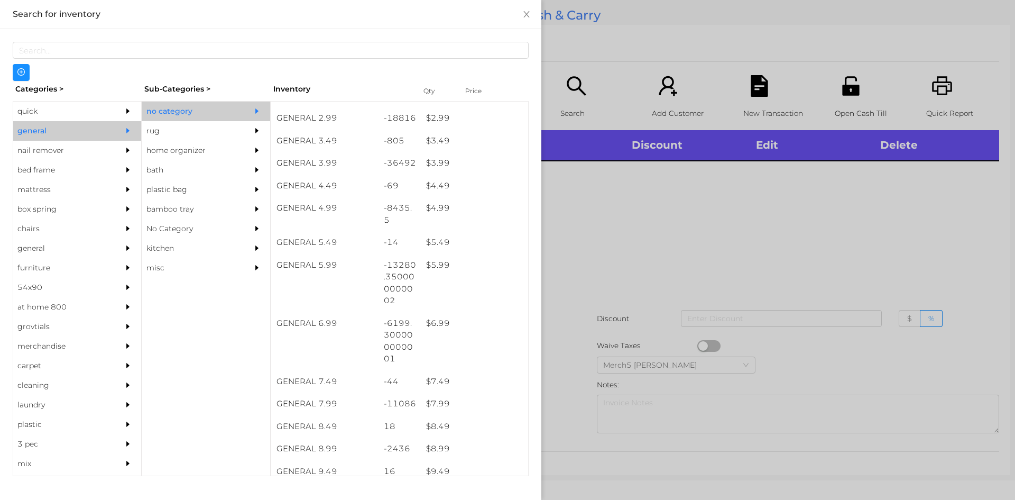
click at [582, 223] on div at bounding box center [507, 250] width 1015 height 500
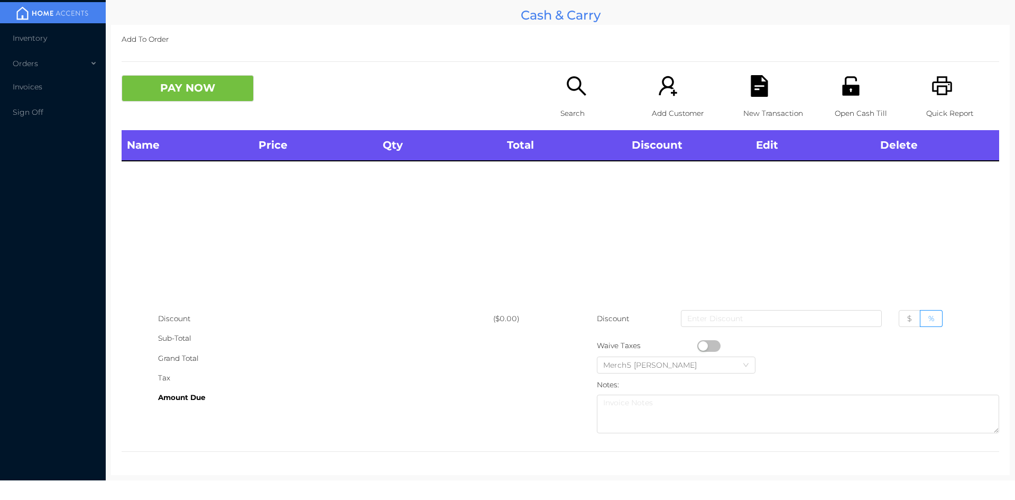
click at [932, 87] on icon "icon: printer" at bounding box center [942, 85] width 20 height 19
click at [588, 108] on p "Search" at bounding box center [596, 114] width 73 height 20
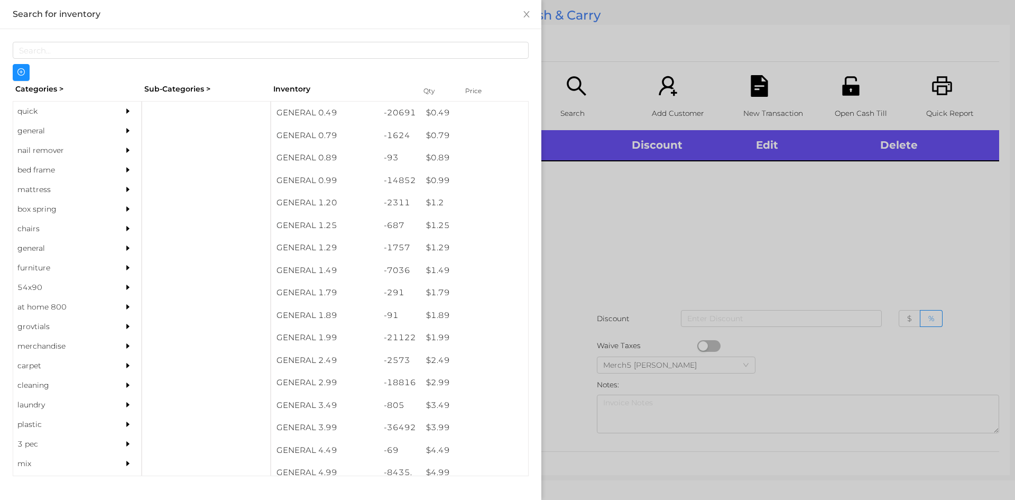
click at [131, 133] on div at bounding box center [130, 131] width 21 height 20
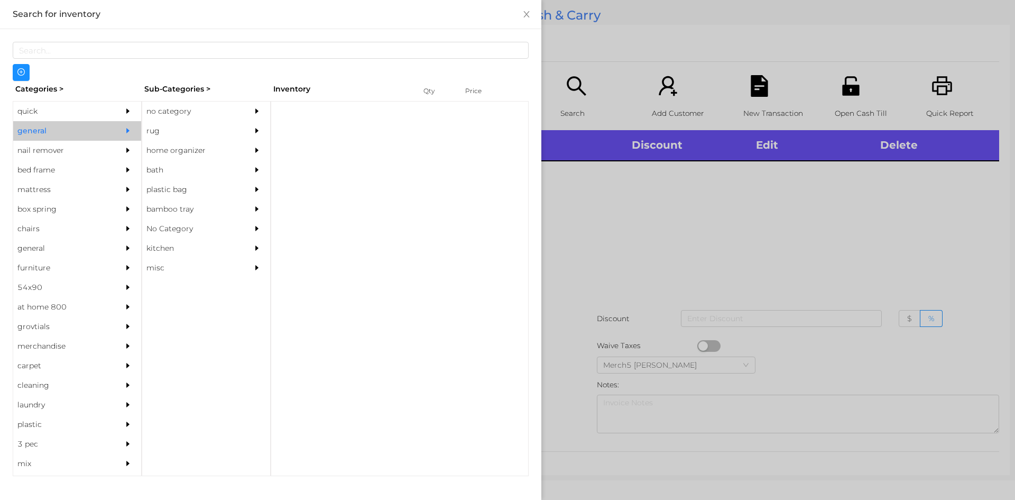
drag, startPoint x: 233, startPoint y: 101, endPoint x: 264, endPoint y: 120, distance: 36.5
click at [235, 103] on div "no category rug home organizer bath plastic bag bamboo tray No Category kitchen…" at bounding box center [206, 288] width 129 height 375
drag, startPoint x: 241, startPoint y: 113, endPoint x: 270, endPoint y: 137, distance: 37.6
click at [241, 115] on div "no category" at bounding box center [206, 112] width 128 height 20
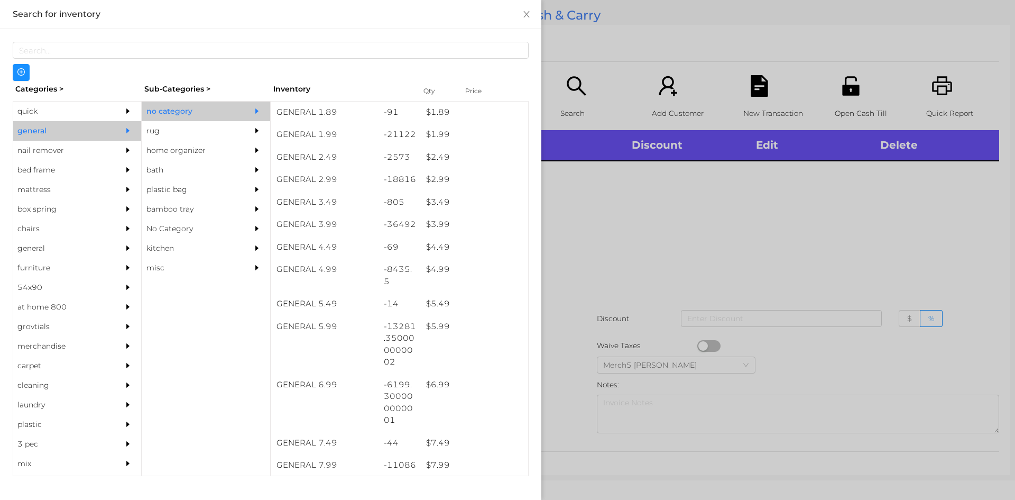
scroll to position [317, 0]
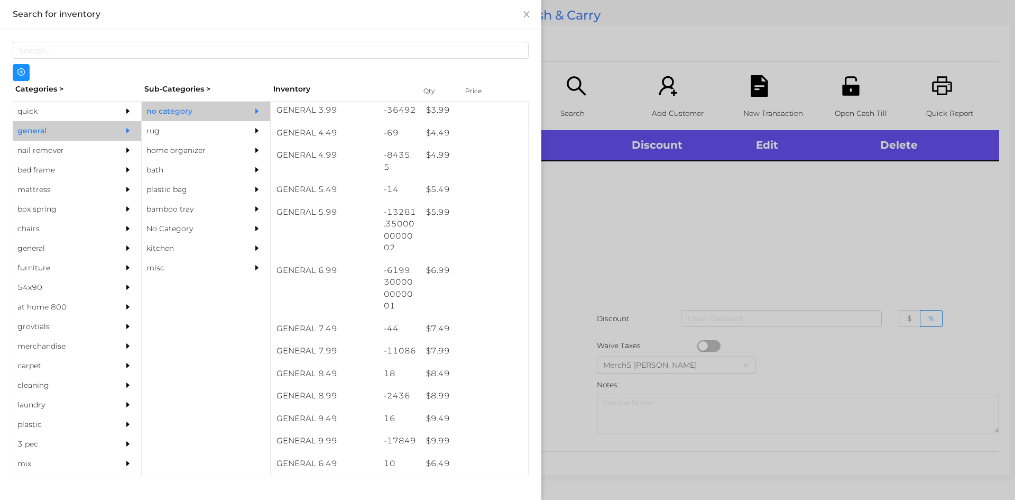
click at [704, 201] on div at bounding box center [507, 250] width 1015 height 500
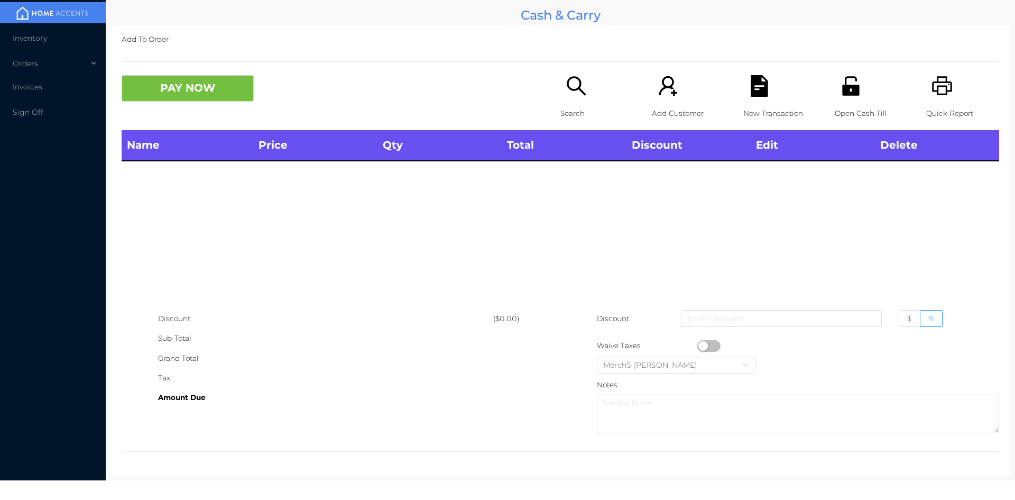
click at [576, 115] on p "Search" at bounding box center [596, 114] width 73 height 20
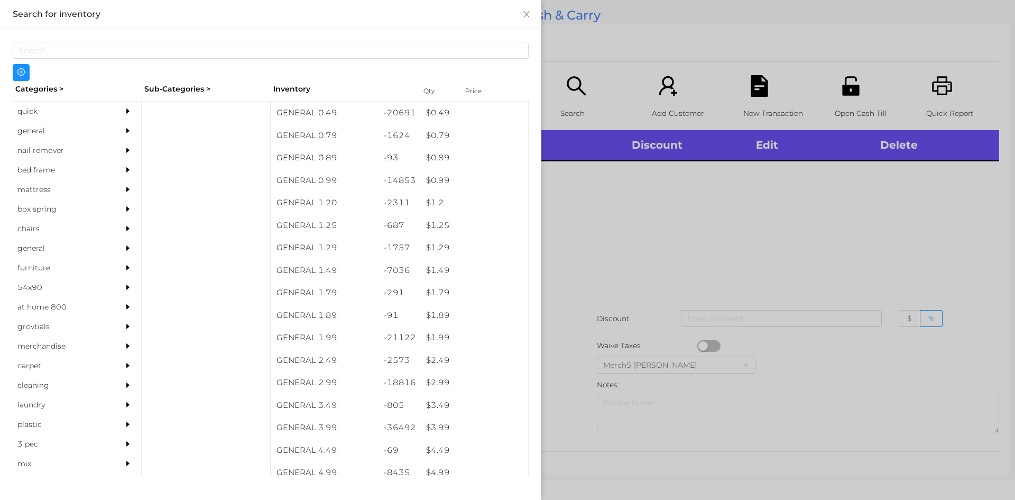
click at [846, 240] on div at bounding box center [507, 250] width 1015 height 500
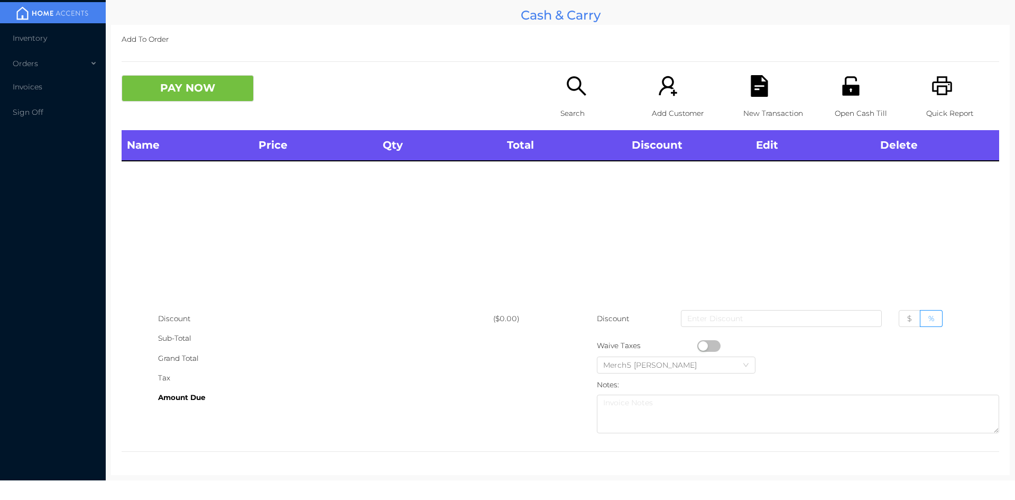
click at [560, 87] on div "Search" at bounding box center [596, 102] width 73 height 55
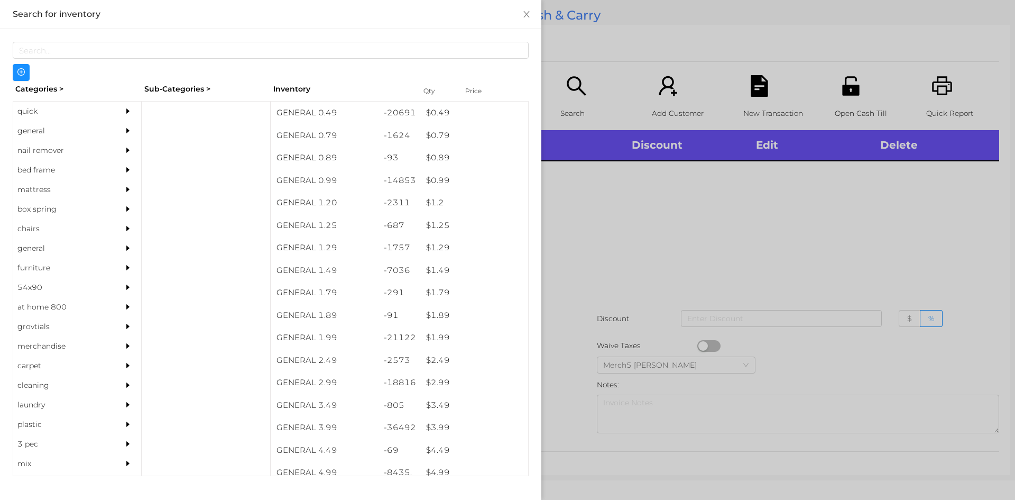
click at [110, 134] on div "general" at bounding box center [77, 131] width 128 height 20
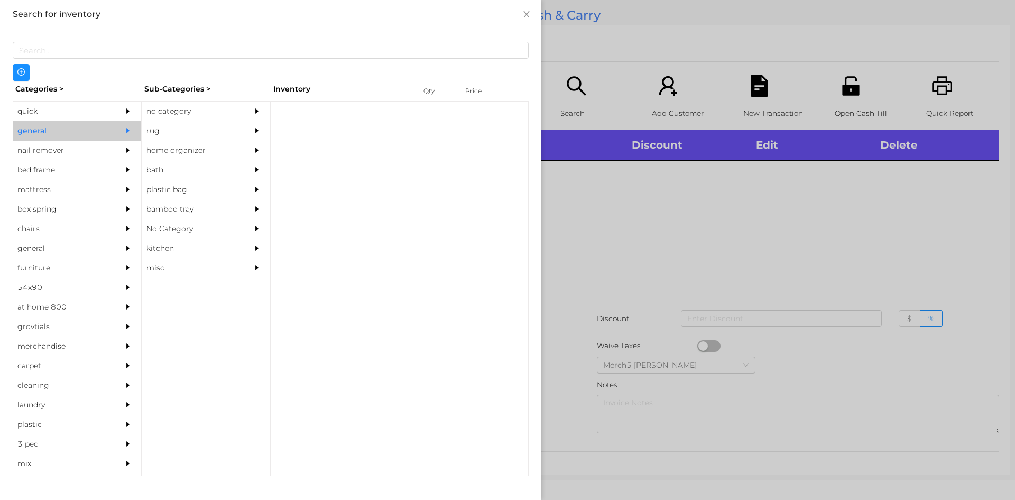
click at [254, 104] on div at bounding box center [259, 112] width 21 height 20
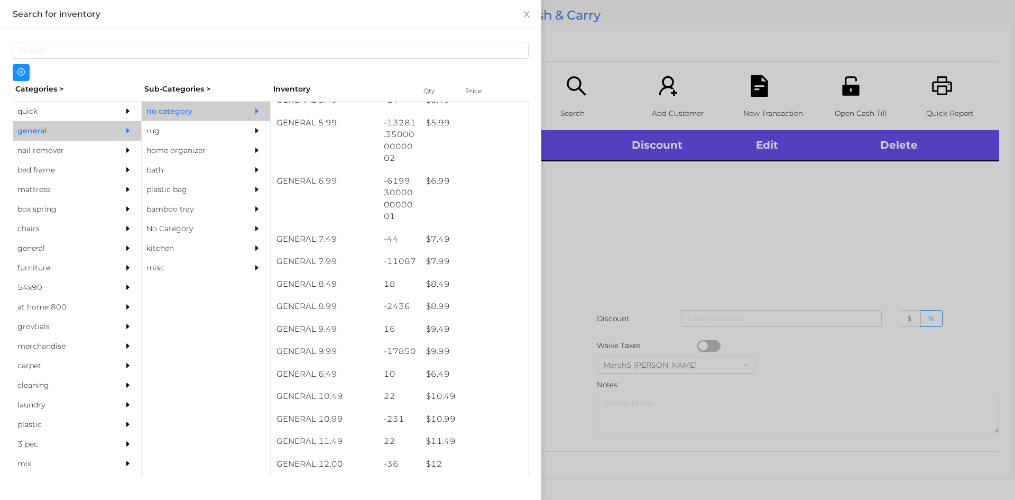
scroll to position [476, 0]
click at [710, 227] on div at bounding box center [507, 250] width 1015 height 500
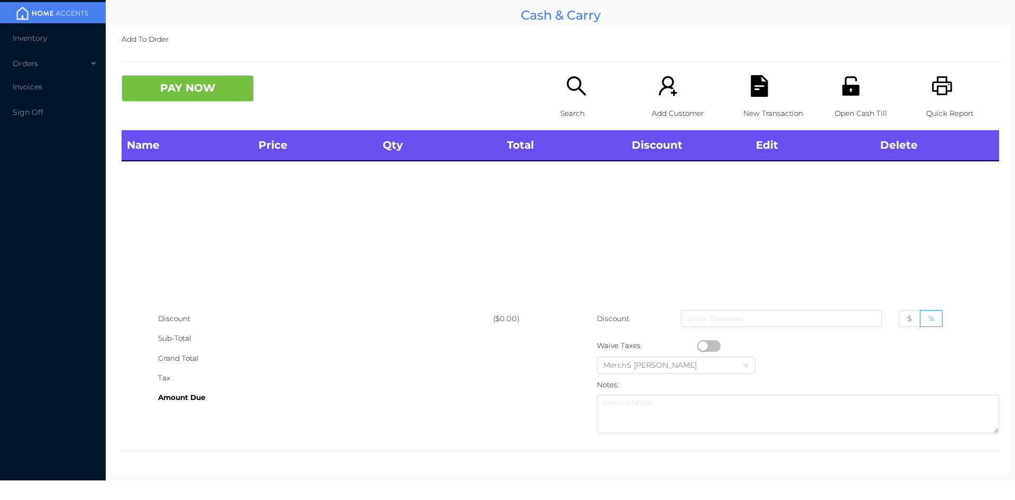
click at [566, 90] on icon "icon: search" at bounding box center [577, 86] width 22 height 22
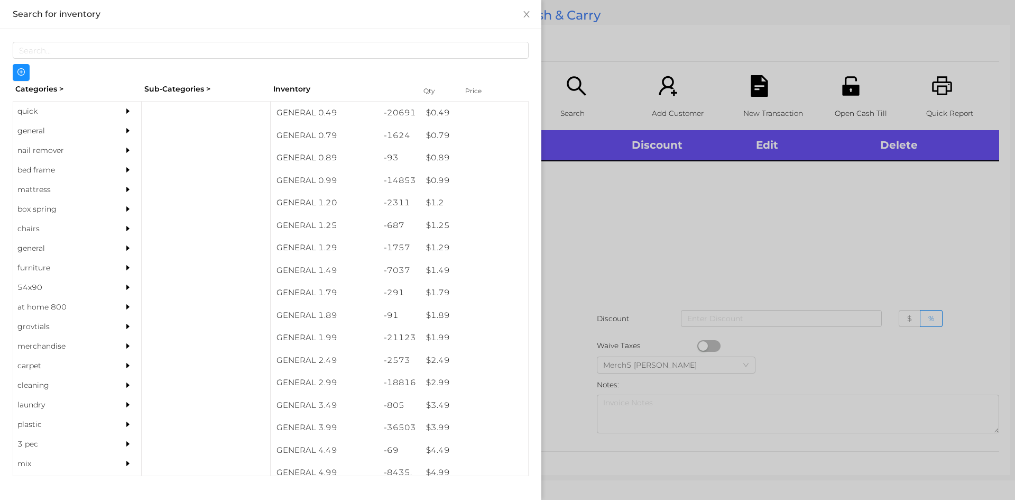
drag, startPoint x: 89, startPoint y: 121, endPoint x: 126, endPoint y: 137, distance: 41.0
click at [89, 123] on div "general" at bounding box center [61, 131] width 96 height 20
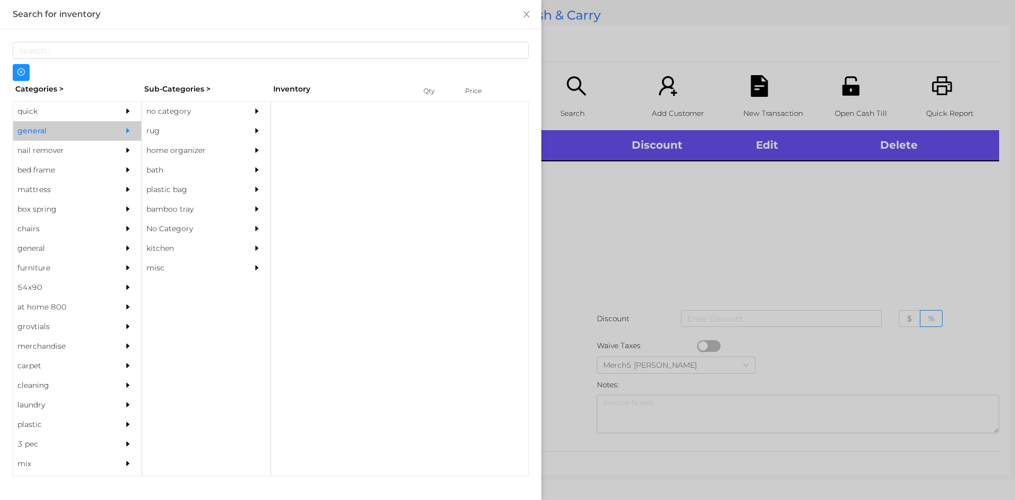
click at [214, 110] on div "no category" at bounding box center [190, 112] width 96 height 20
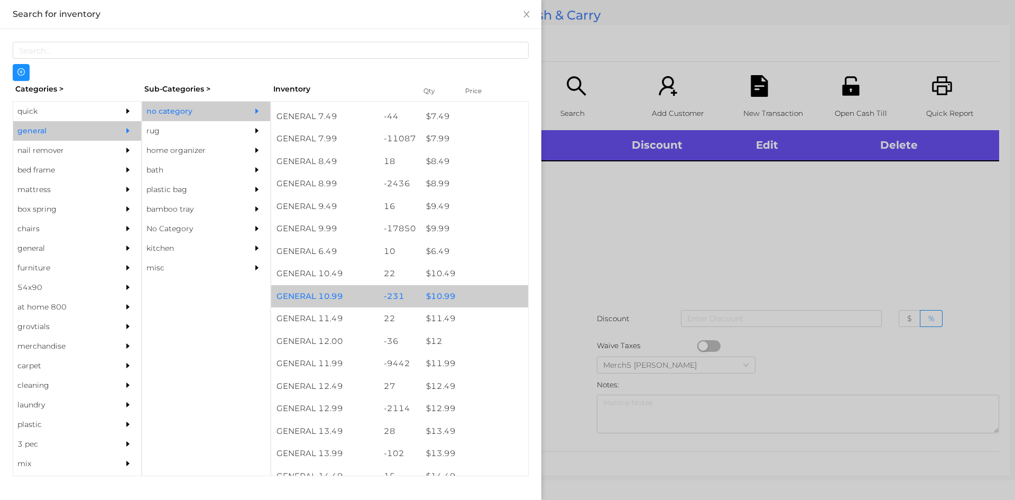
scroll to position [529, 0]
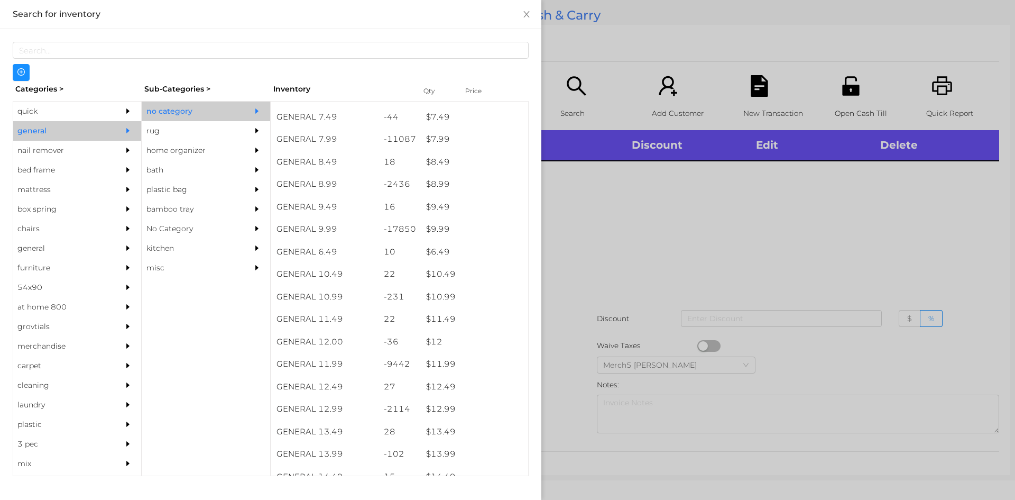
click at [102, 117] on div "quick" at bounding box center [61, 112] width 96 height 20
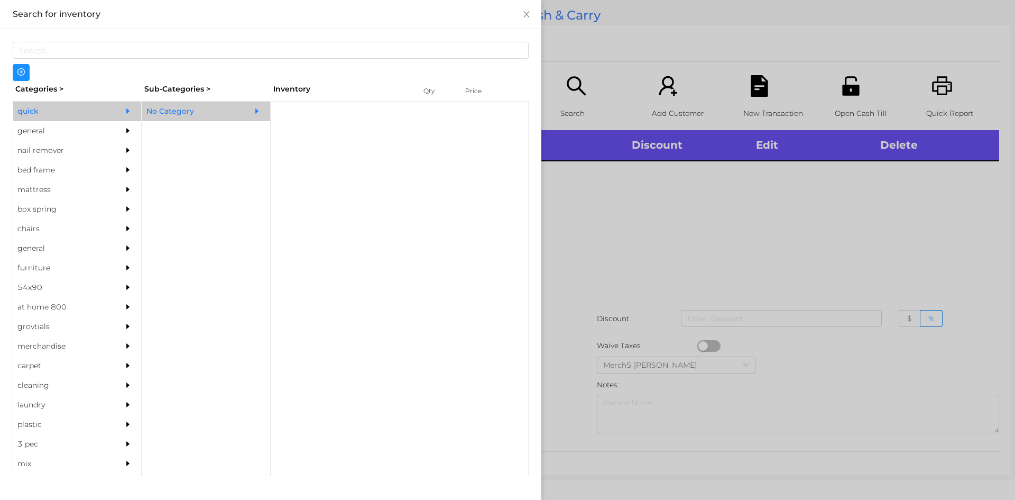
scroll to position [0, 0]
click at [215, 119] on div "No Category" at bounding box center [190, 112] width 96 height 20
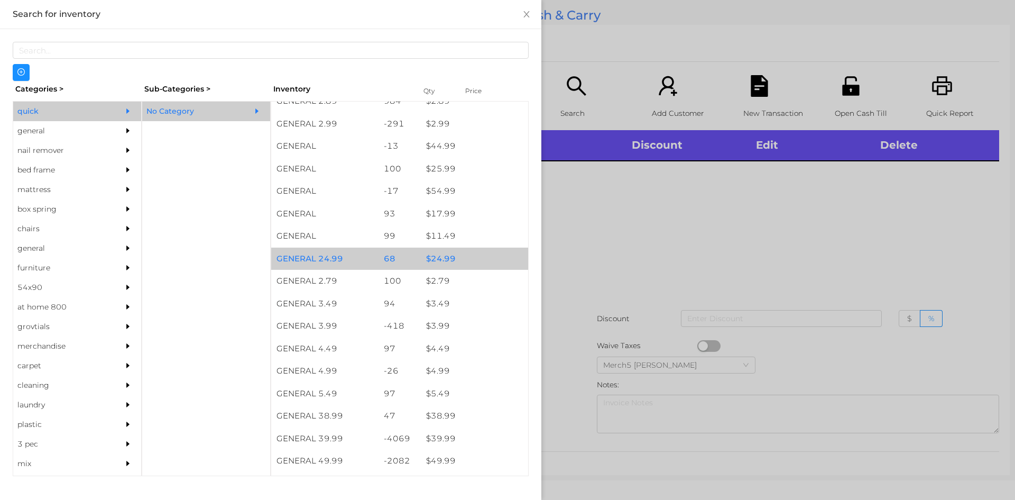
scroll to position [476, 0]
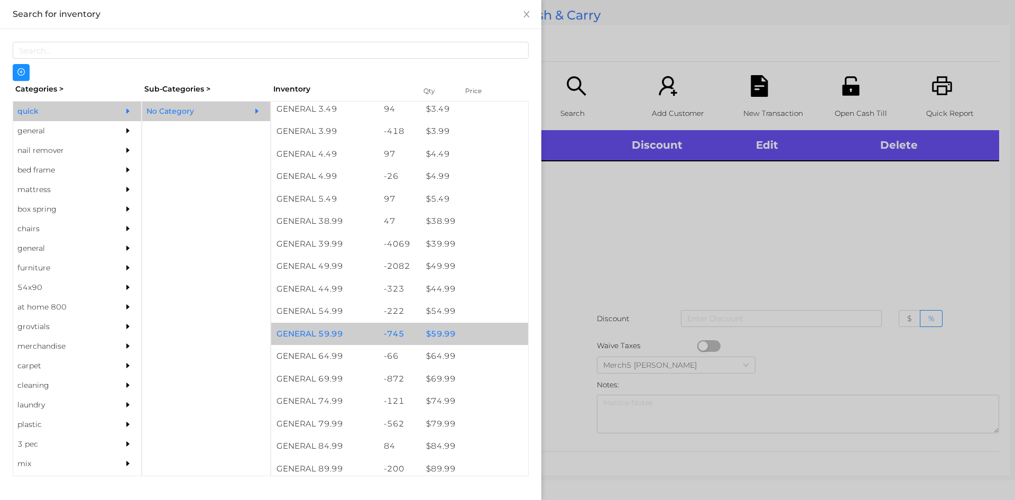
click at [483, 334] on div "$ 59.99" at bounding box center [474, 334] width 107 height 23
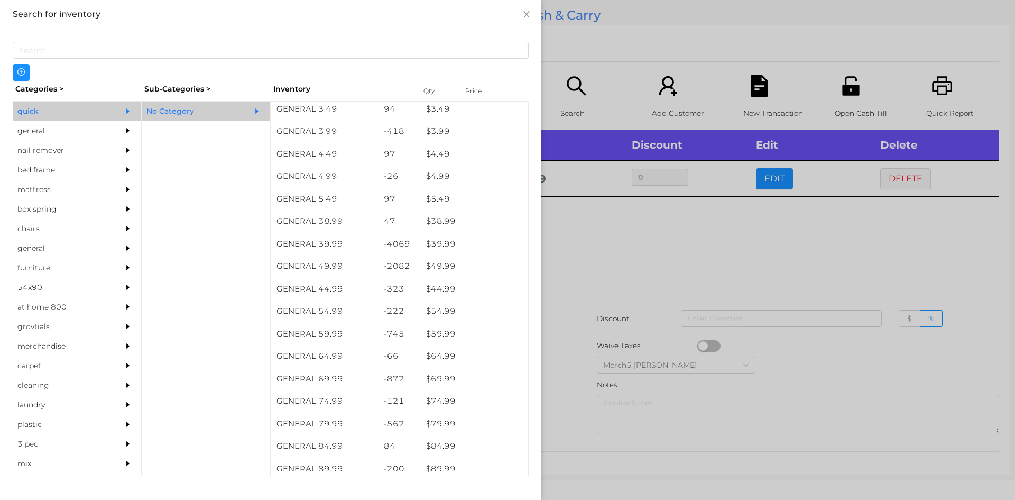
click at [629, 234] on div at bounding box center [507, 250] width 1015 height 500
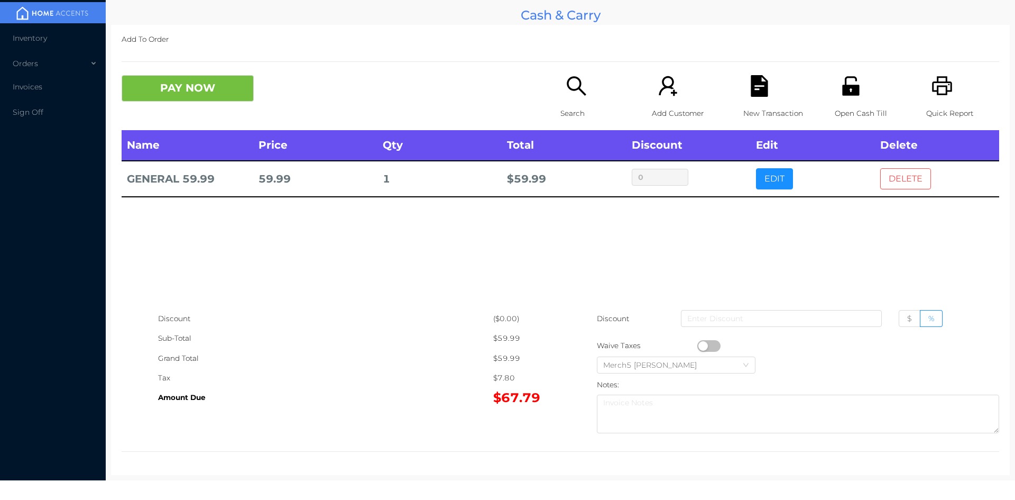
click at [909, 179] on button "DELETE" at bounding box center [905, 178] width 51 height 21
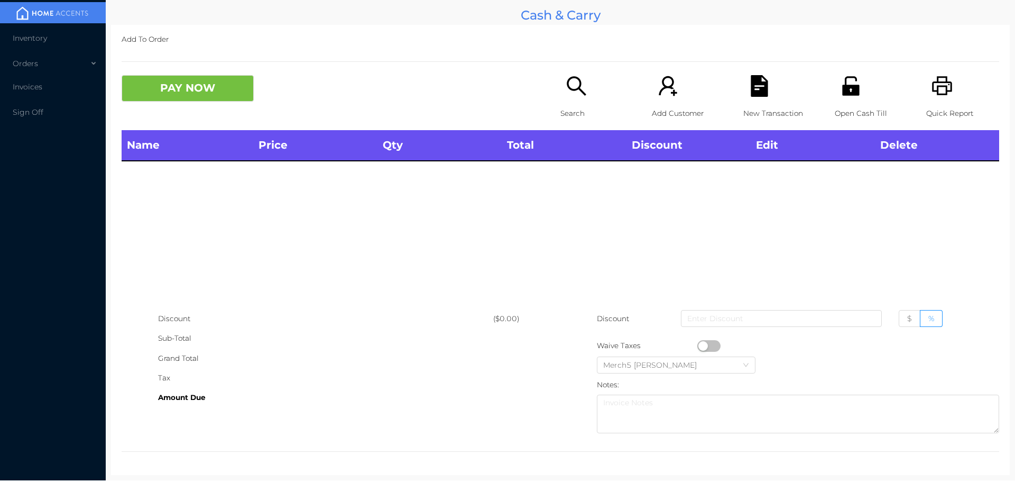
click at [578, 90] on icon "icon: search" at bounding box center [577, 86] width 22 height 22
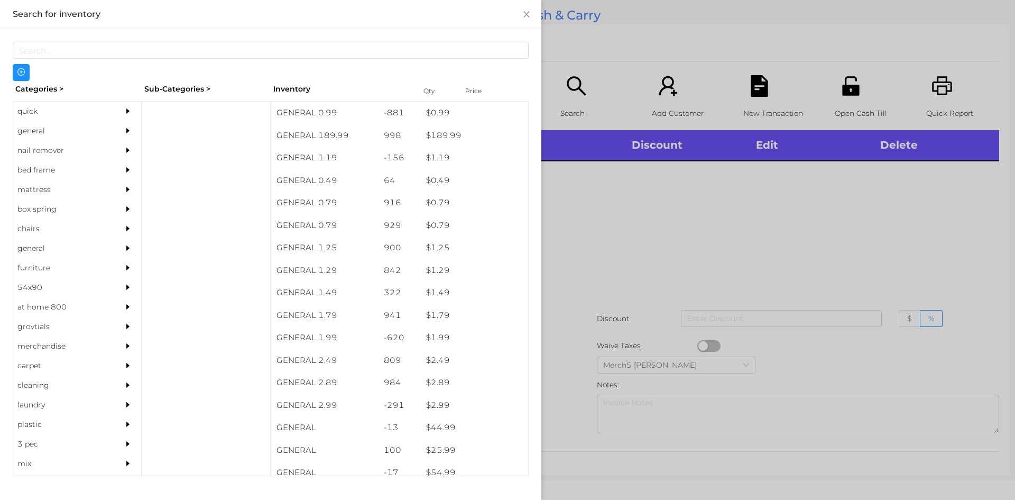
click at [55, 126] on div "general" at bounding box center [61, 131] width 96 height 20
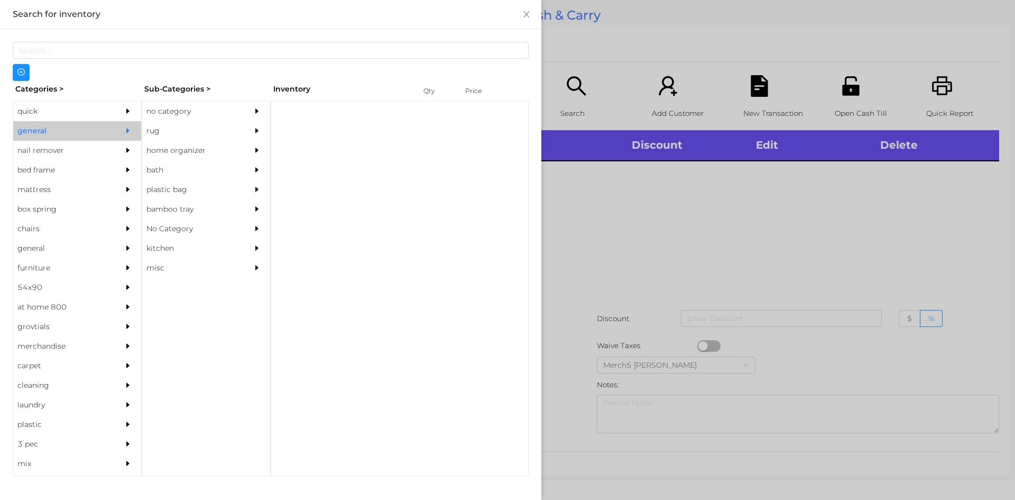
click at [199, 109] on div "no category" at bounding box center [190, 112] width 96 height 20
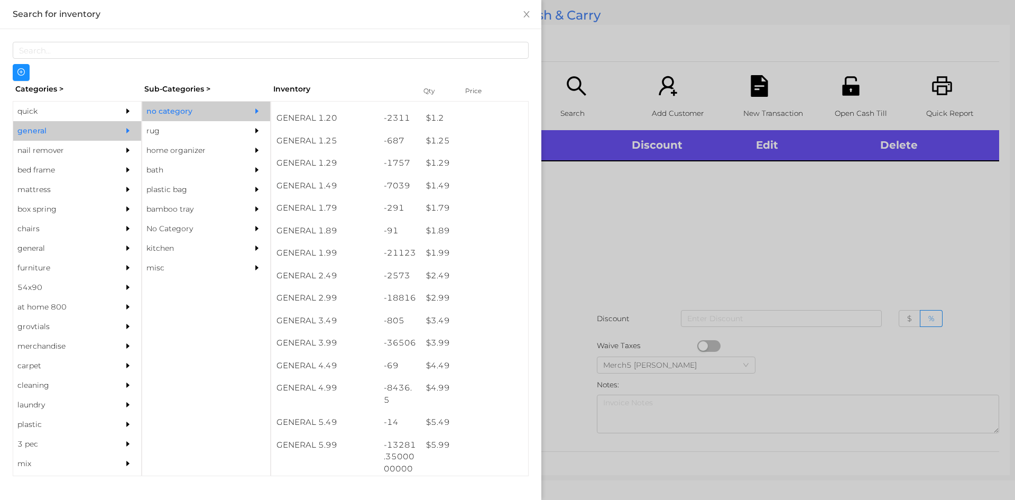
scroll to position [159, 0]
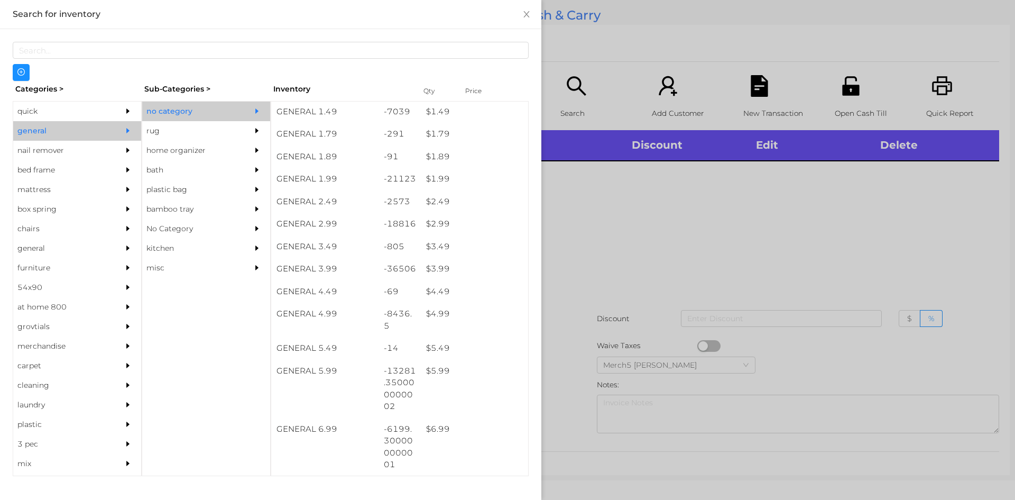
click at [746, 228] on div at bounding box center [507, 250] width 1015 height 500
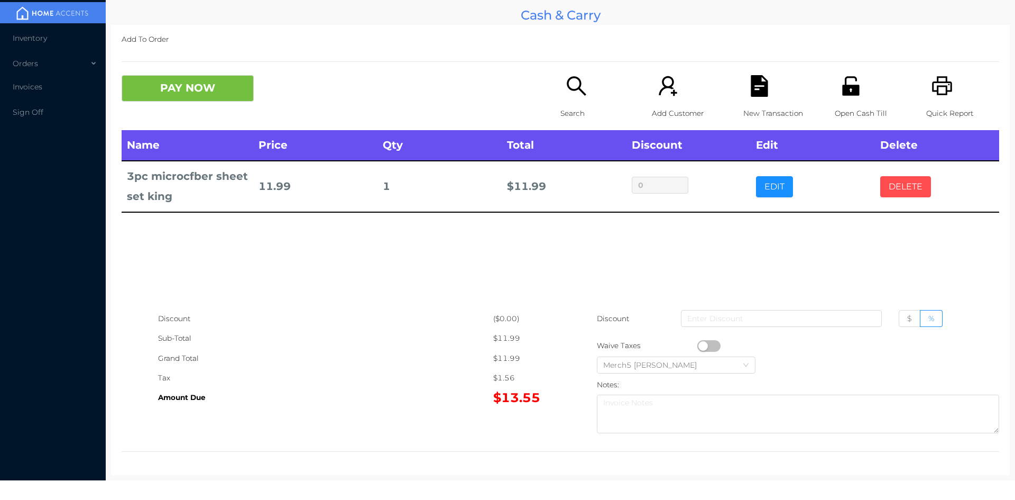
click at [914, 191] on button "DELETE" at bounding box center [905, 186] width 51 height 21
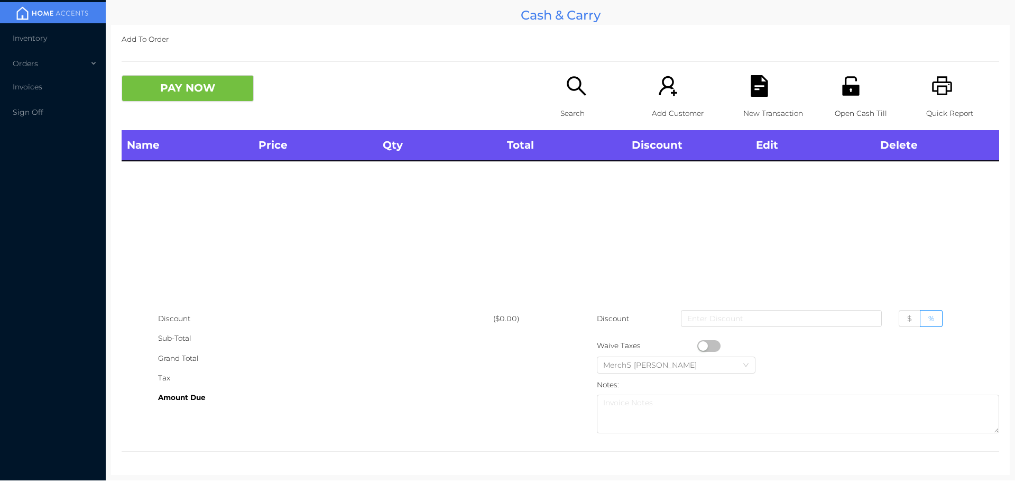
click at [582, 97] on icon "icon: search" at bounding box center [577, 86] width 22 height 22
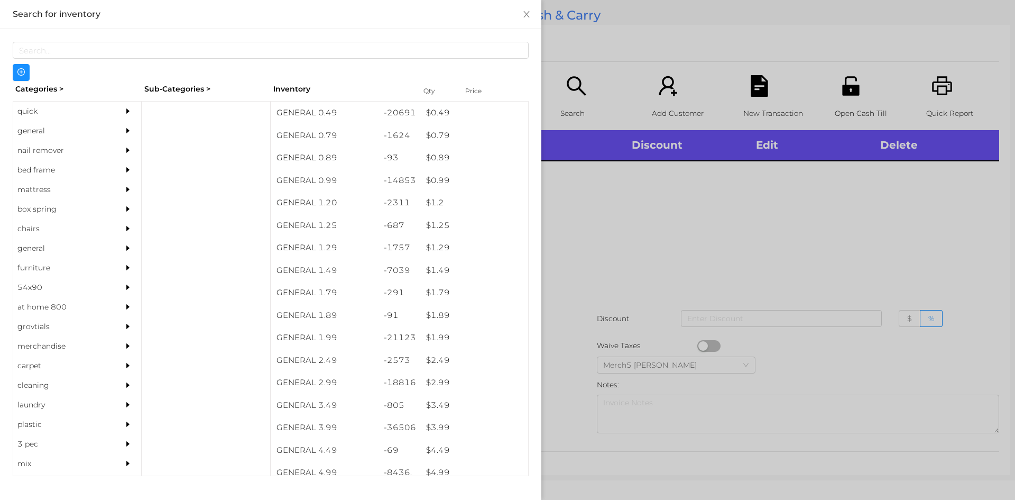
click at [688, 209] on div at bounding box center [507, 250] width 1015 height 500
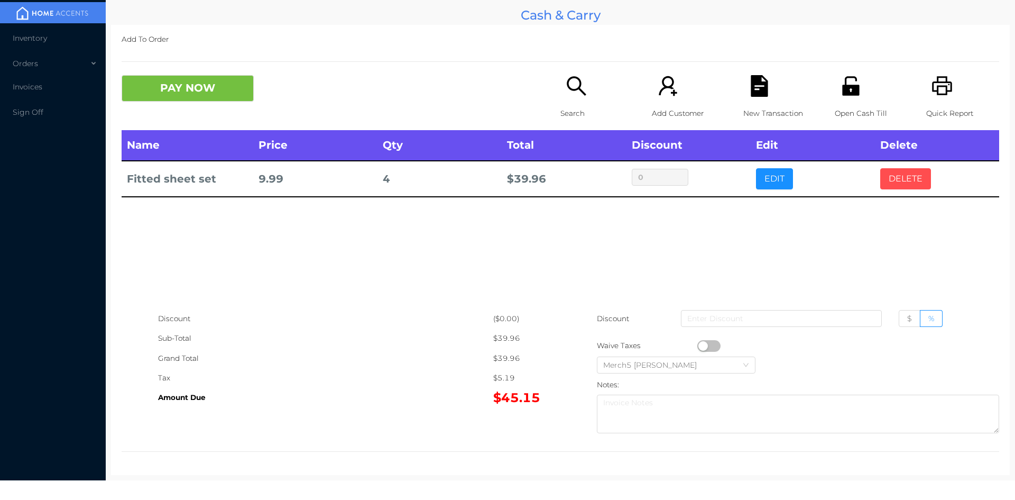
click at [904, 178] on button "DELETE" at bounding box center [905, 178] width 51 height 21
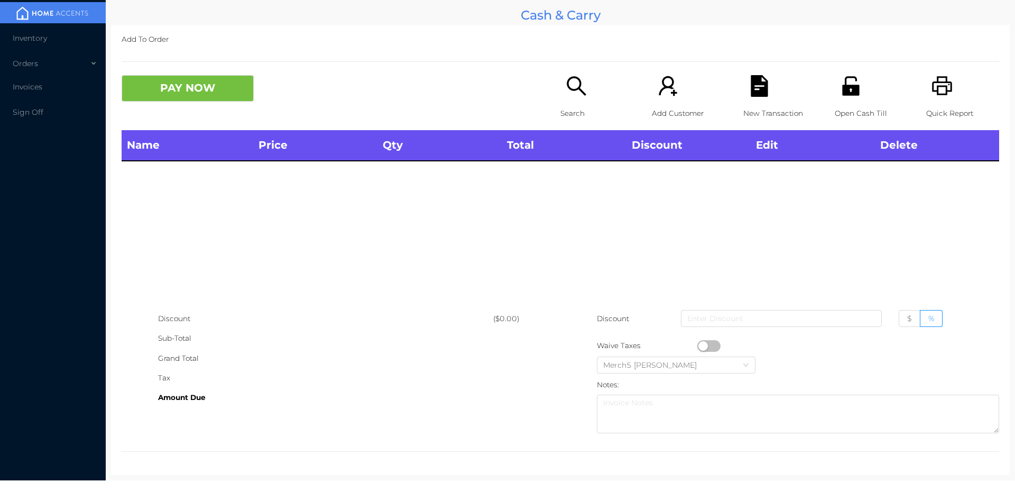
click at [569, 78] on icon "icon: search" at bounding box center [576, 85] width 19 height 19
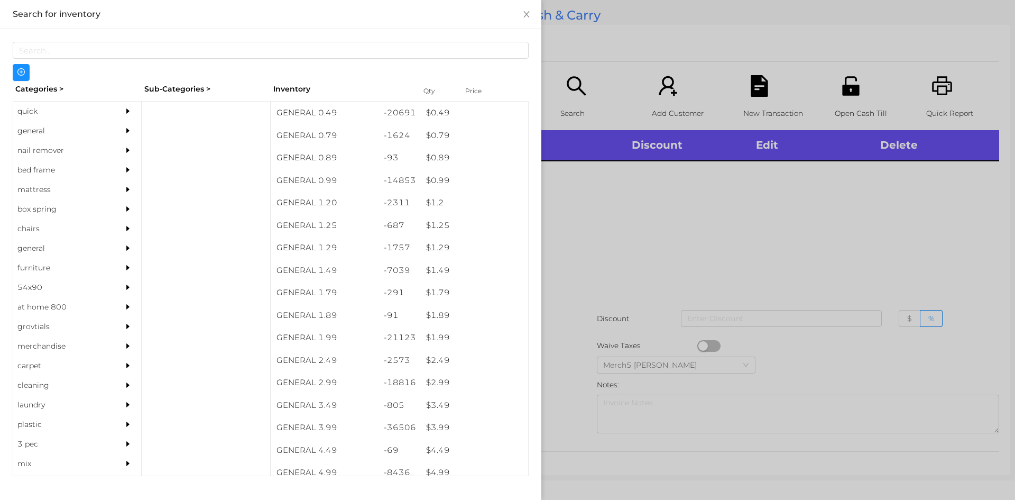
click at [120, 130] on div at bounding box center [130, 131] width 21 height 20
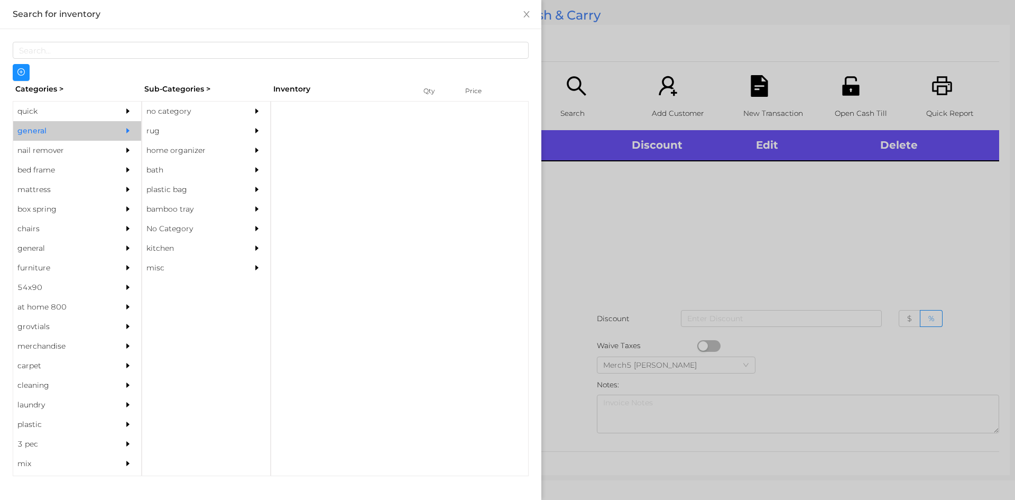
click at [213, 108] on div "no category" at bounding box center [190, 112] width 96 height 20
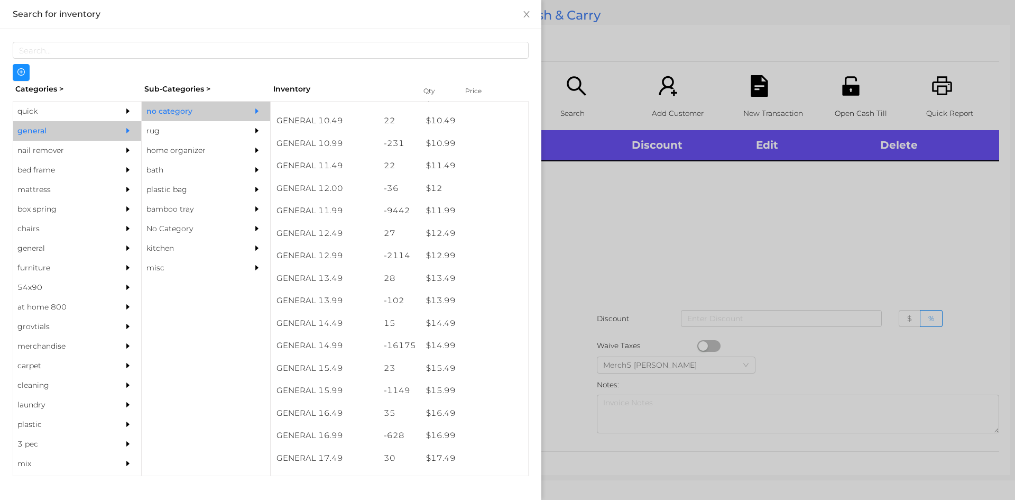
scroll to position [682, 0]
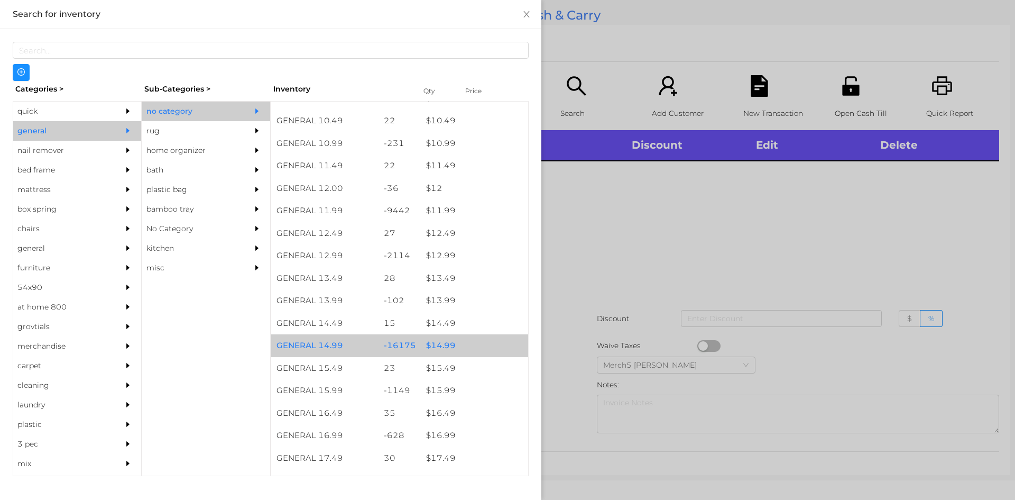
click at [471, 346] on div "$ 14.99" at bounding box center [474, 345] width 107 height 23
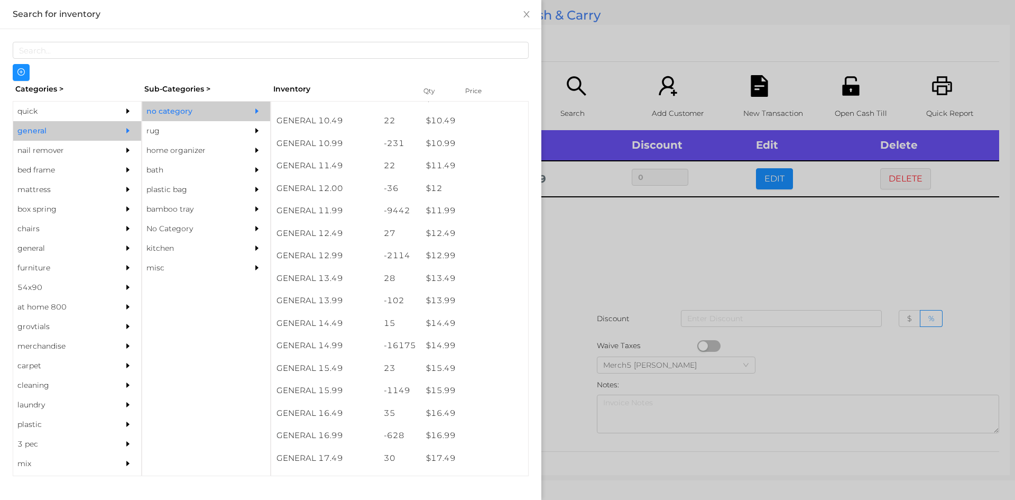
click at [648, 274] on div at bounding box center [507, 250] width 1015 height 500
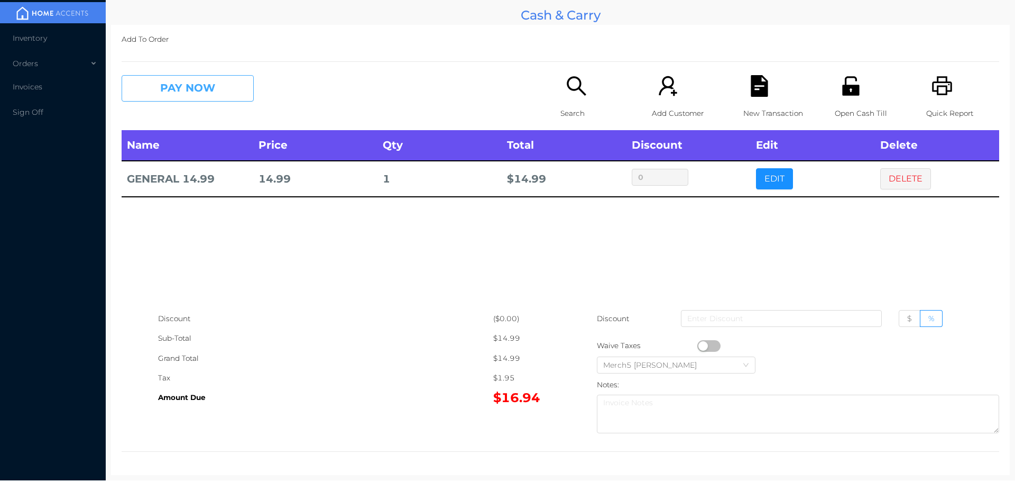
click at [208, 91] on button "PAY NOW" at bounding box center [188, 88] width 132 height 26
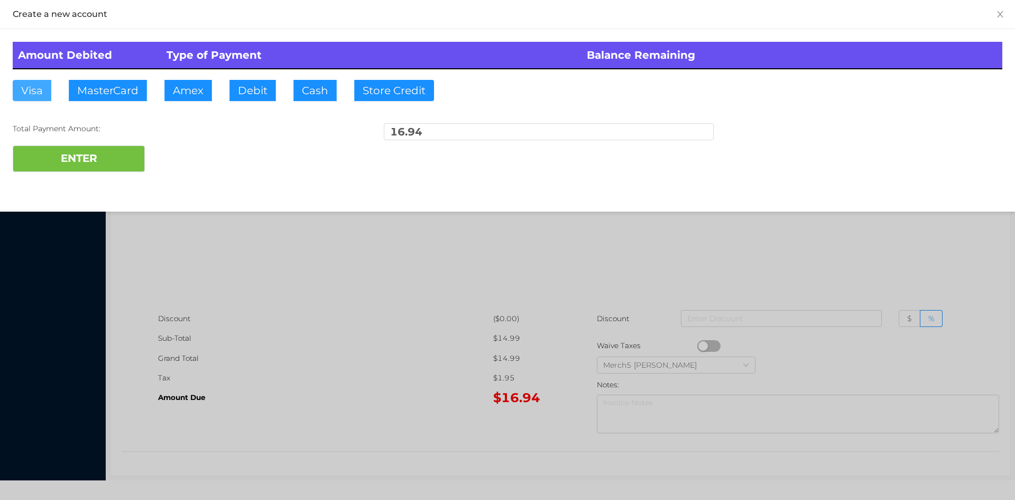
click at [45, 89] on button "Visa" at bounding box center [32, 90] width 39 height 21
click at [99, 163] on button "ENTER" at bounding box center [79, 158] width 132 height 26
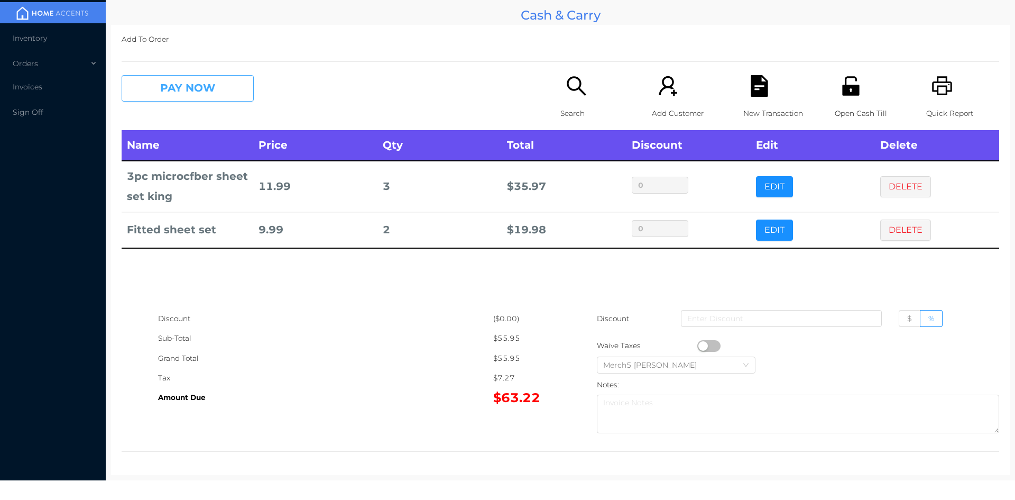
click at [230, 86] on button "PAY NOW" at bounding box center [188, 88] width 132 height 26
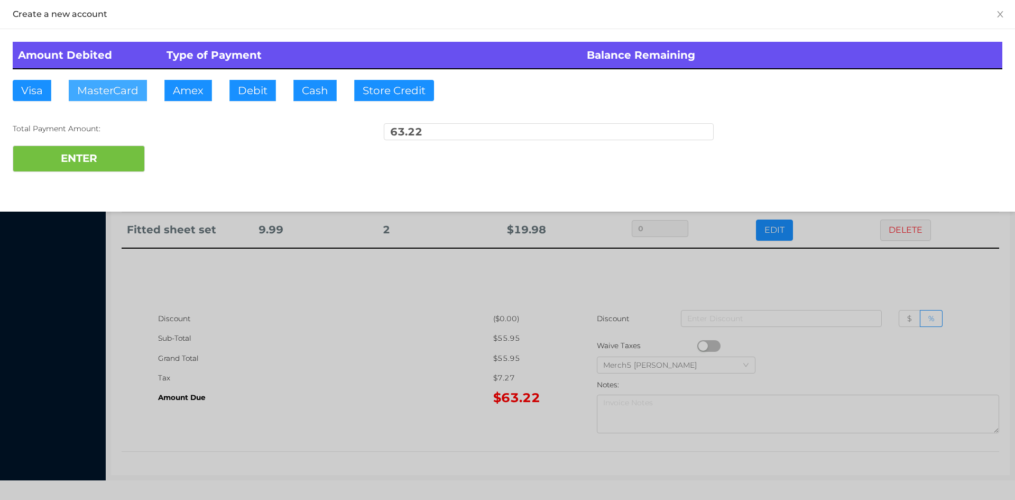
click at [129, 94] on button "MasterCard" at bounding box center [108, 90] width 78 height 21
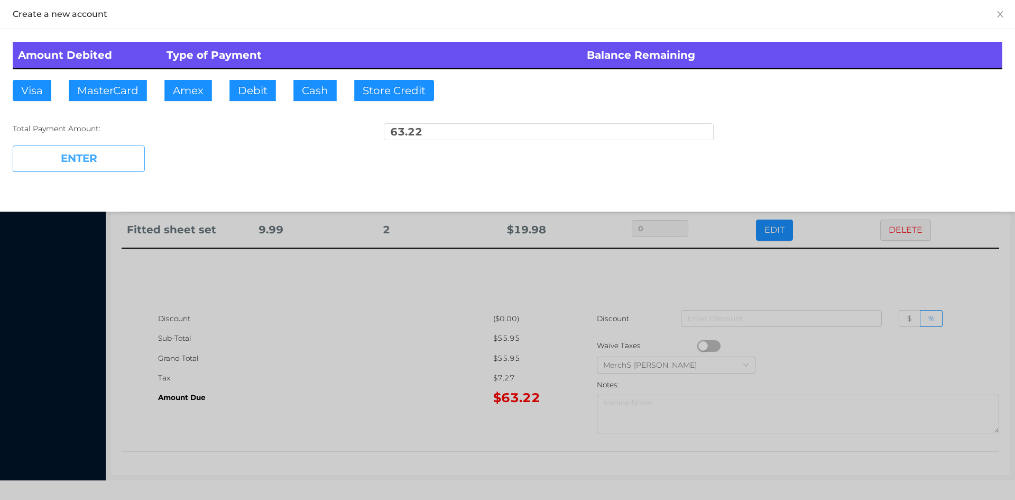
click at [128, 152] on button "ENTER" at bounding box center [79, 158] width 132 height 26
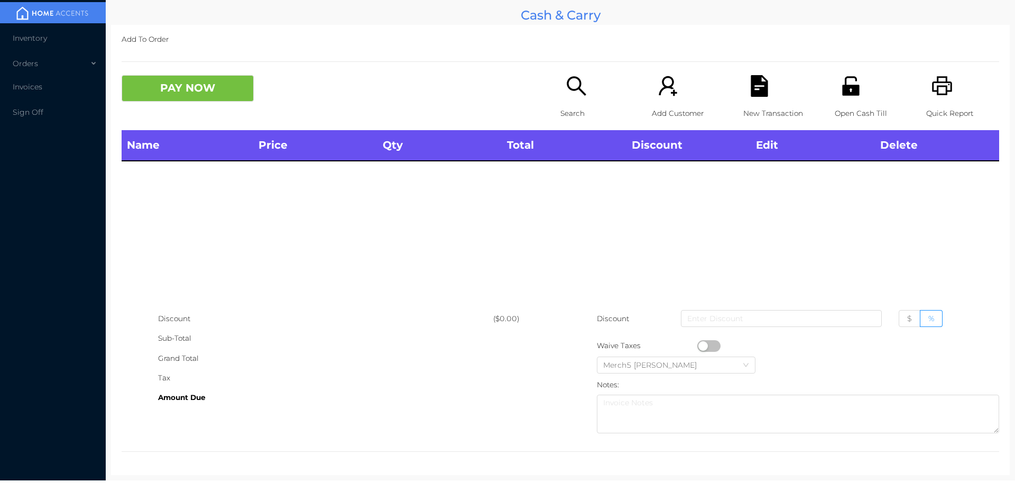
click at [946, 89] on div "Quick Report" at bounding box center [962, 102] width 73 height 55
click at [581, 100] on div "Search" at bounding box center [596, 102] width 73 height 55
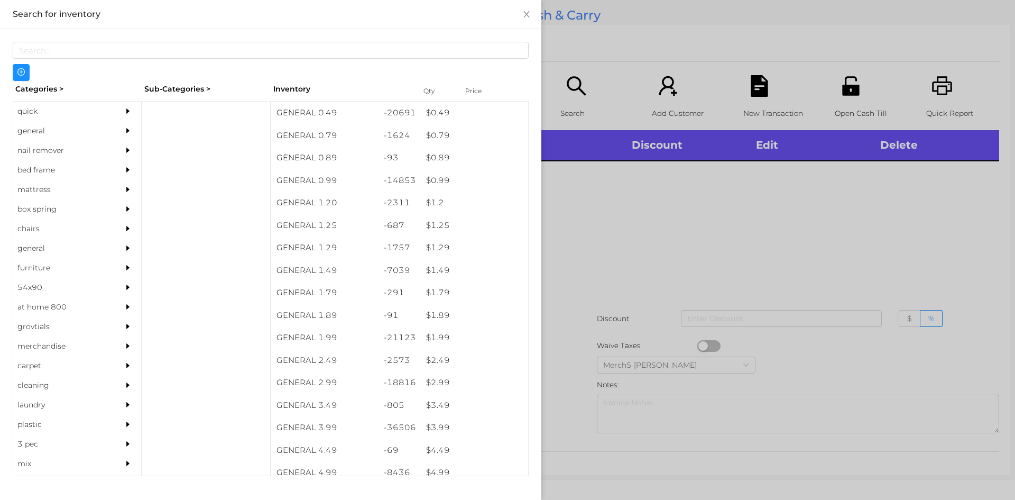
click at [126, 129] on div at bounding box center [130, 131] width 21 height 20
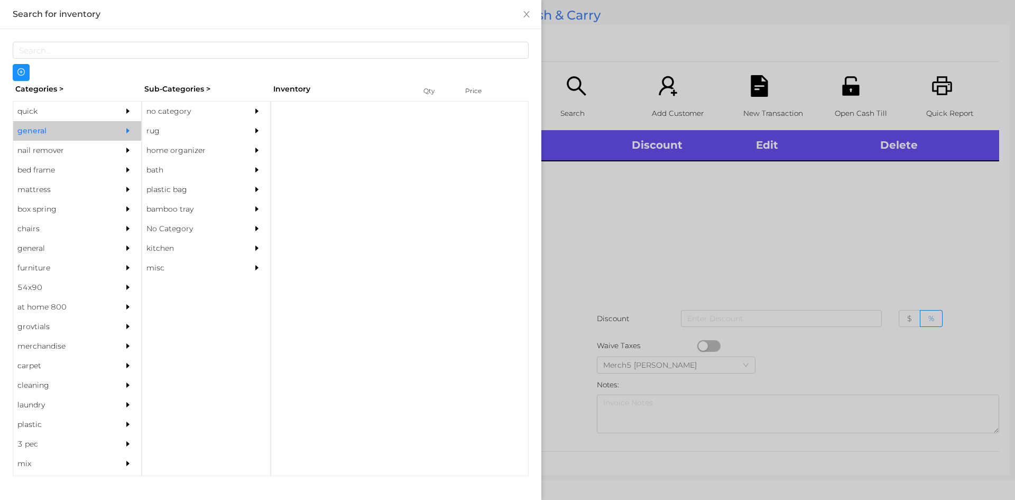
click at [169, 118] on div "no category" at bounding box center [190, 112] width 96 height 20
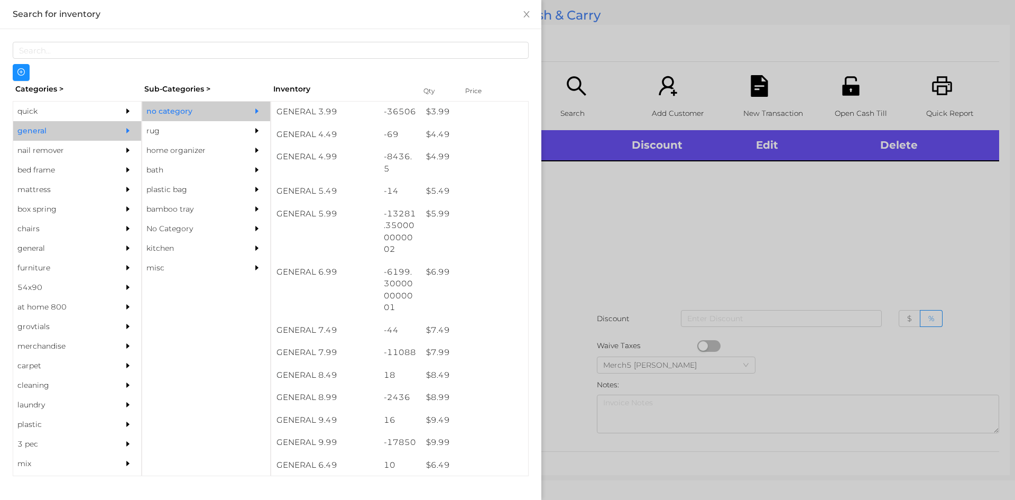
scroll to position [317, 0]
click at [596, 219] on div at bounding box center [507, 250] width 1015 height 500
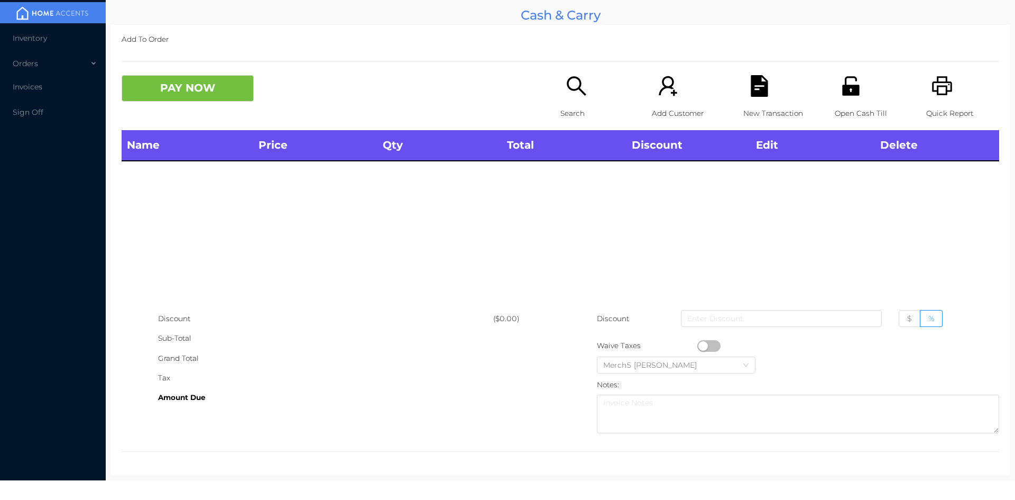
click at [586, 95] on div "Search" at bounding box center [596, 102] width 73 height 55
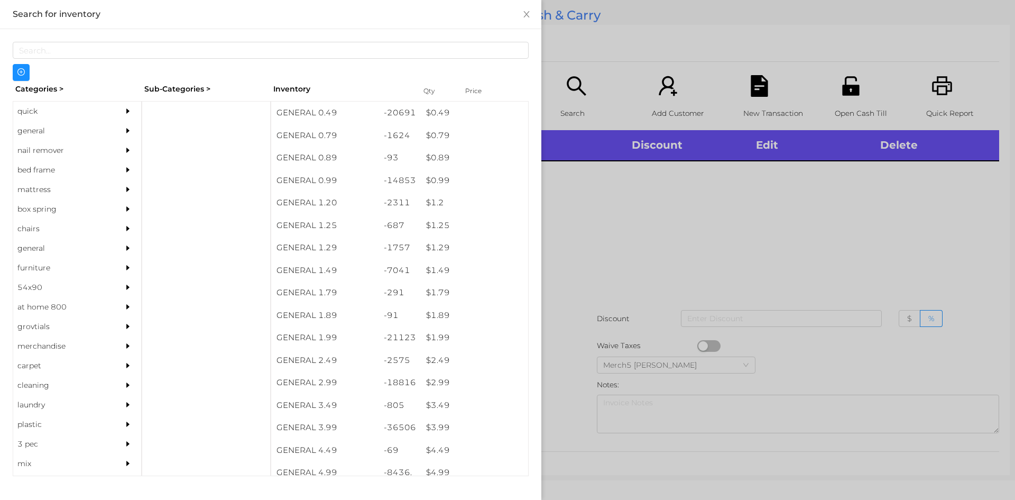
drag, startPoint x: 105, startPoint y: 124, endPoint x: 131, endPoint y: 137, distance: 29.3
click at [108, 132] on div "general" at bounding box center [77, 131] width 128 height 20
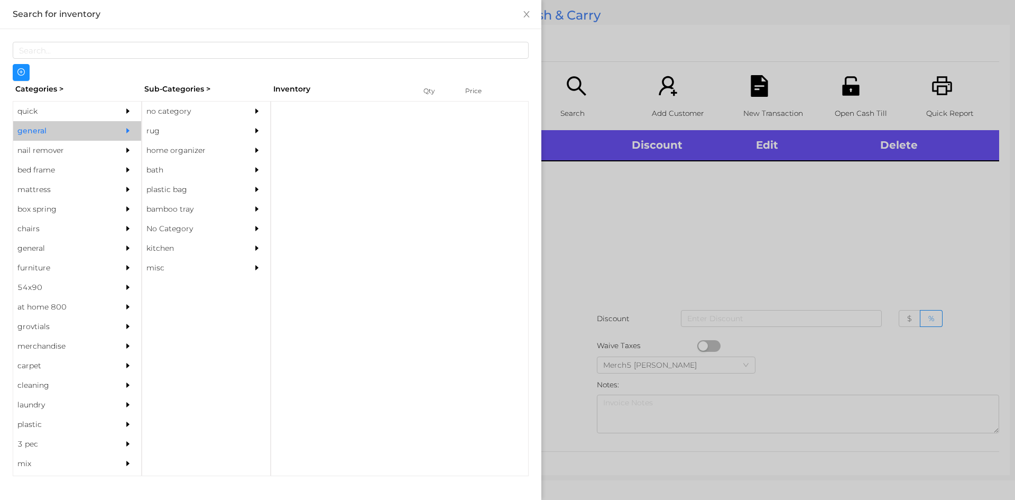
click at [247, 119] on div "no category" at bounding box center [206, 112] width 128 height 20
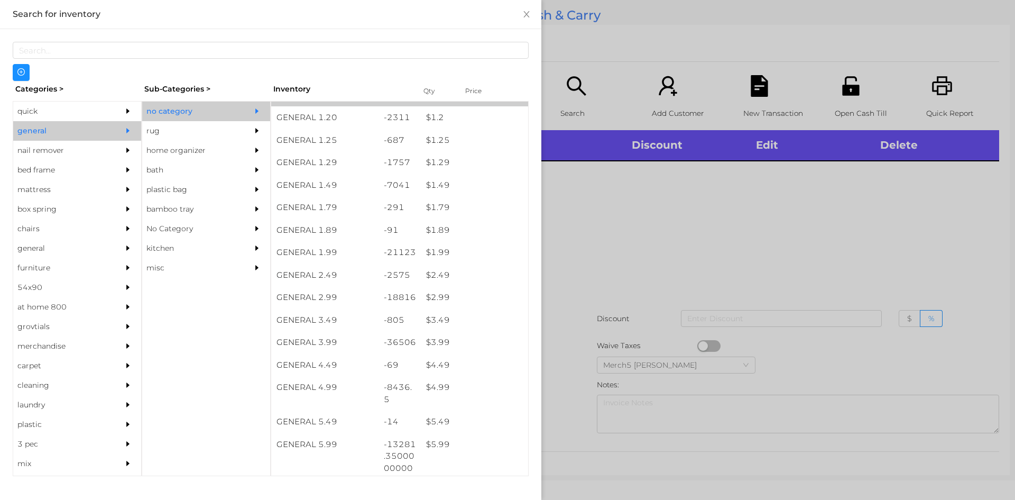
scroll to position [159, 0]
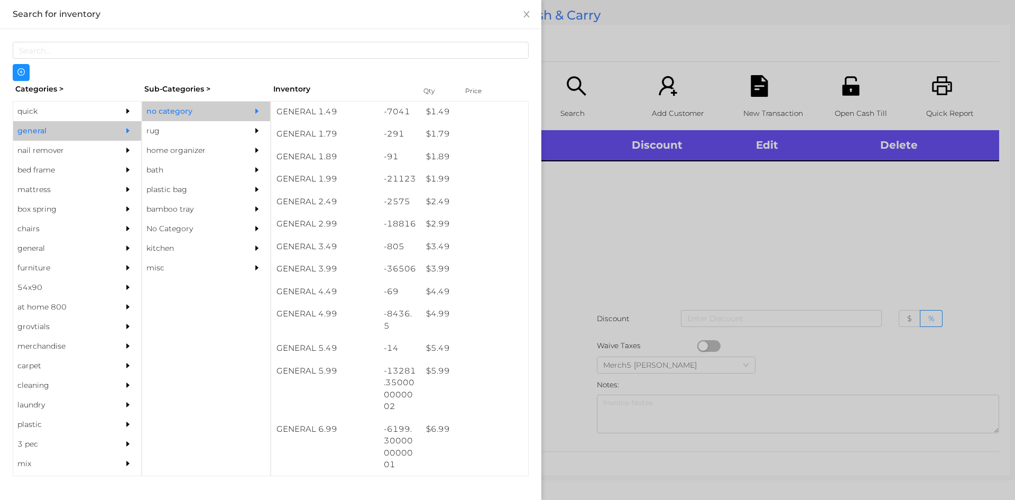
click at [792, 208] on div at bounding box center [507, 250] width 1015 height 500
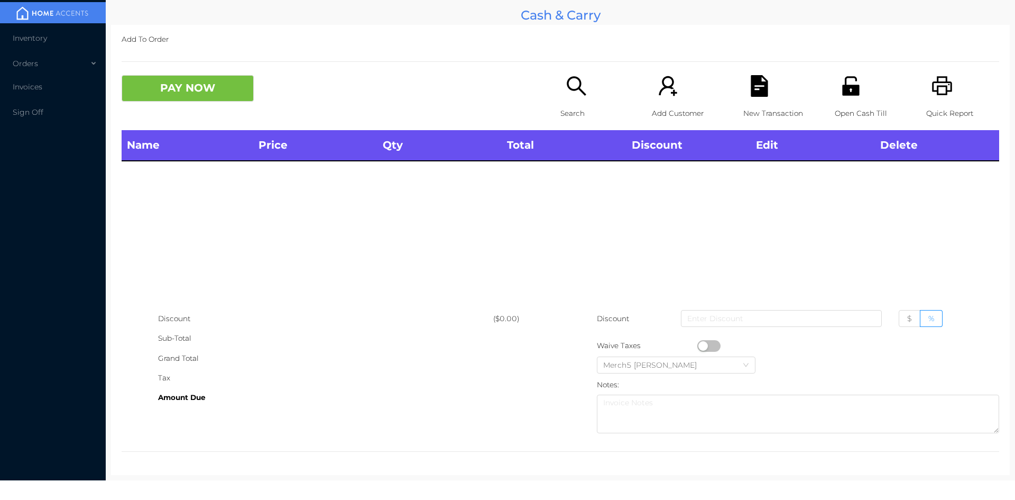
click at [564, 105] on p "Search" at bounding box center [596, 114] width 73 height 20
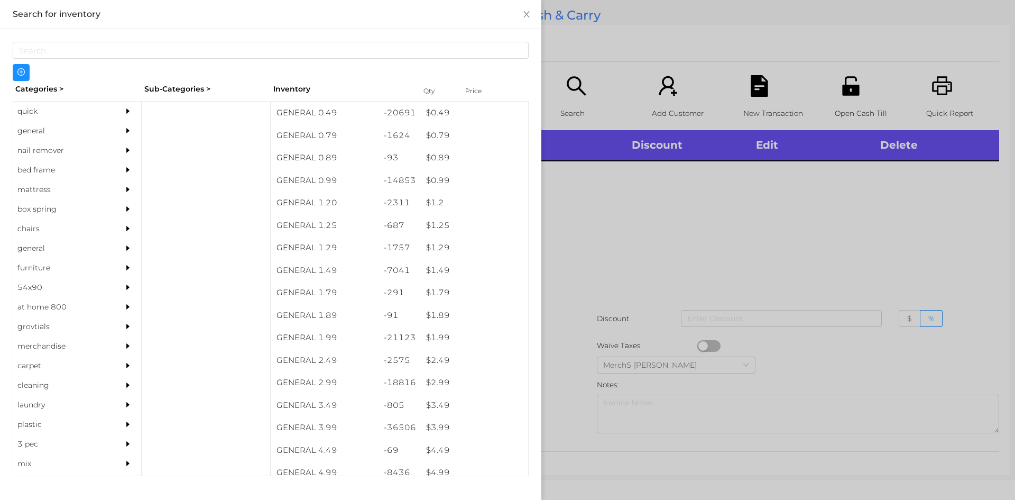
click at [111, 133] on div "general" at bounding box center [77, 131] width 128 height 20
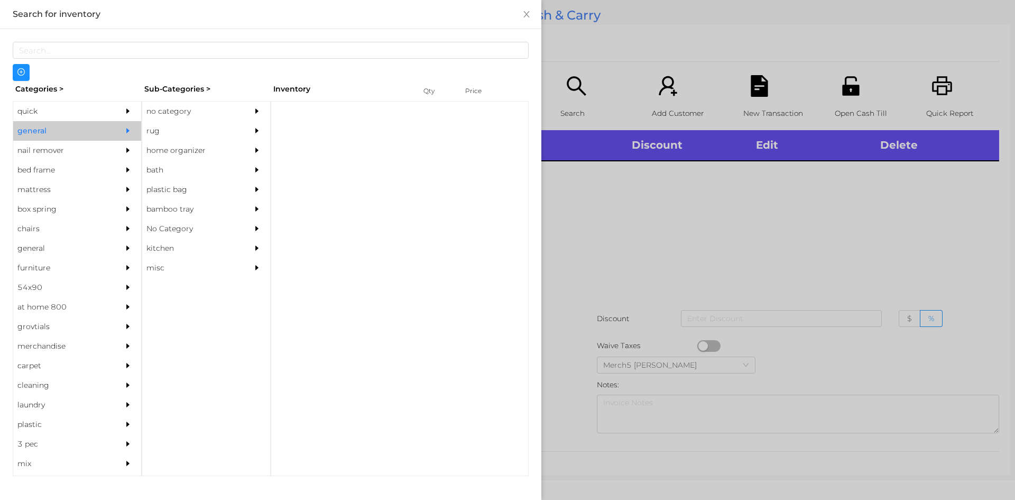
click at [202, 108] on div "no category" at bounding box center [190, 112] width 96 height 20
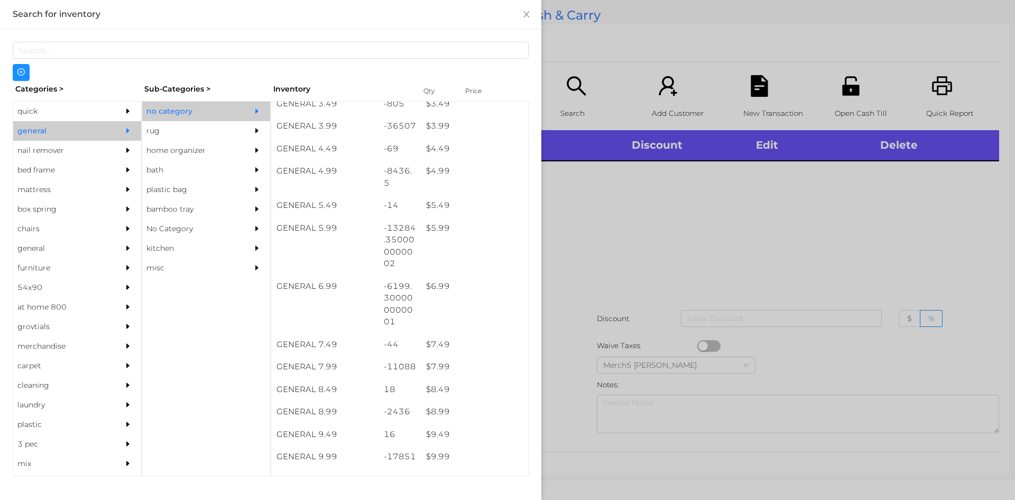
scroll to position [303, 0]
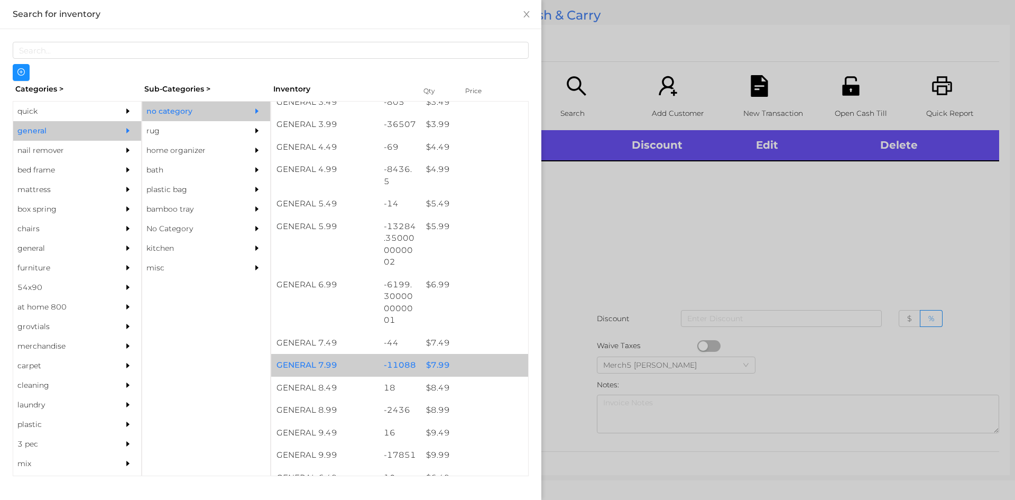
click at [482, 360] on div "$ 7.99" at bounding box center [474, 365] width 107 height 23
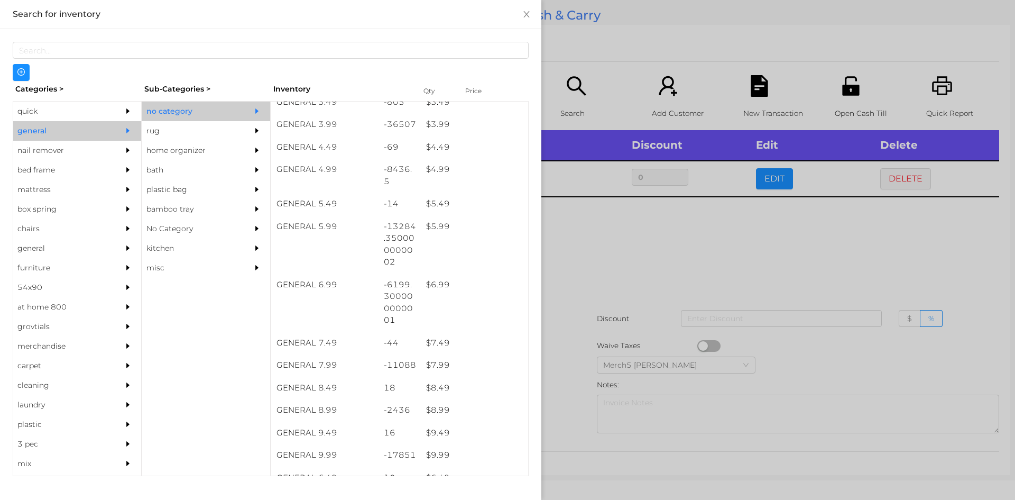
click at [715, 291] on div at bounding box center [507, 250] width 1015 height 500
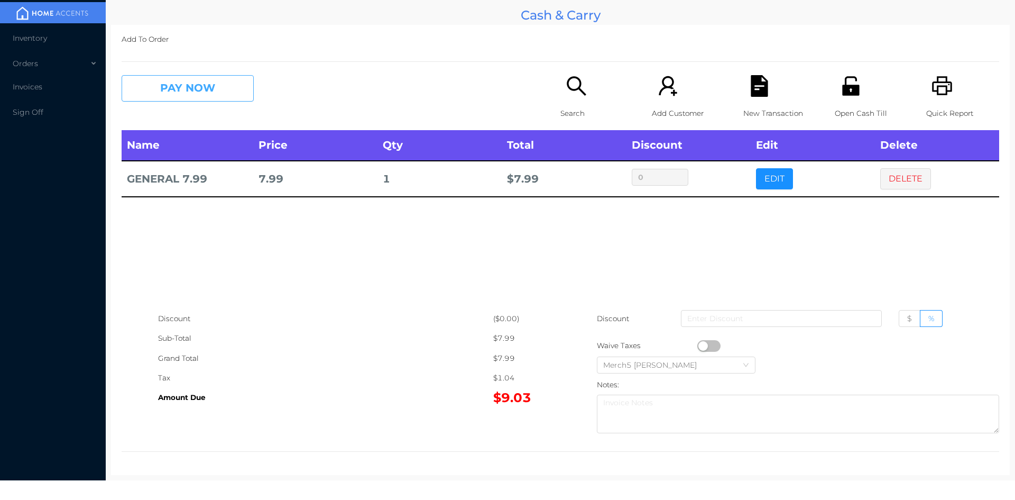
click at [236, 89] on button "PAY NOW" at bounding box center [188, 88] width 132 height 26
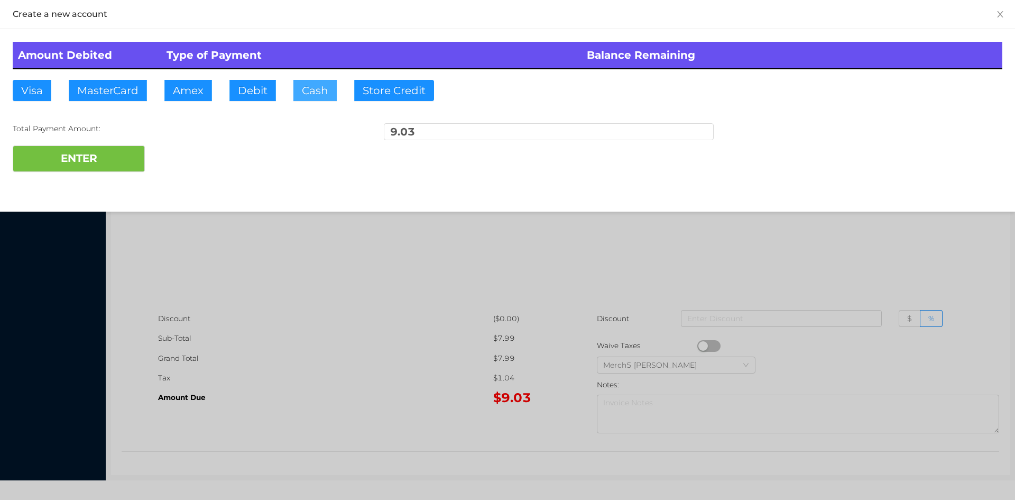
click at [309, 88] on button "Cash" at bounding box center [314, 90] width 43 height 21
type input "9.25"
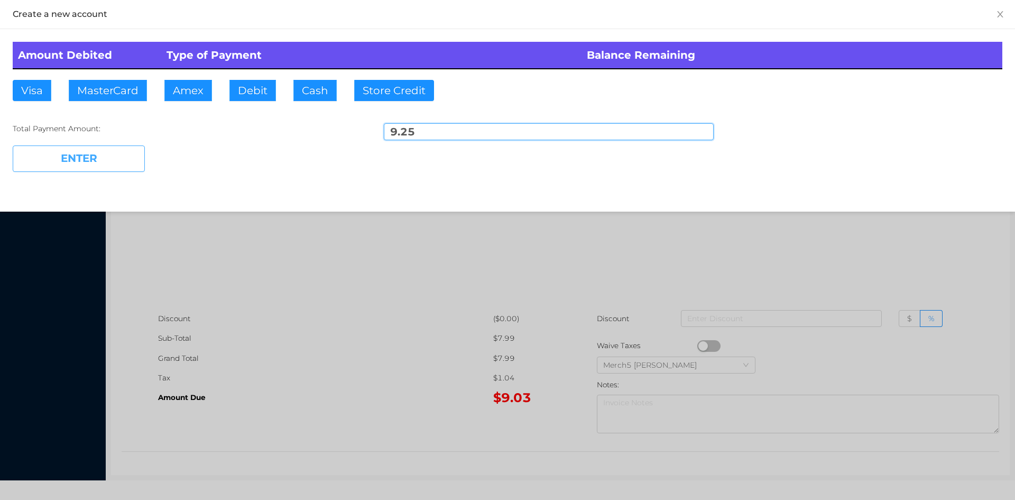
click at [118, 150] on button "ENTER" at bounding box center [79, 158] width 132 height 26
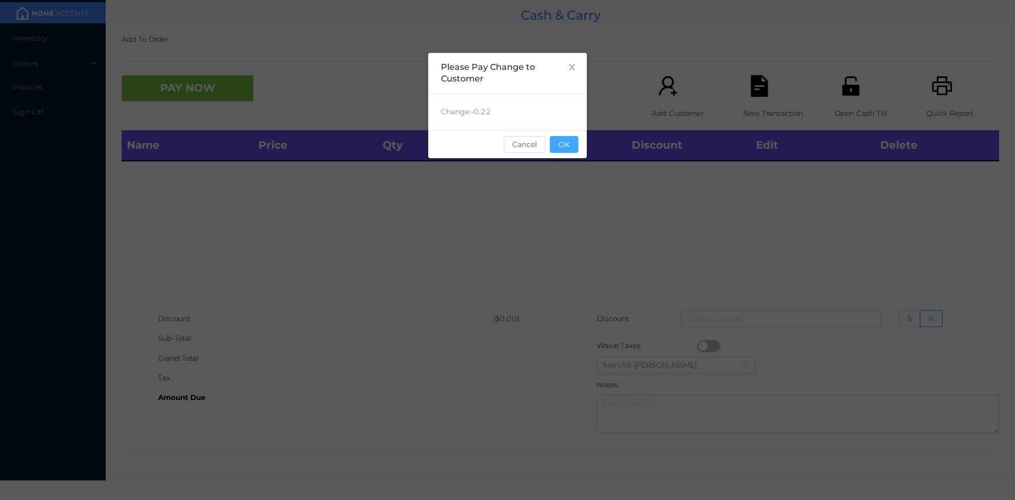
click at [571, 144] on button "OK" at bounding box center [564, 144] width 29 height 17
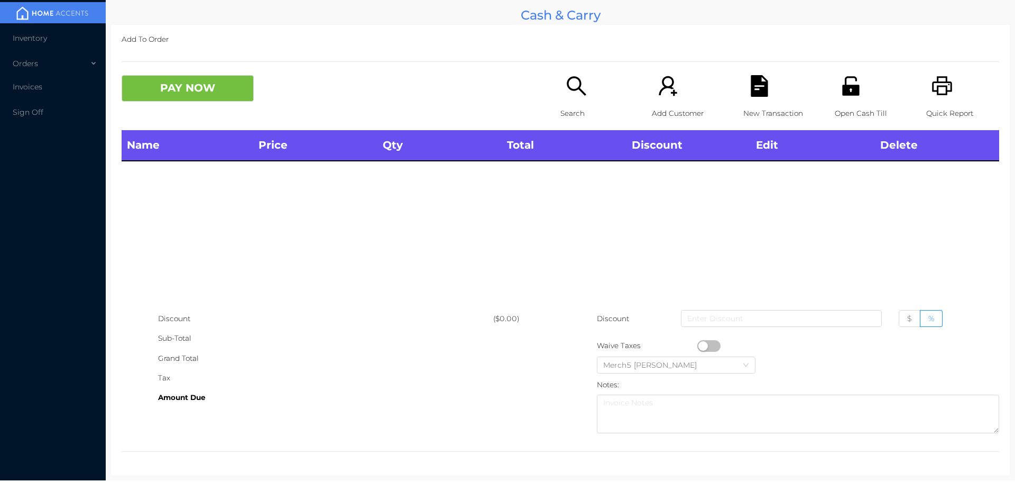
click at [560, 79] on div "Search" at bounding box center [596, 102] width 73 height 55
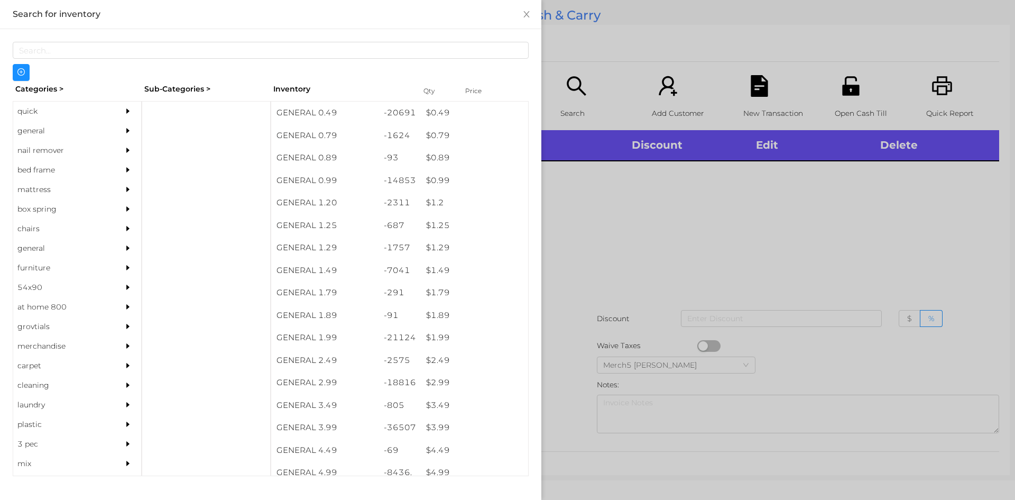
click at [112, 126] on div "general" at bounding box center [77, 131] width 128 height 20
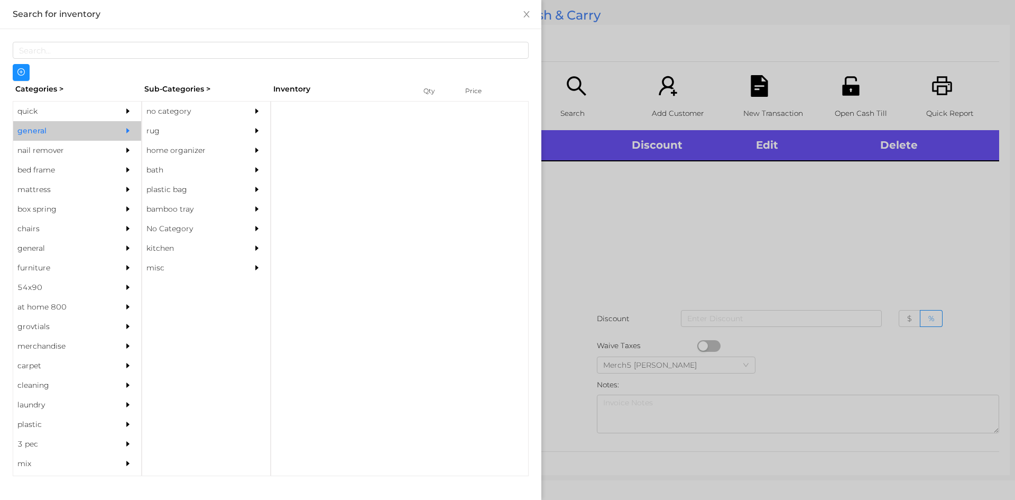
click at [261, 113] on div at bounding box center [259, 112] width 21 height 20
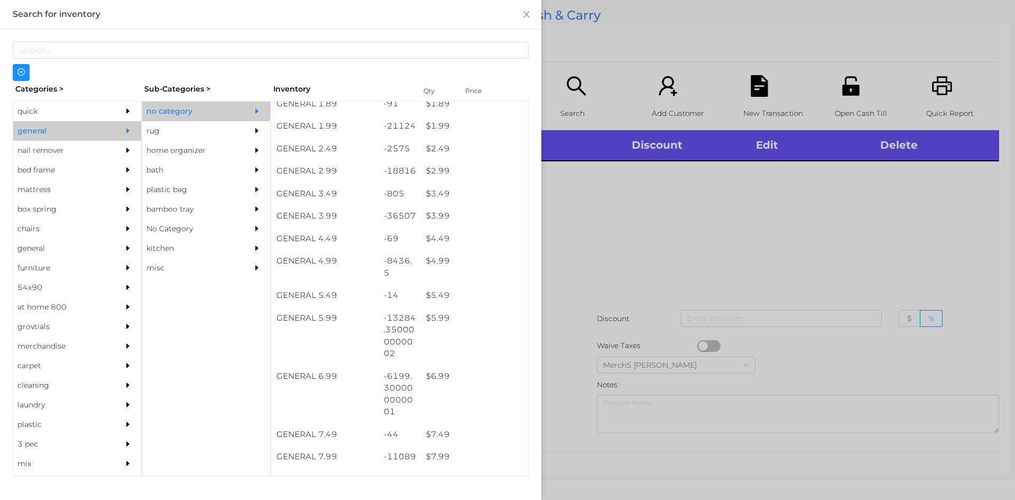
scroll to position [476, 0]
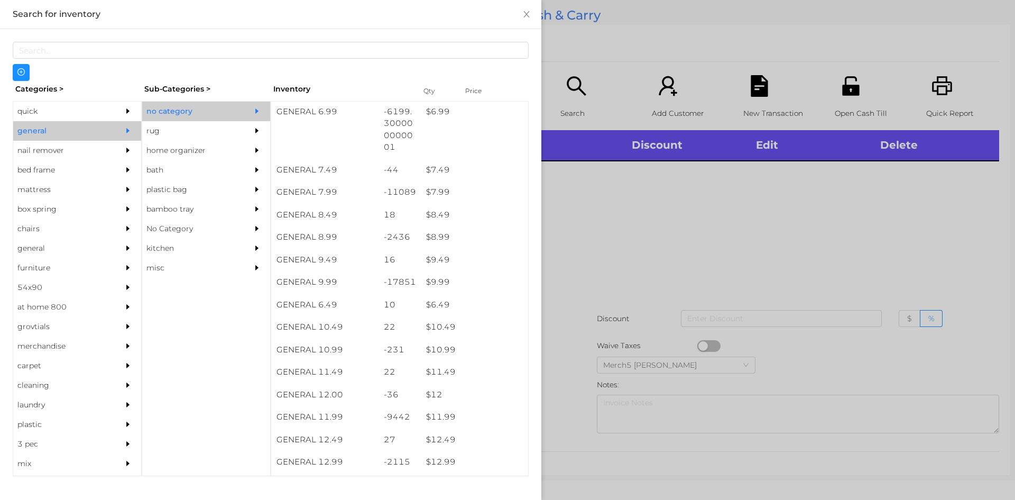
click at [669, 230] on div at bounding box center [507, 250] width 1015 height 500
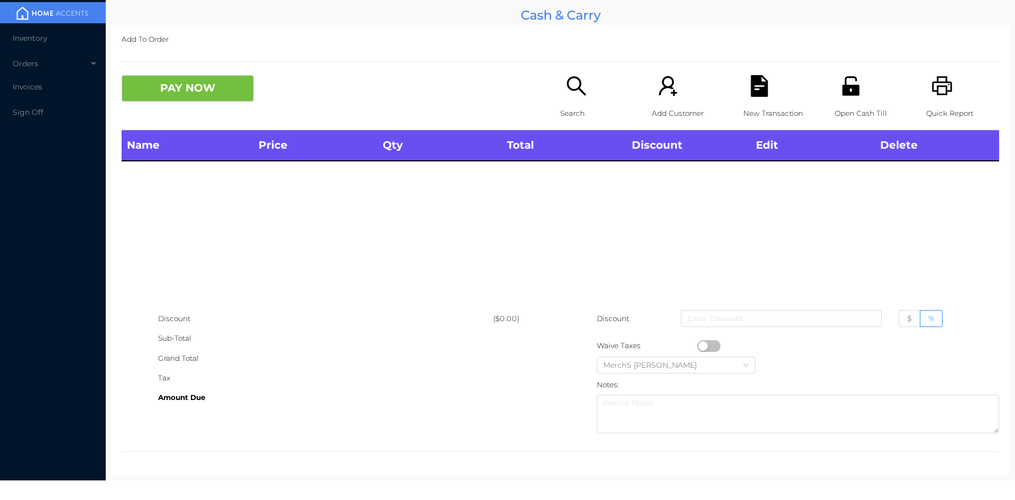
click at [588, 105] on p "Search" at bounding box center [596, 114] width 73 height 20
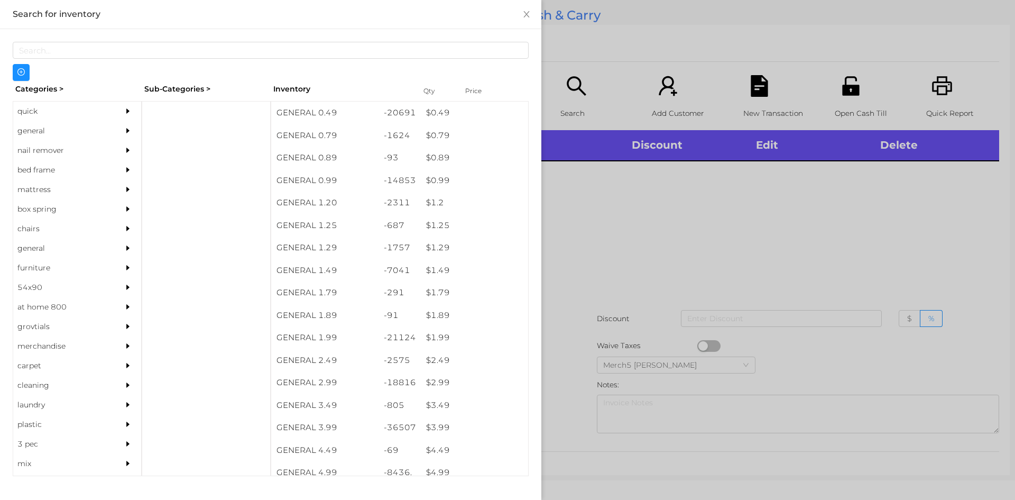
click at [120, 126] on div at bounding box center [130, 131] width 21 height 20
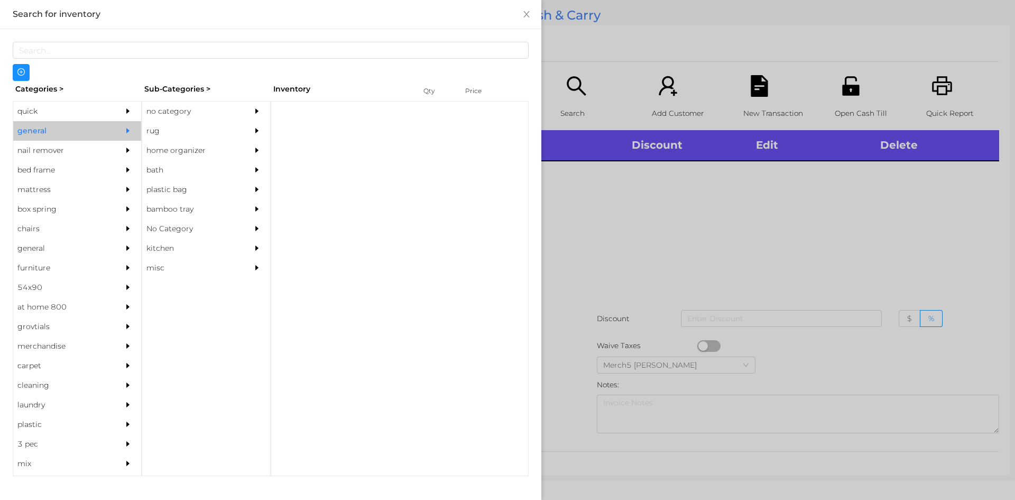
click at [209, 116] on div "no category" at bounding box center [190, 112] width 96 height 20
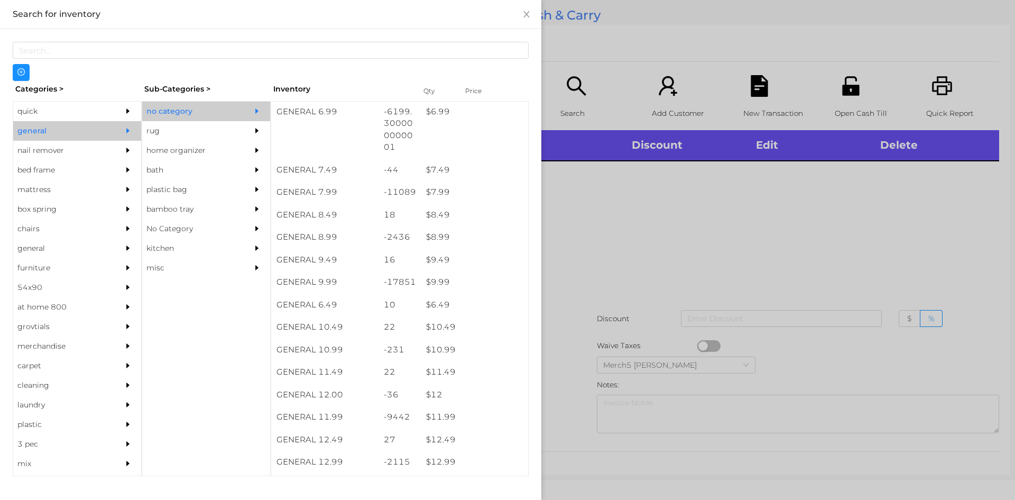
click at [831, 203] on div at bounding box center [507, 250] width 1015 height 500
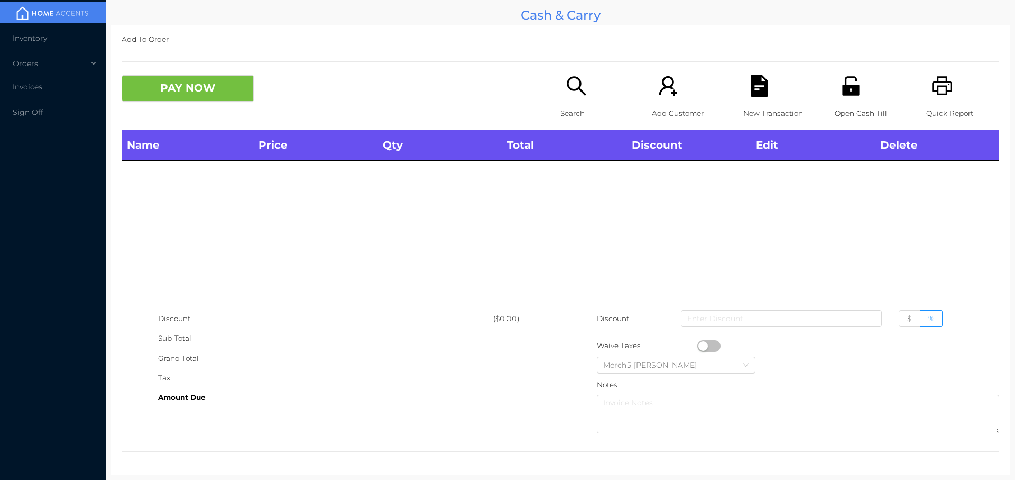
click at [929, 104] on p "Quick Report" at bounding box center [962, 114] width 73 height 20
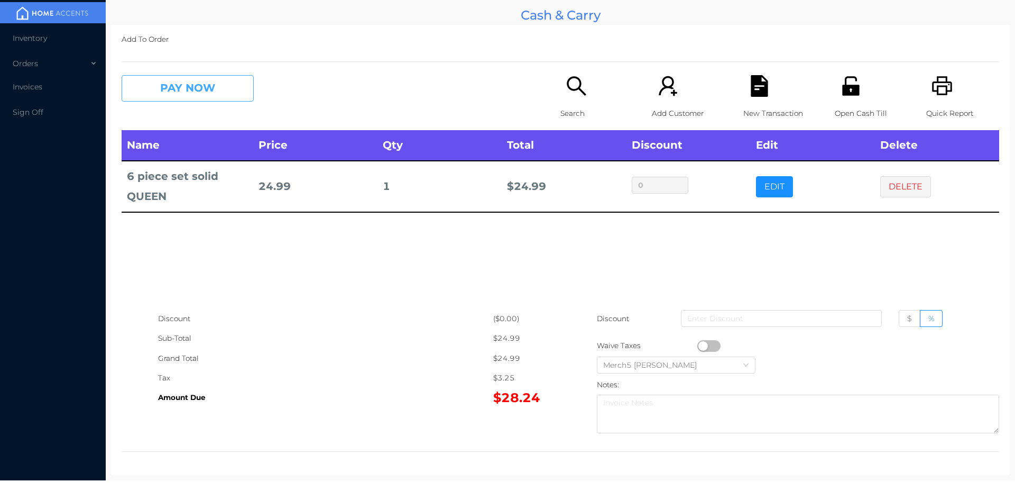
click at [225, 89] on button "PAY NOW" at bounding box center [188, 88] width 132 height 26
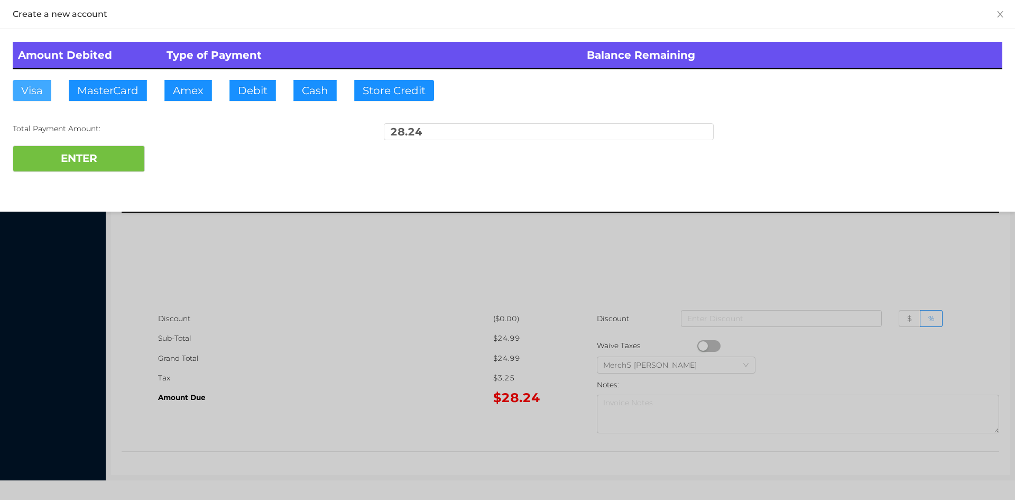
click at [31, 93] on button "Visa" at bounding box center [32, 90] width 39 height 21
click at [104, 147] on button "ENTER" at bounding box center [79, 158] width 132 height 26
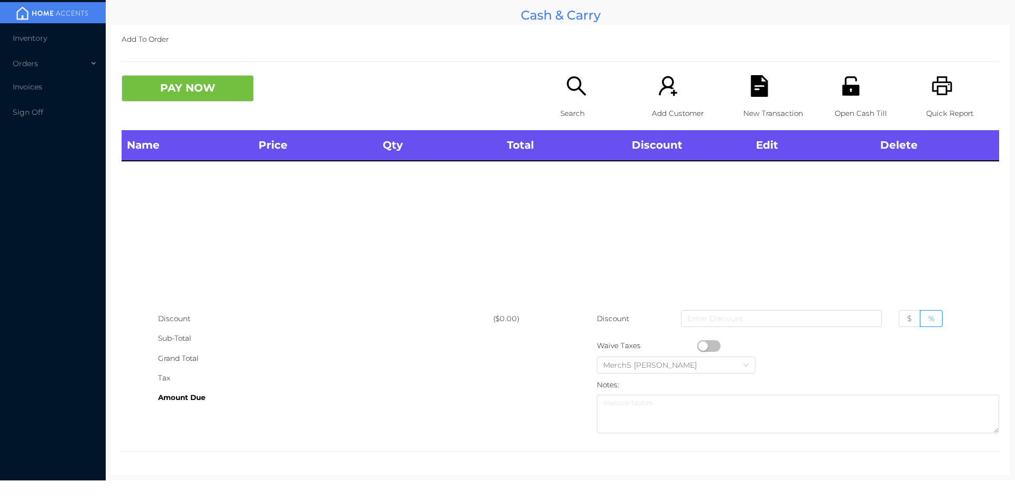
click at [944, 91] on icon "icon: printer" at bounding box center [942, 85] width 20 height 19
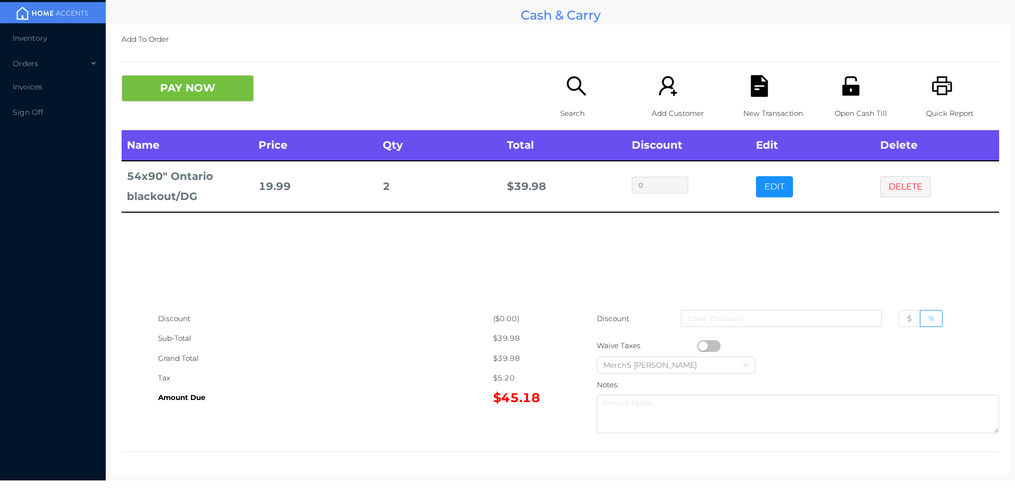
click at [568, 90] on icon "icon: search" at bounding box center [576, 85] width 19 height 19
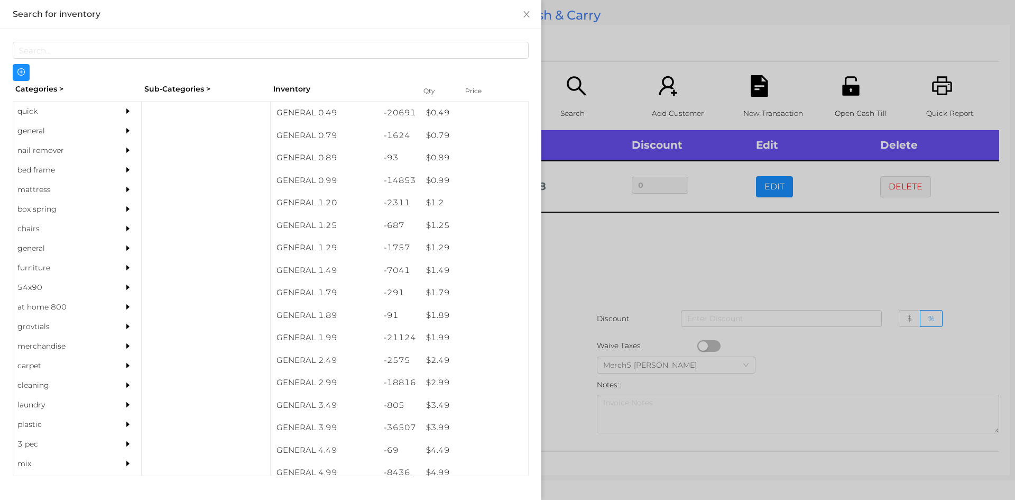
click at [108, 128] on div "general" at bounding box center [77, 131] width 128 height 20
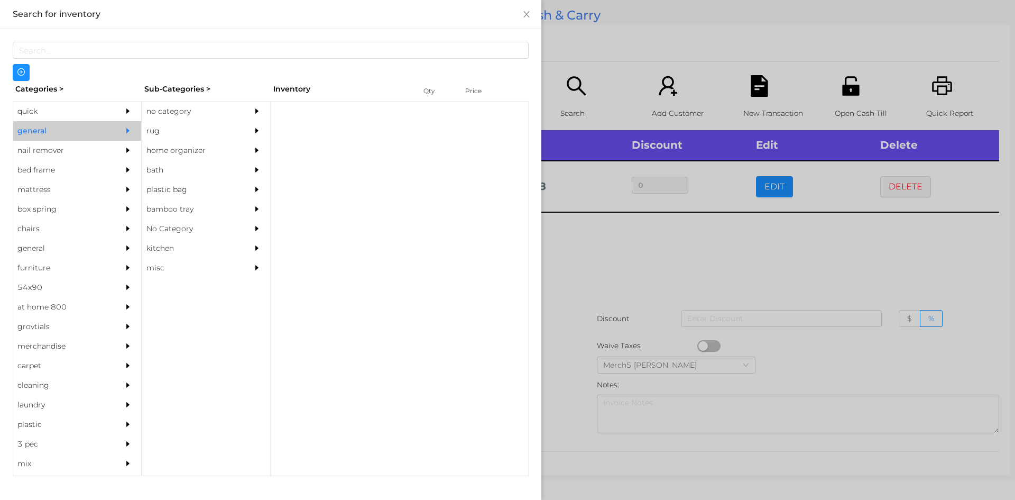
click at [189, 105] on div "no category" at bounding box center [190, 112] width 96 height 20
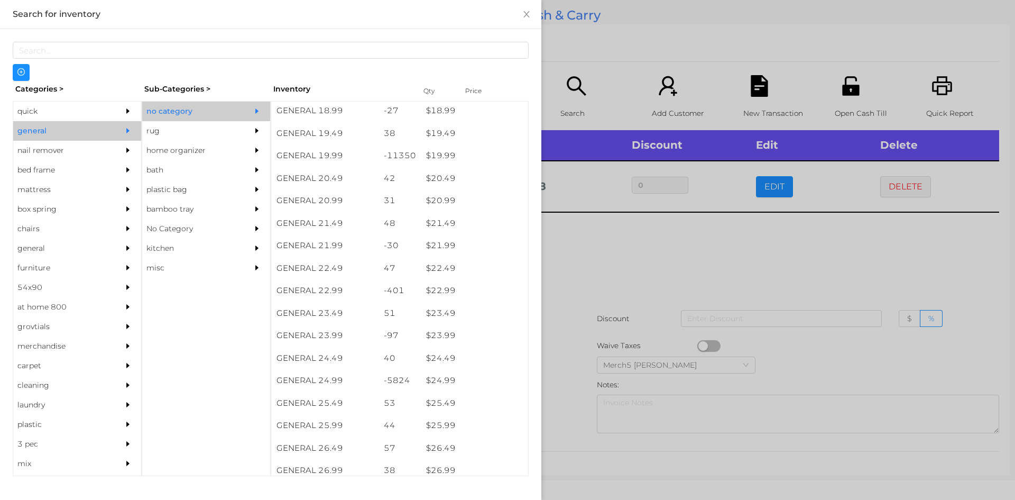
scroll to position [1097, 0]
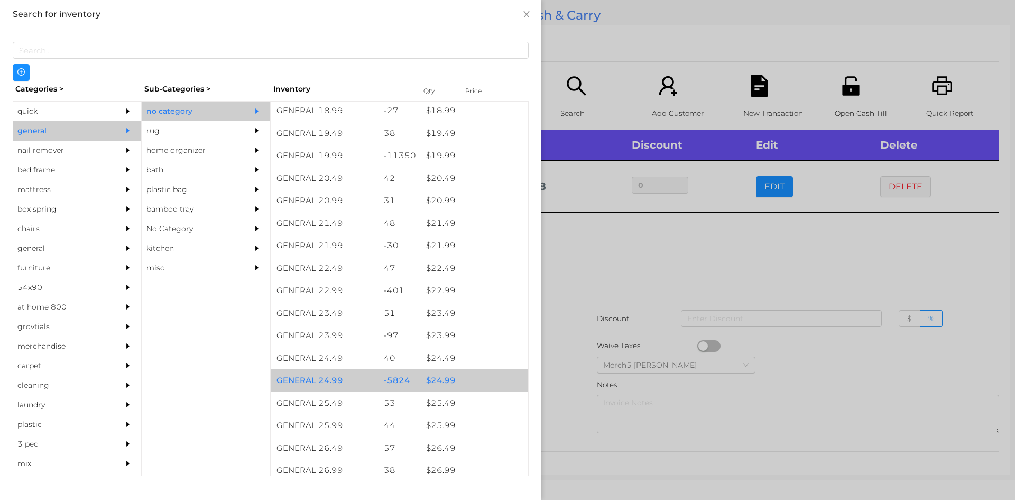
click at [473, 379] on div "$ 24.99" at bounding box center [474, 380] width 107 height 23
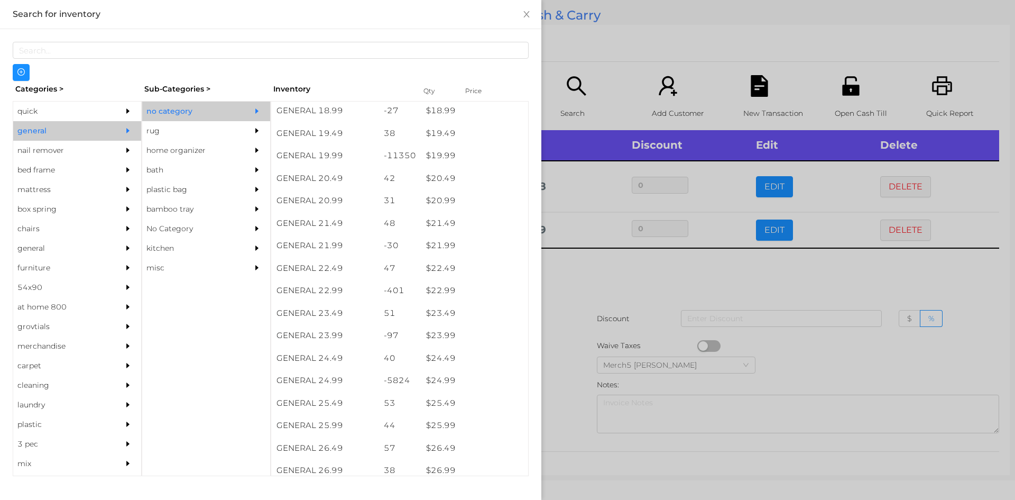
click at [647, 292] on div at bounding box center [507, 250] width 1015 height 500
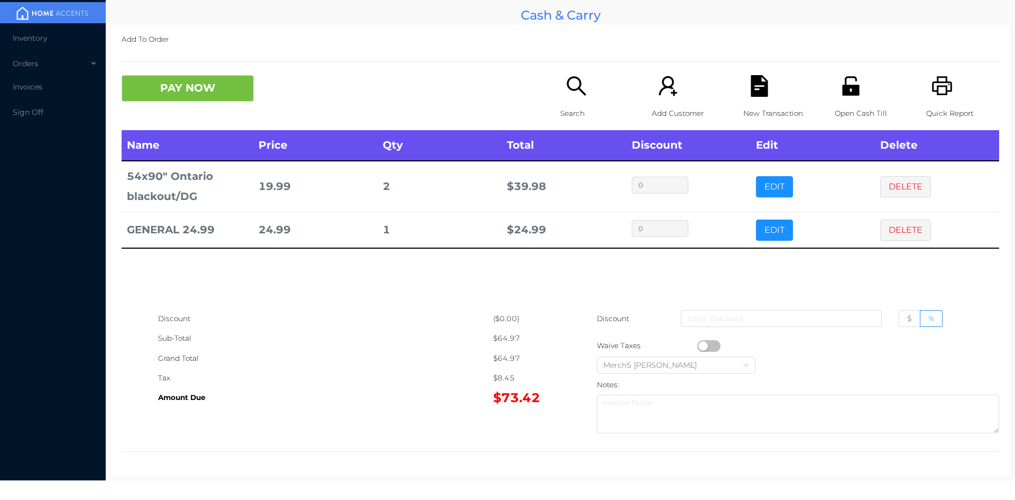
click at [235, 78] on button "PAY NOW" at bounding box center [188, 88] width 132 height 26
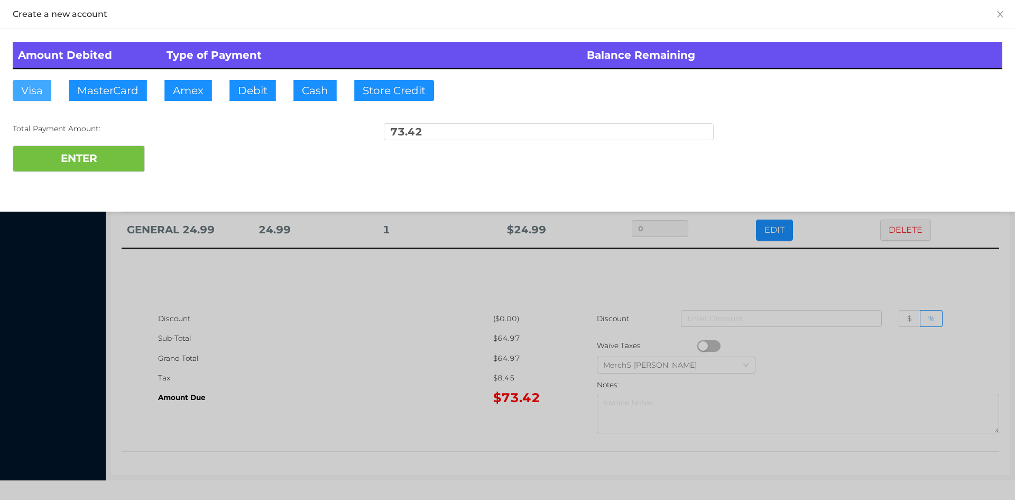
click at [31, 90] on button "Visa" at bounding box center [32, 90] width 39 height 21
click at [124, 151] on button "ENTER" at bounding box center [79, 158] width 132 height 26
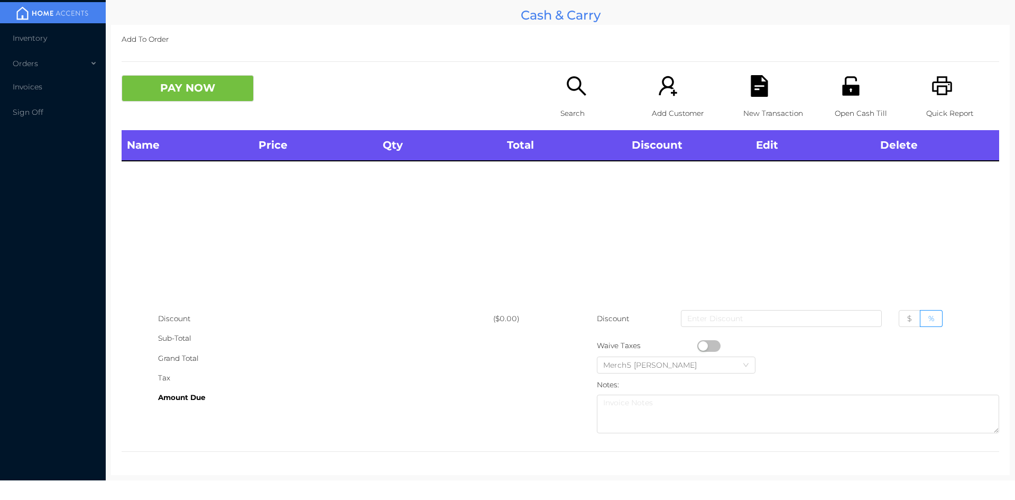
click at [933, 84] on icon "icon: printer" at bounding box center [943, 86] width 22 height 22
click at [934, 88] on icon "icon: printer" at bounding box center [943, 86] width 22 height 22
